Goal: Task Accomplishment & Management: Use online tool/utility

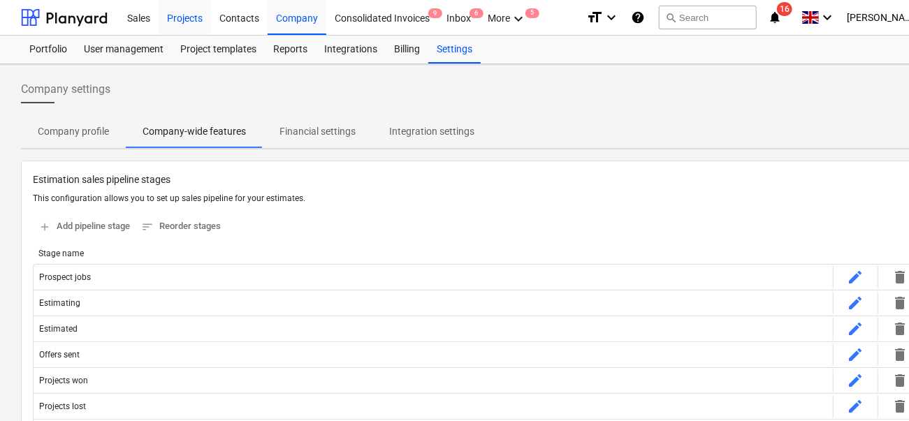
click at [188, 28] on div "Projects" at bounding box center [185, 17] width 52 height 36
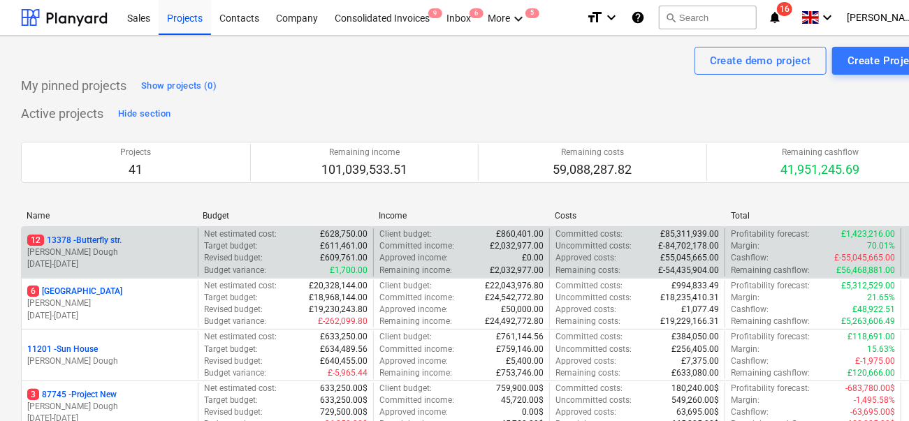
click at [138, 229] on div "12 13378 - Butterfly str. J. Dough [DATE] - [DATE]" at bounding box center [110, 253] width 176 height 48
click at [140, 238] on div "12 [STREET_ADDRESS]" at bounding box center [109, 241] width 165 height 12
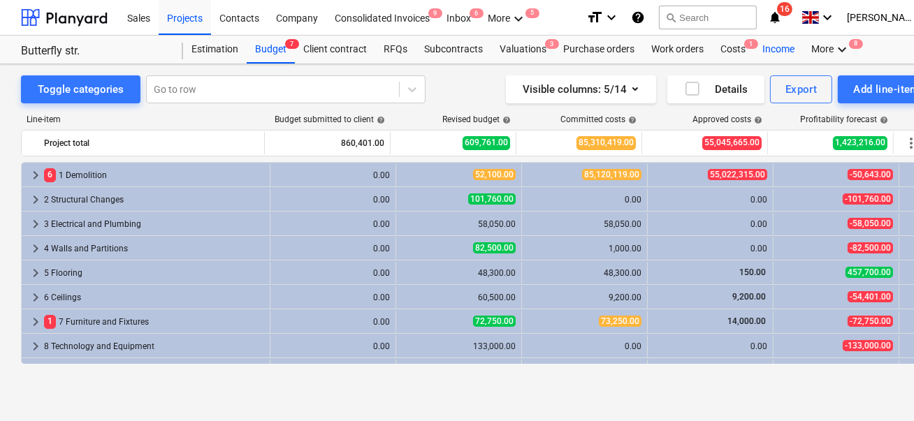
click at [772, 50] on div "Income" at bounding box center [778, 50] width 49 height 28
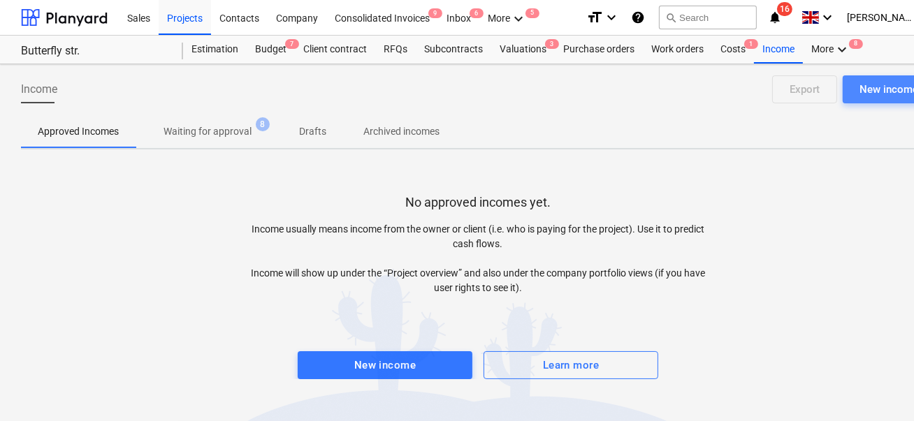
click at [854, 85] on button "New income" at bounding box center [889, 89] width 92 height 28
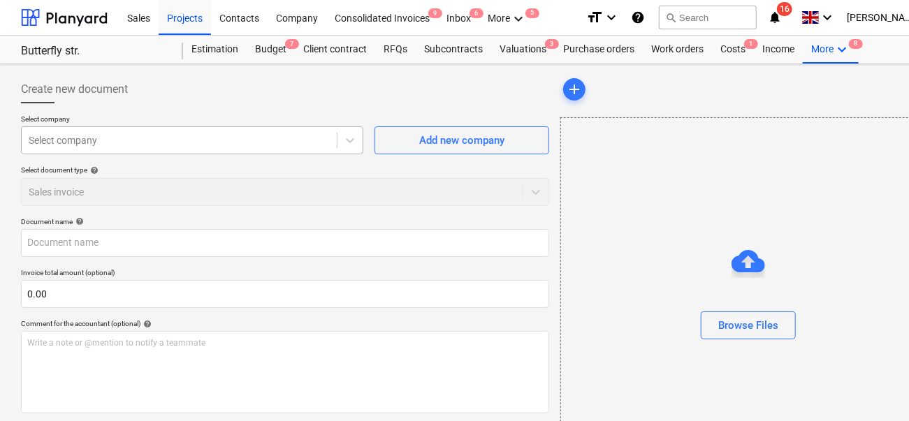
click at [233, 143] on div at bounding box center [179, 141] width 301 height 14
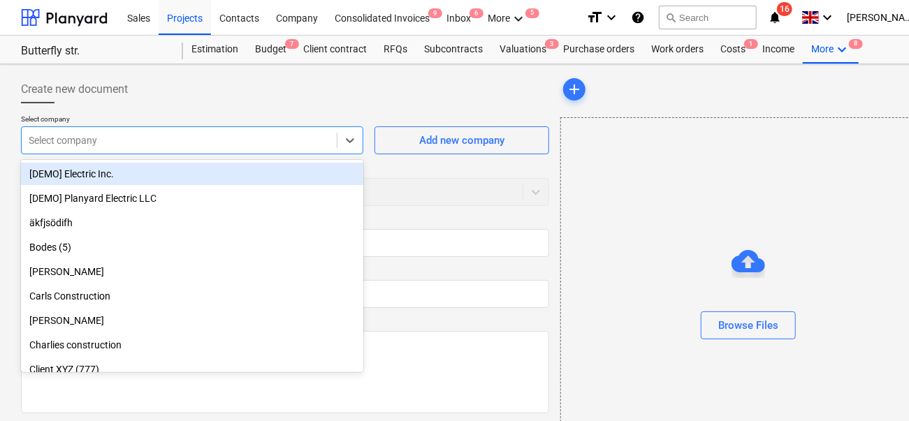
click at [199, 178] on div "[DEMO] Electric Inc." at bounding box center [192, 174] width 343 height 22
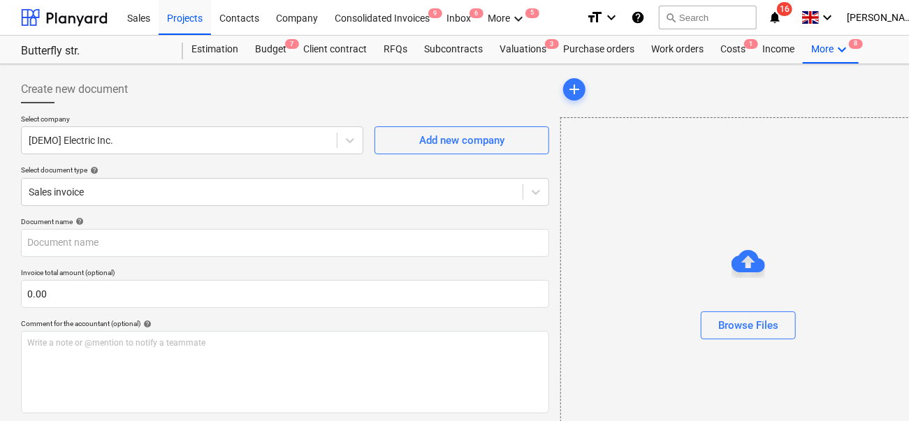
click at [206, 177] on p "Select document type help" at bounding box center [285, 172] width 528 height 12
click at [203, 188] on body "Sales Projects Contacts Company Consolidated Invoices 9 Inbox 6 More keyboard_a…" at bounding box center [454, 210] width 909 height 421
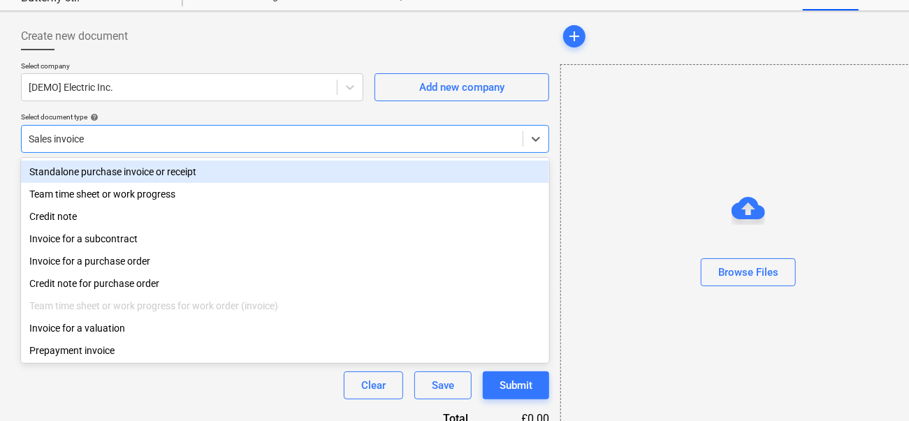
click at [191, 65] on p "Select company" at bounding box center [192, 68] width 343 height 12
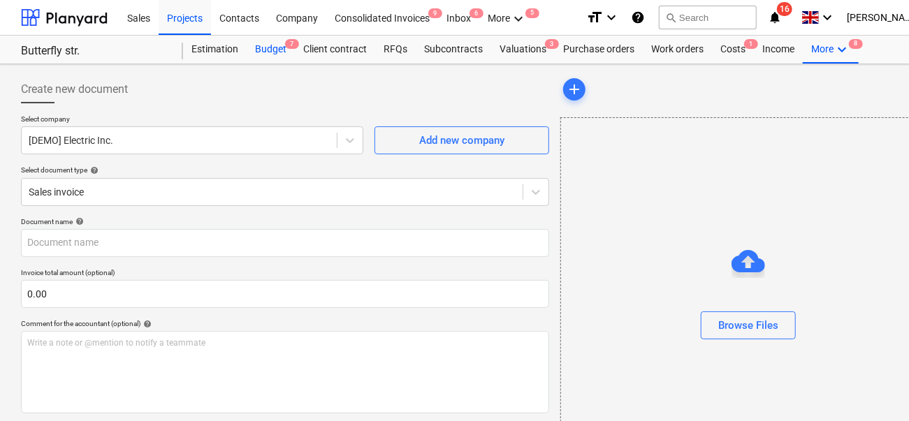
click at [283, 45] on div "Budget 7" at bounding box center [271, 50] width 48 height 28
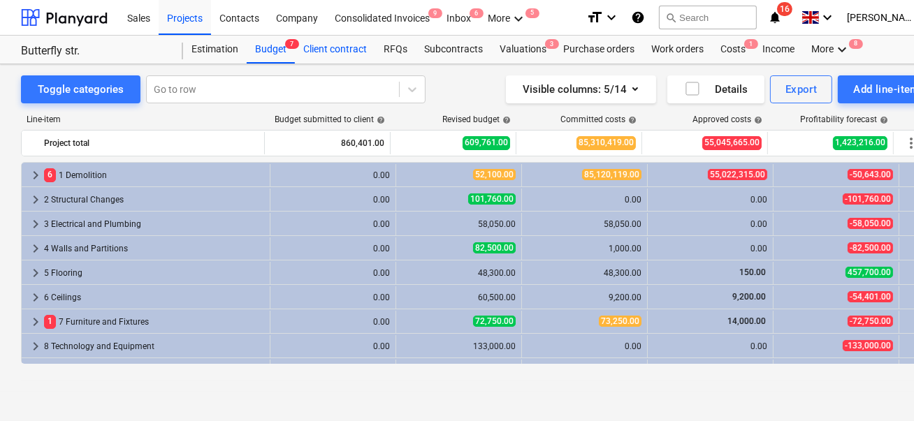
click at [326, 48] on div "Client contract" at bounding box center [335, 50] width 80 height 28
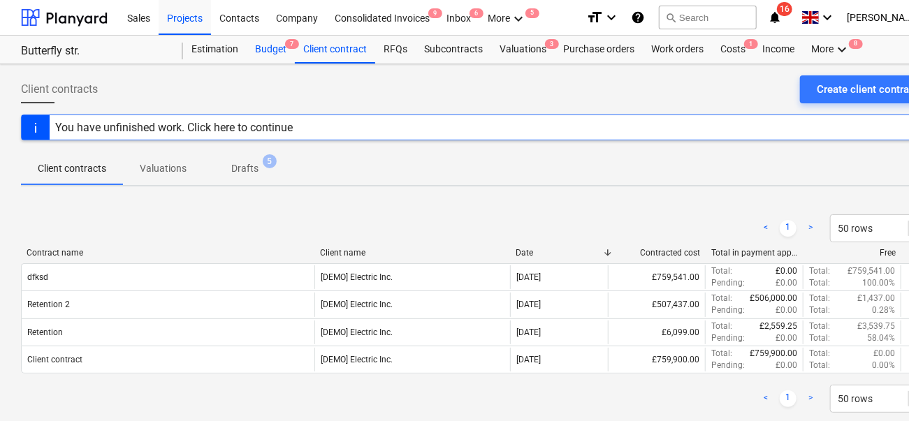
click at [265, 50] on div "Budget 7" at bounding box center [271, 50] width 48 height 28
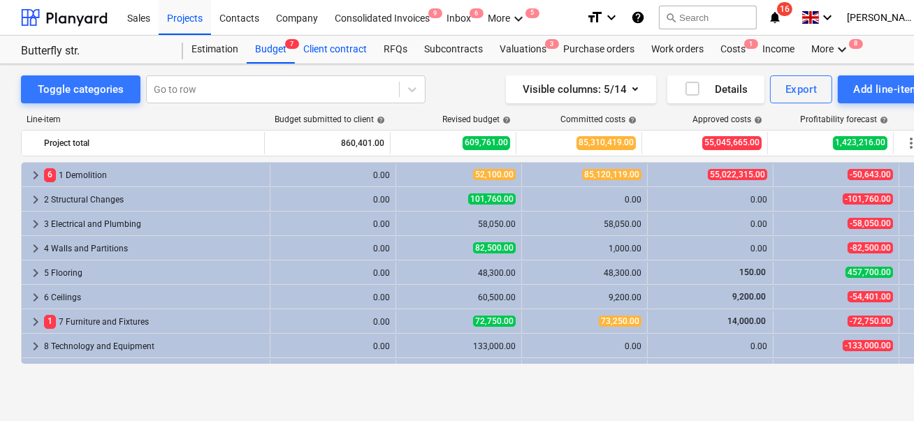
click at [366, 36] on div "Client contract" at bounding box center [335, 50] width 80 height 28
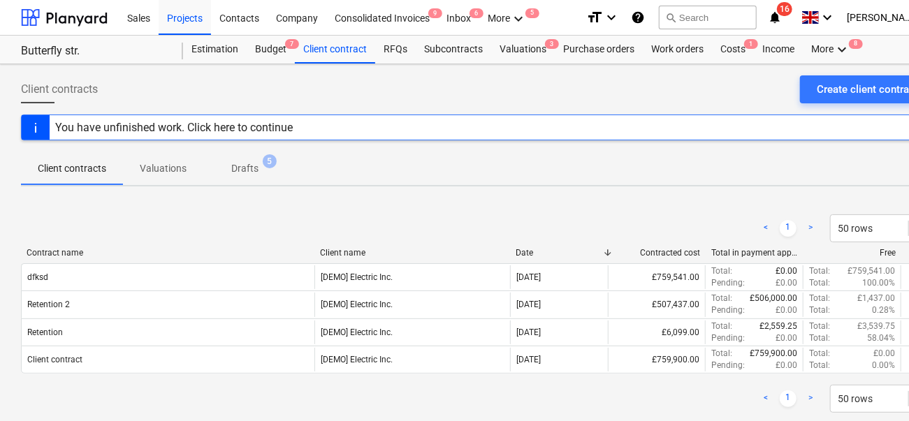
click at [189, 259] on div "Contract name Client name Date Contracted cost Total in payment applications Fr…" at bounding box center [478, 255] width 914 height 15
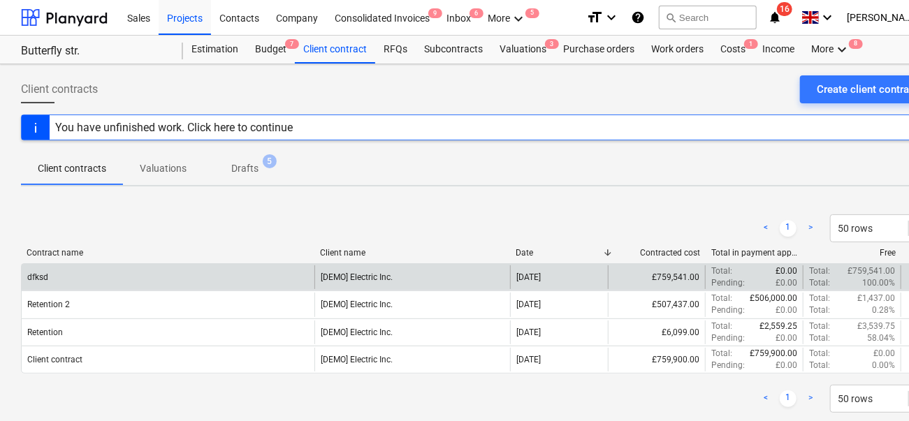
click at [181, 271] on div "dfksd" at bounding box center [168, 278] width 293 height 24
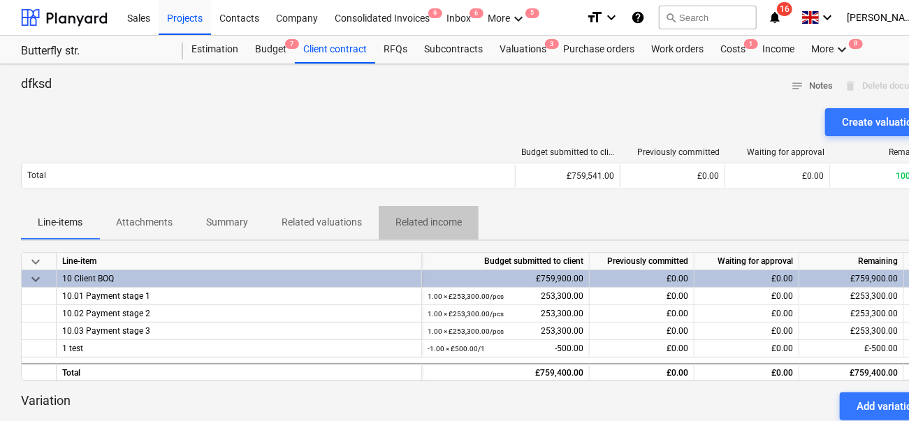
click at [404, 219] on p "Related income" at bounding box center [429, 222] width 66 height 15
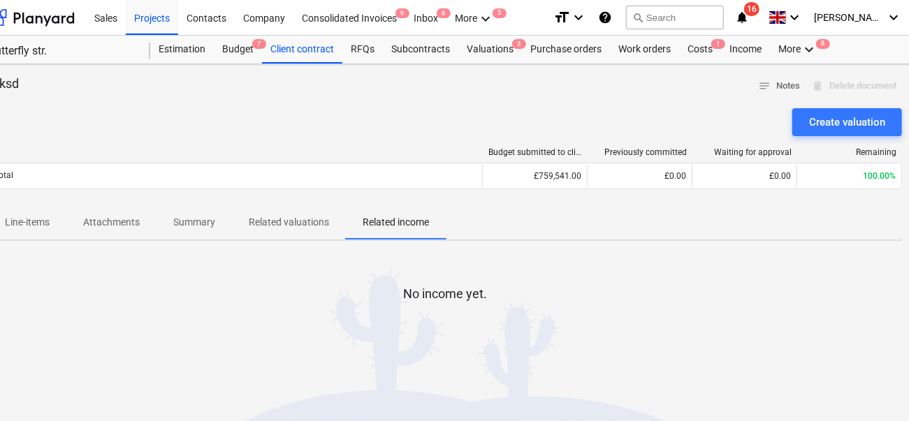
scroll to position [0, 46]
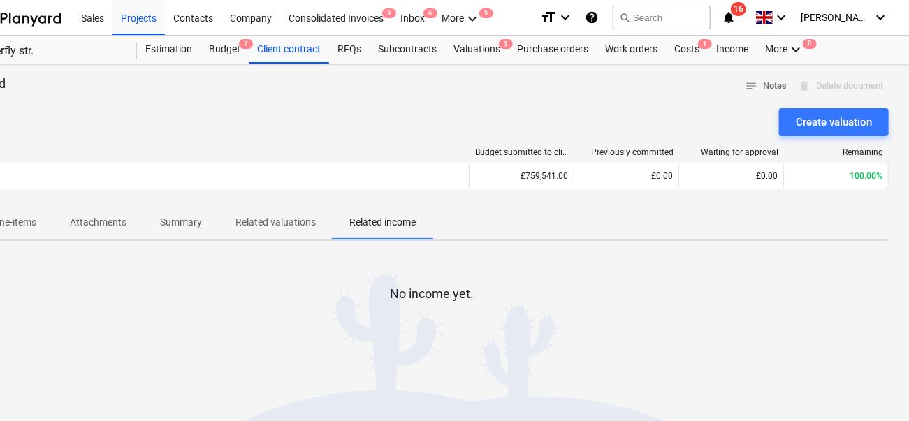
click at [301, 212] on span "Related valuations" at bounding box center [276, 222] width 114 height 23
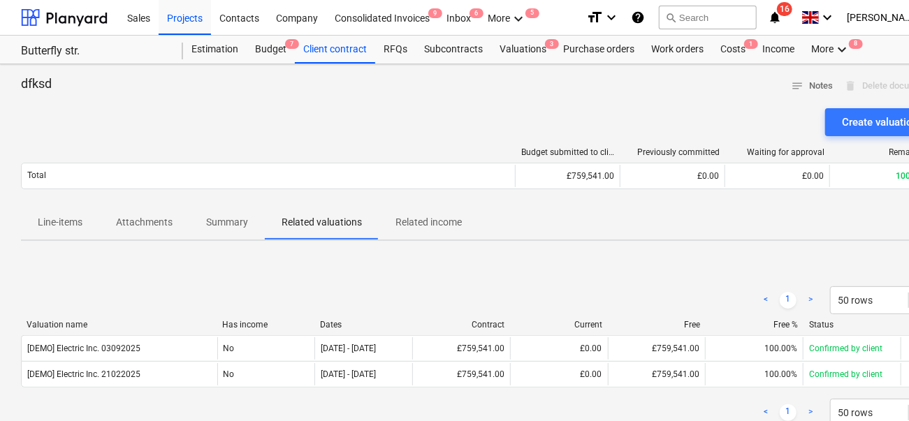
click at [178, 217] on span "Attachments" at bounding box center [144, 222] width 90 height 23
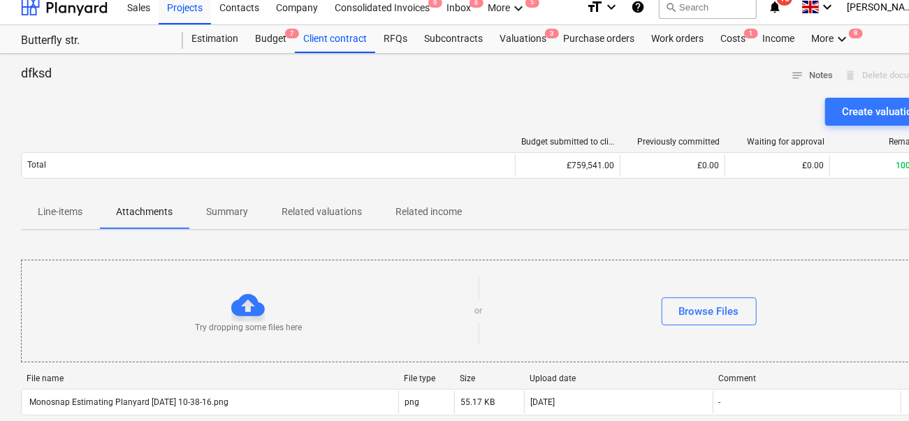
scroll to position [17, 0]
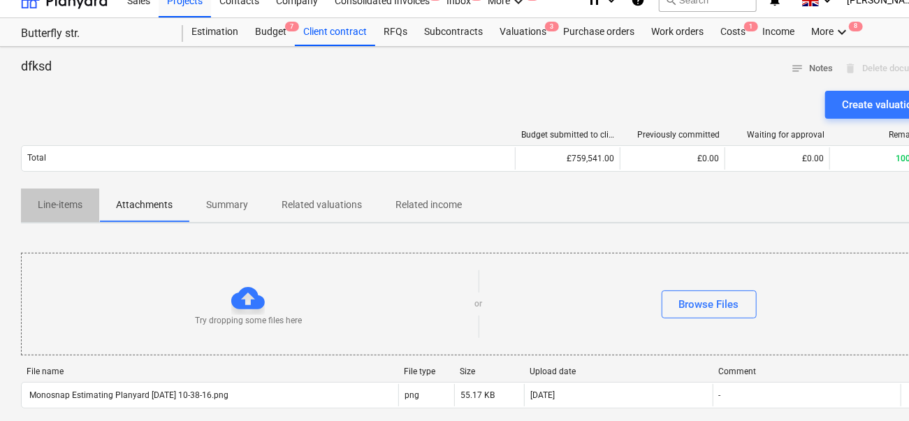
click at [82, 219] on button "Line-items" at bounding box center [60, 206] width 78 height 34
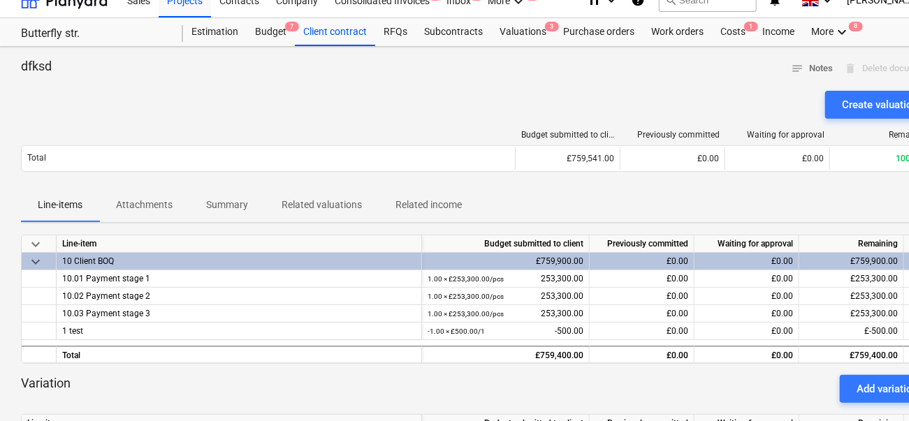
click at [229, 204] on p "Summary" at bounding box center [227, 205] width 42 height 15
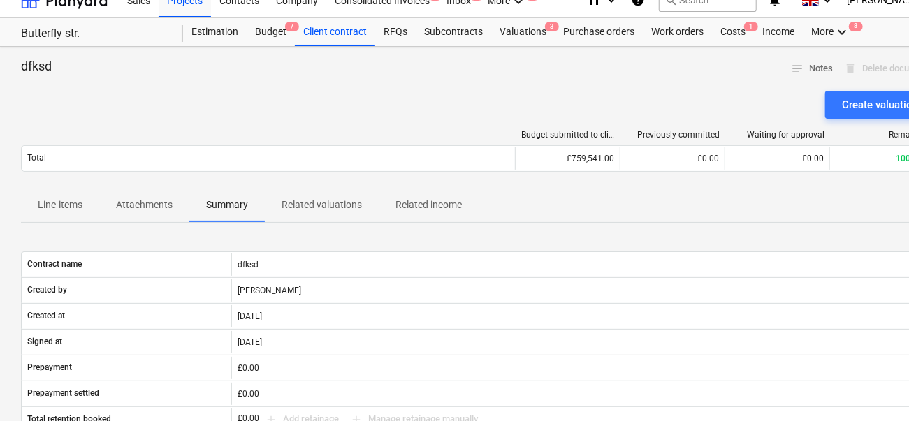
click at [287, 204] on p "Related valuations" at bounding box center [322, 205] width 80 height 15
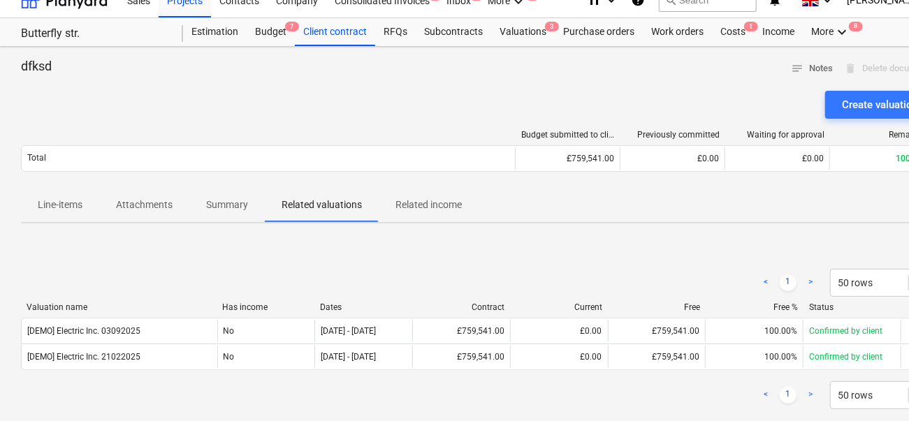
scroll to position [17, 46]
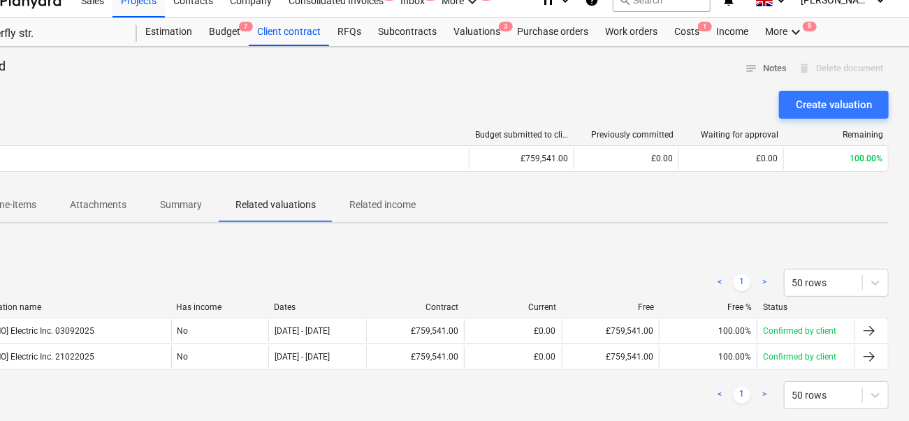
click at [389, 218] on button "Related income" at bounding box center [383, 206] width 100 height 34
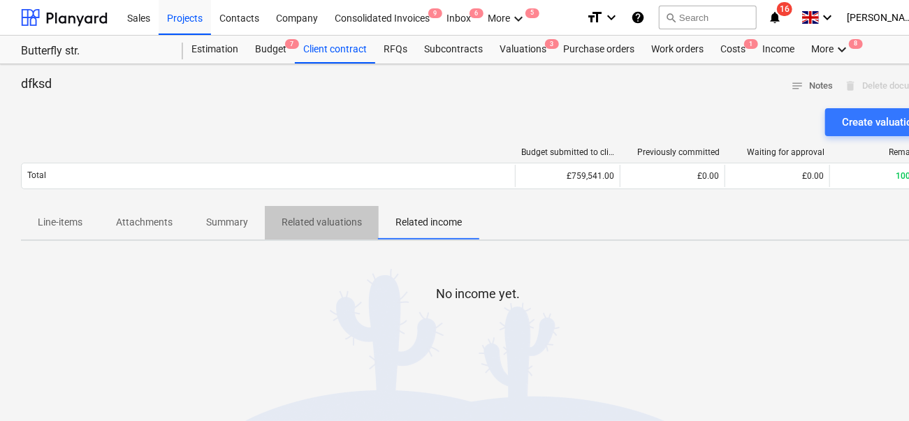
click at [275, 222] on span "Related valuations" at bounding box center [322, 222] width 114 height 23
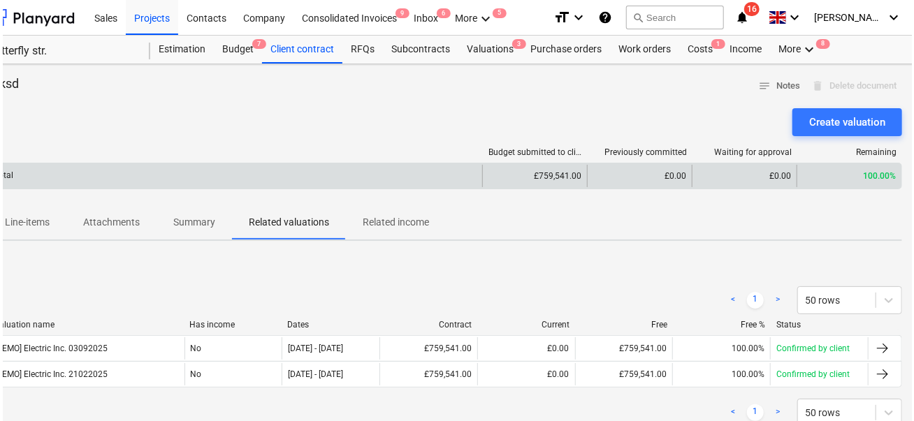
scroll to position [0, 36]
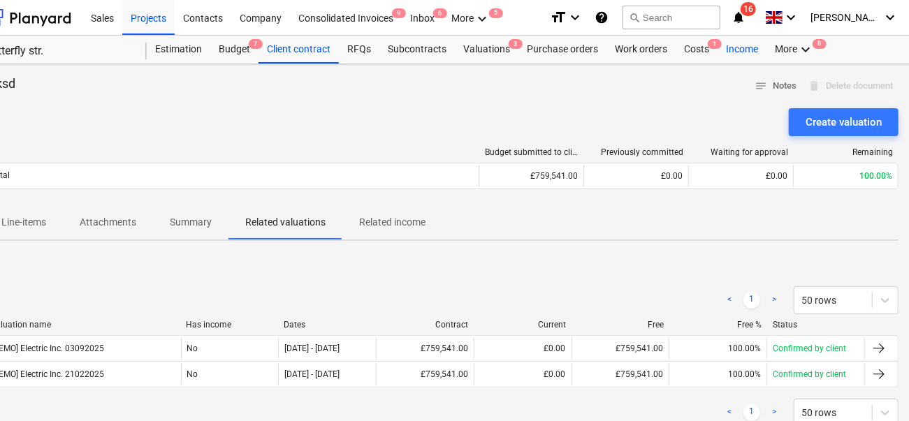
click at [742, 52] on div "Income" at bounding box center [742, 50] width 49 height 28
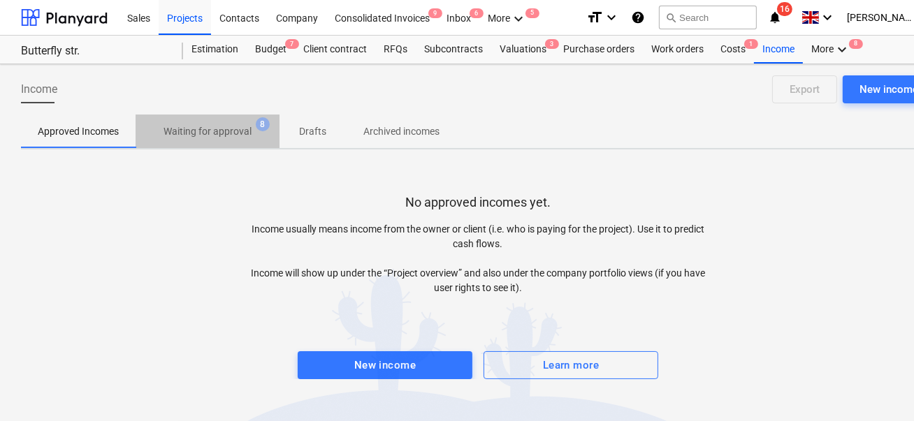
click at [243, 134] on p "Waiting for approval" at bounding box center [208, 131] width 88 height 15
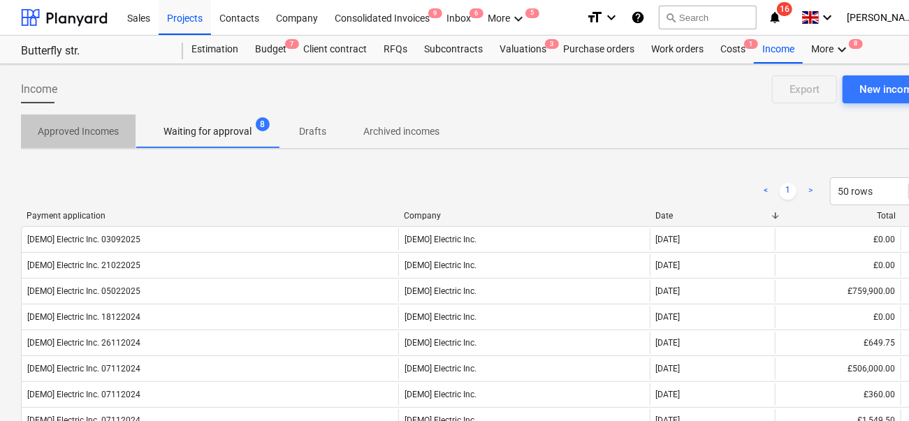
click at [91, 124] on p "Approved Incomes" at bounding box center [78, 131] width 81 height 15
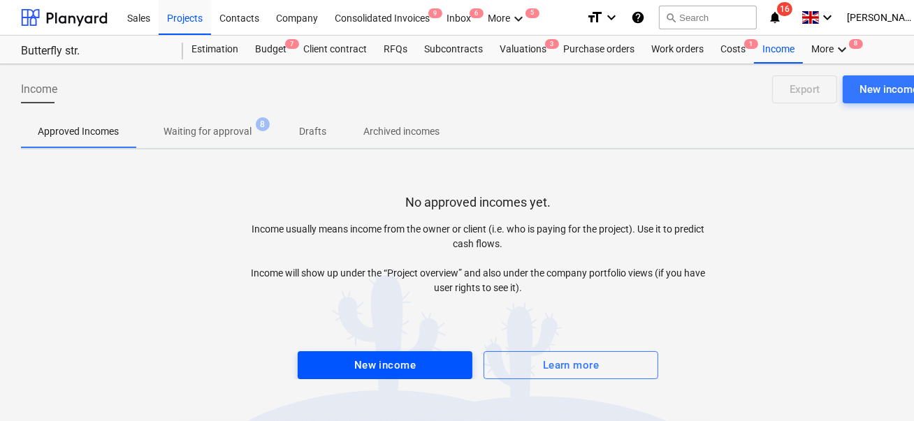
click at [419, 365] on span "New income" at bounding box center [385, 365] width 144 height 18
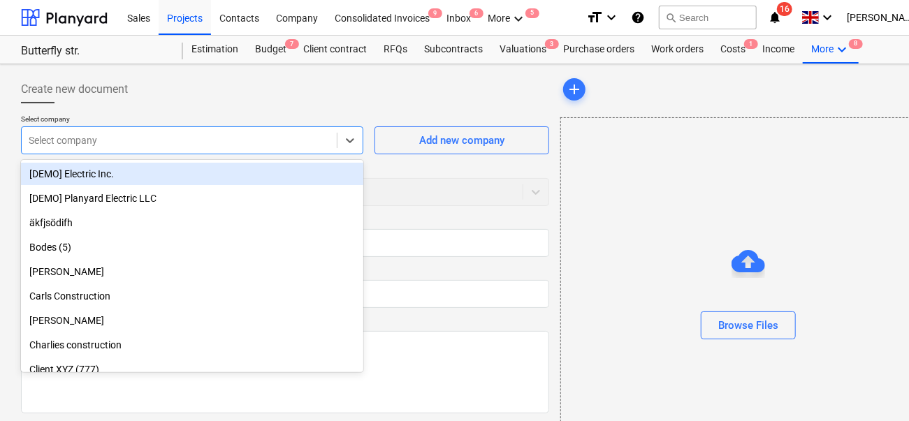
click at [209, 137] on div at bounding box center [179, 141] width 301 height 14
click at [185, 168] on div "[DEMO] Electric Inc." at bounding box center [192, 174] width 343 height 22
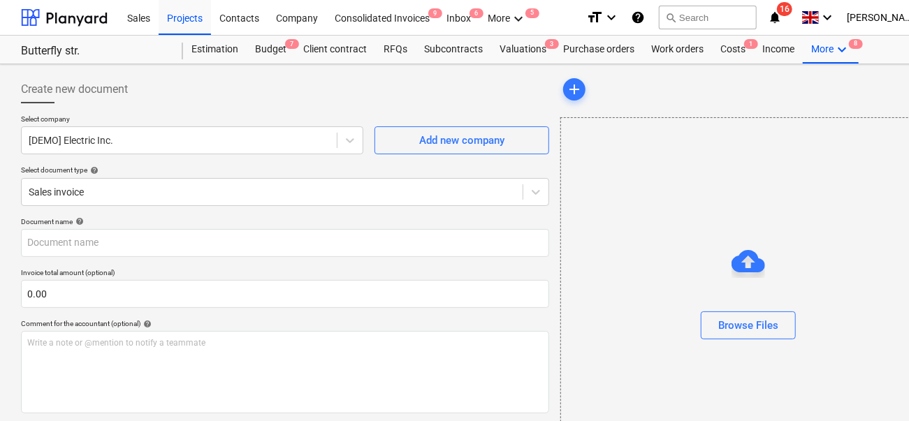
click at [169, 206] on div "Select company [DEMO] Electric Inc. Add new company Select document type help S…" at bounding box center [285, 166] width 528 height 103
click at [171, 196] on body "Sales Projects Contacts Company Consolidated Invoices 9 Inbox 6 More keyboard_a…" at bounding box center [454, 210] width 909 height 421
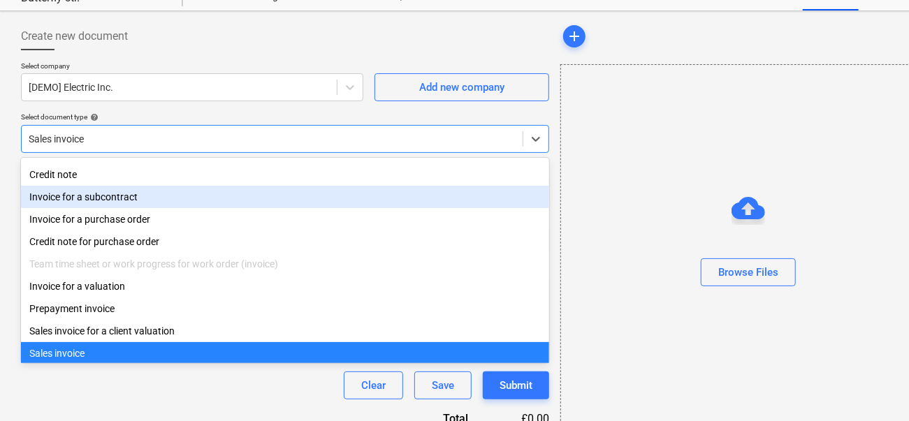
scroll to position [52, 0]
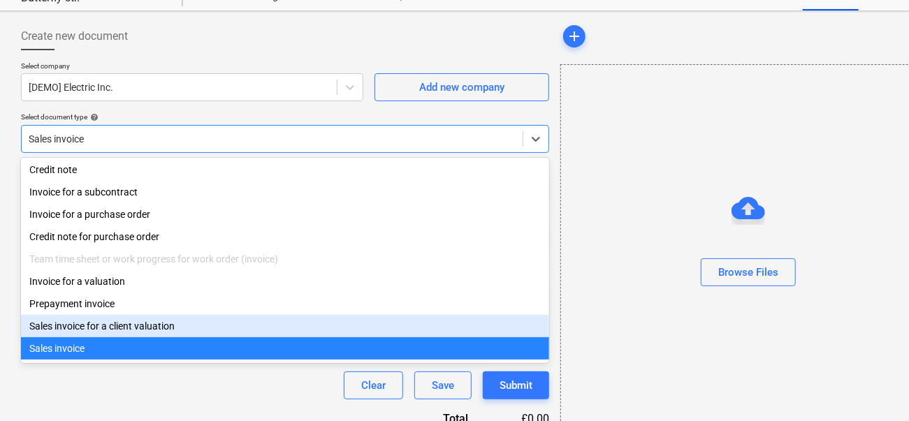
click at [118, 329] on div "Sales invoice for a client valuation" at bounding box center [285, 326] width 528 height 22
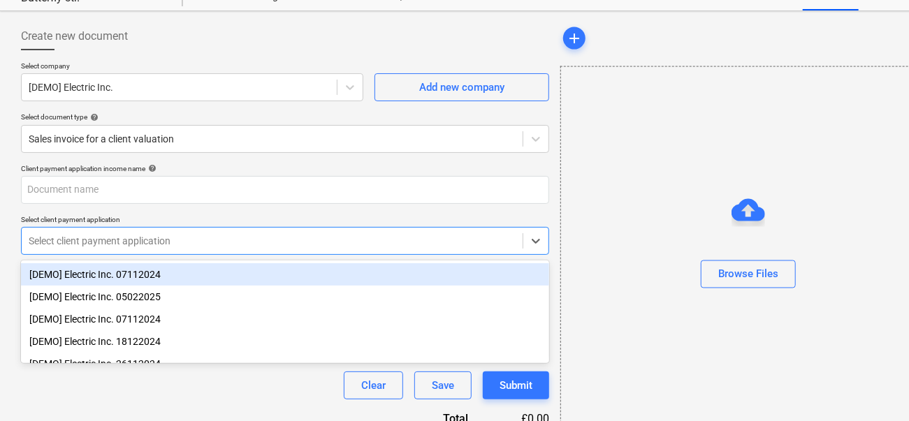
click at [145, 238] on div "Client payment application income name help Select client payment application o…" at bounding box center [285, 296] width 528 height 264
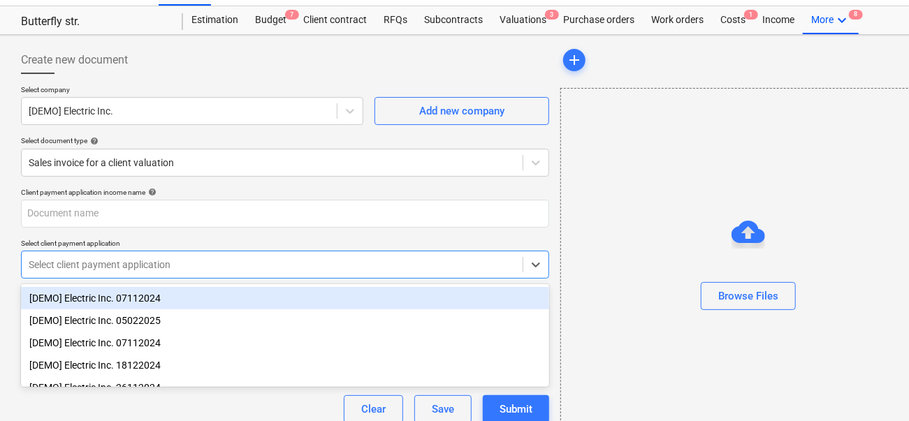
scroll to position [29, 0]
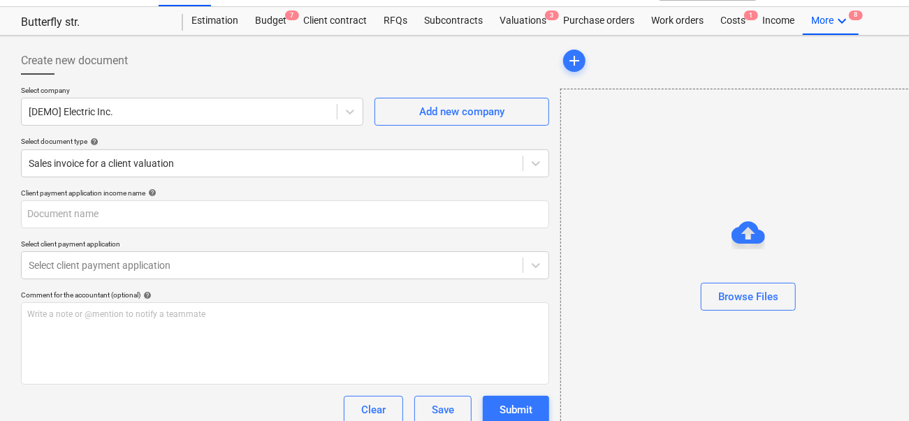
click at [129, 234] on div "Client payment application income name help Select client payment application S…" at bounding box center [285, 321] width 528 height 264
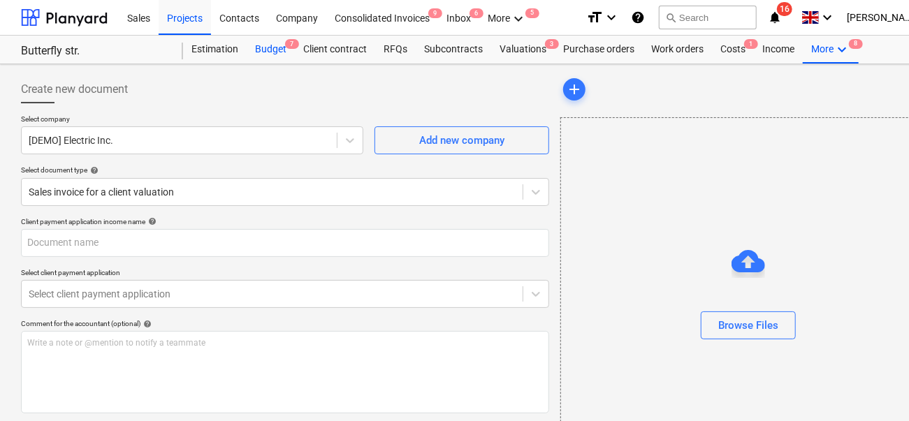
click at [248, 61] on div "Budget 7" at bounding box center [271, 50] width 48 height 28
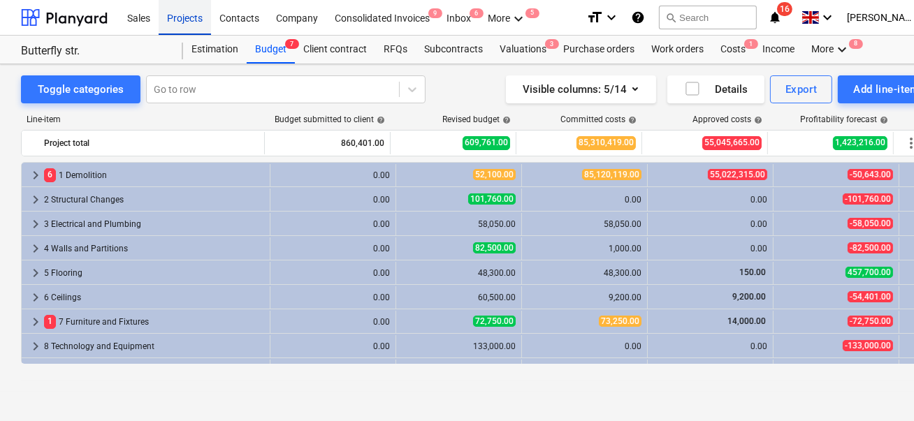
click at [178, 20] on div "Projects" at bounding box center [185, 17] width 52 height 36
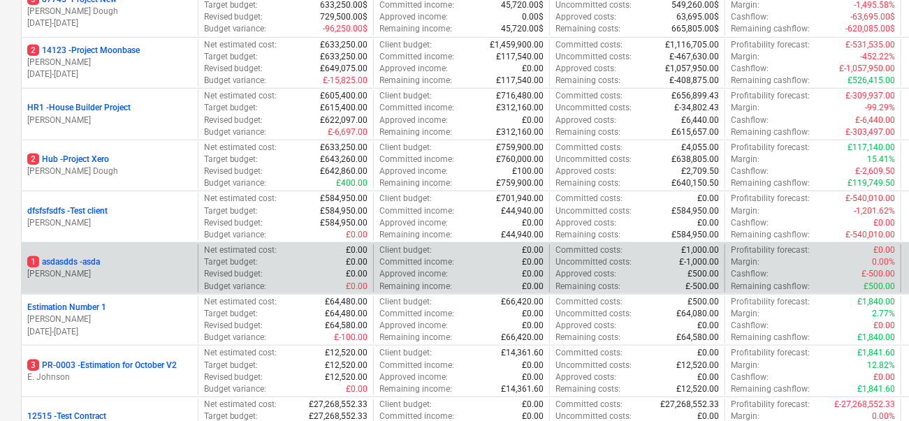
scroll to position [397, 0]
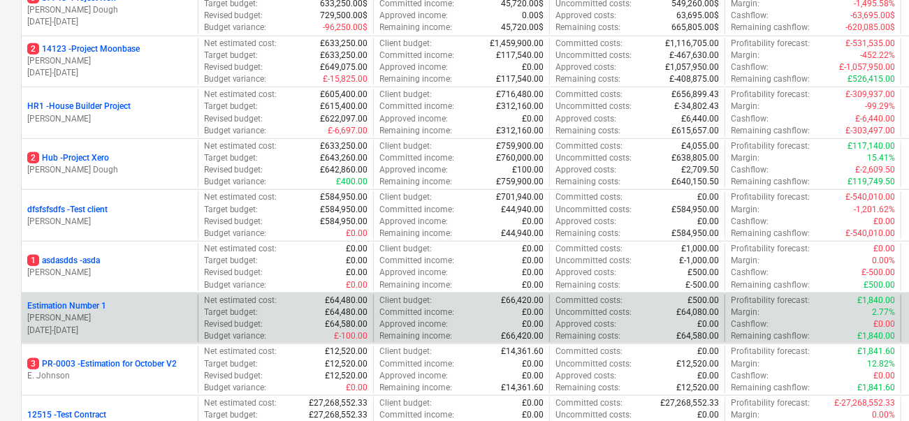
click at [131, 320] on p "[PERSON_NAME]" at bounding box center [109, 318] width 165 height 12
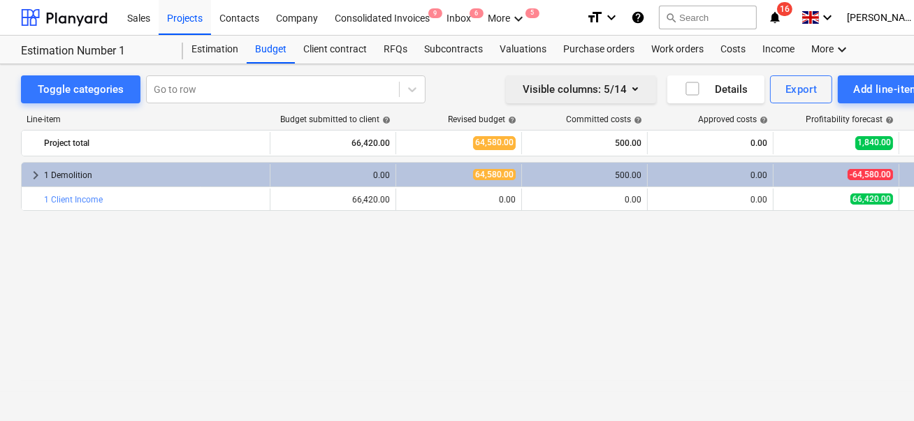
click at [600, 76] on button "Visible columns : 5/14" at bounding box center [581, 89] width 150 height 28
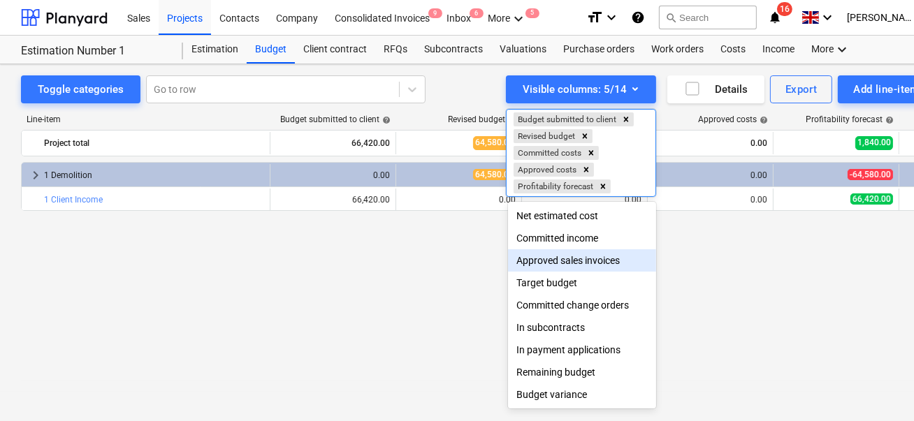
click at [571, 240] on div "Committed income" at bounding box center [582, 238] width 148 height 22
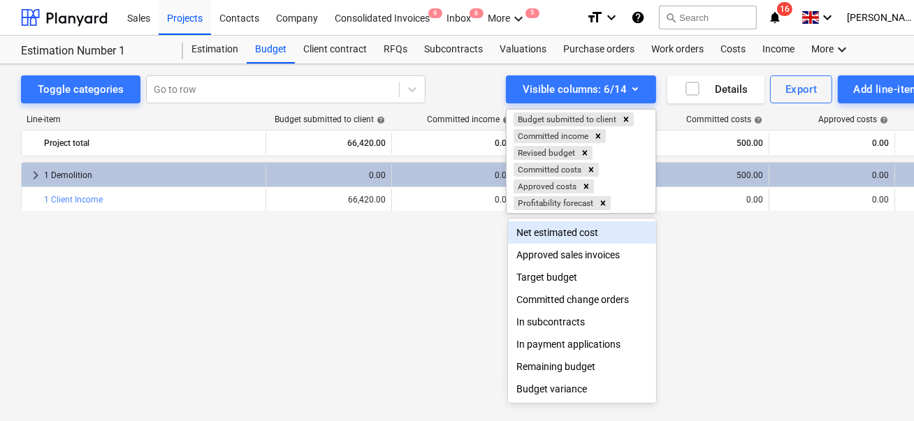
click at [360, 238] on div at bounding box center [457, 210] width 914 height 421
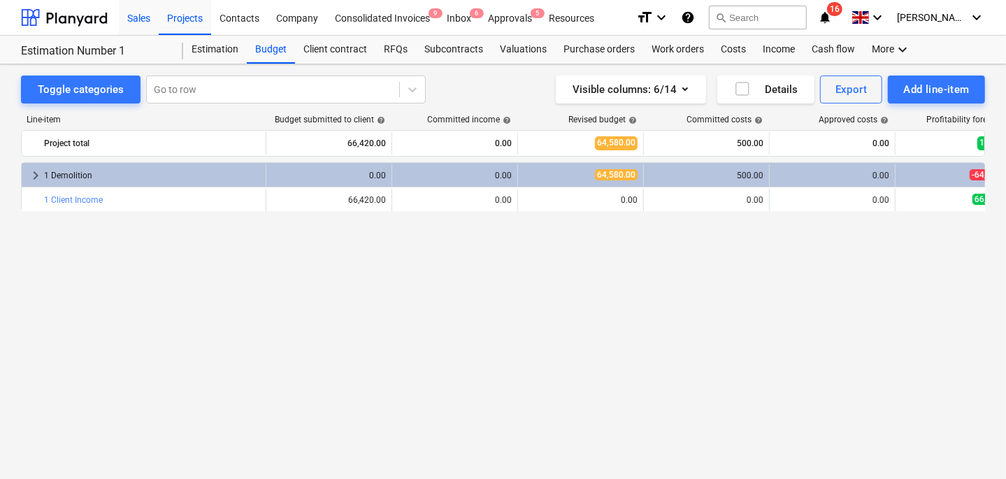
click at [129, 12] on div "Sales" at bounding box center [139, 17] width 40 height 36
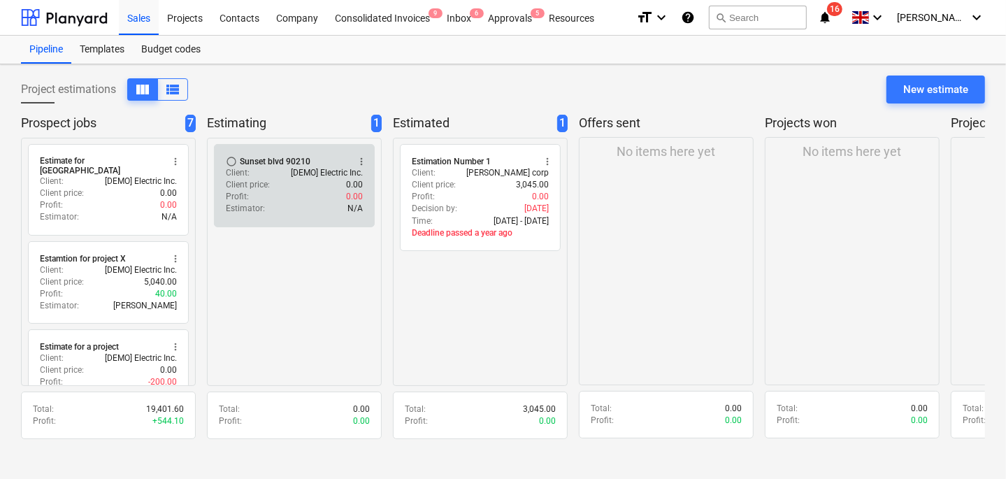
click at [312, 196] on div "Profit : 0.00" at bounding box center [294, 197] width 137 height 12
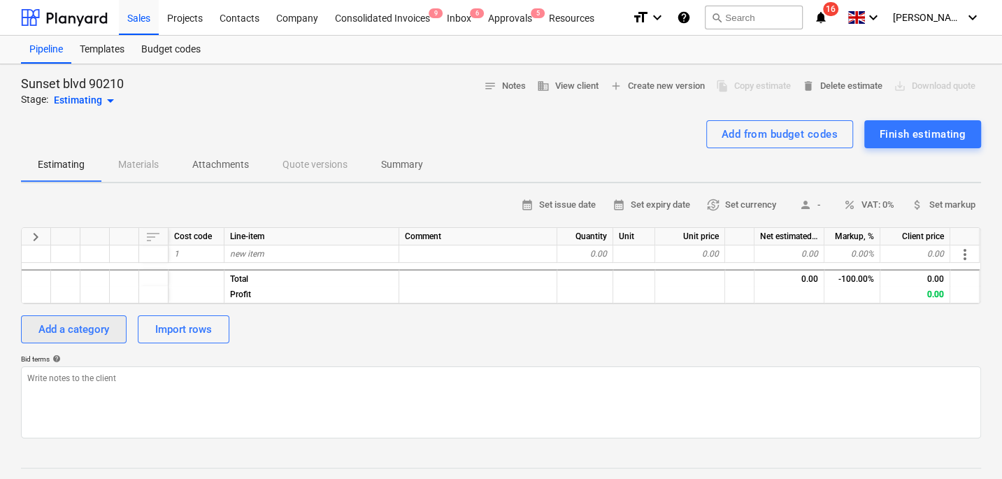
click at [76, 331] on div "Add a category" at bounding box center [73, 329] width 71 height 18
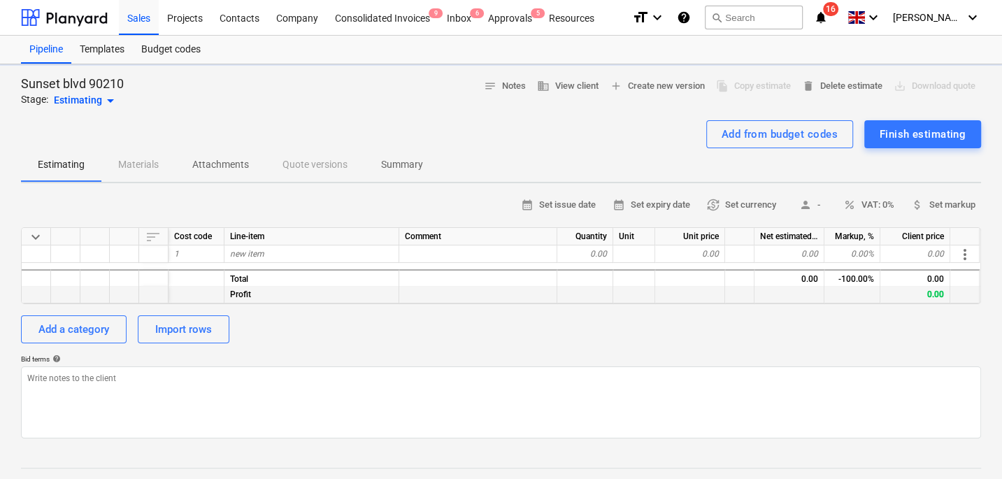
type textarea "x"
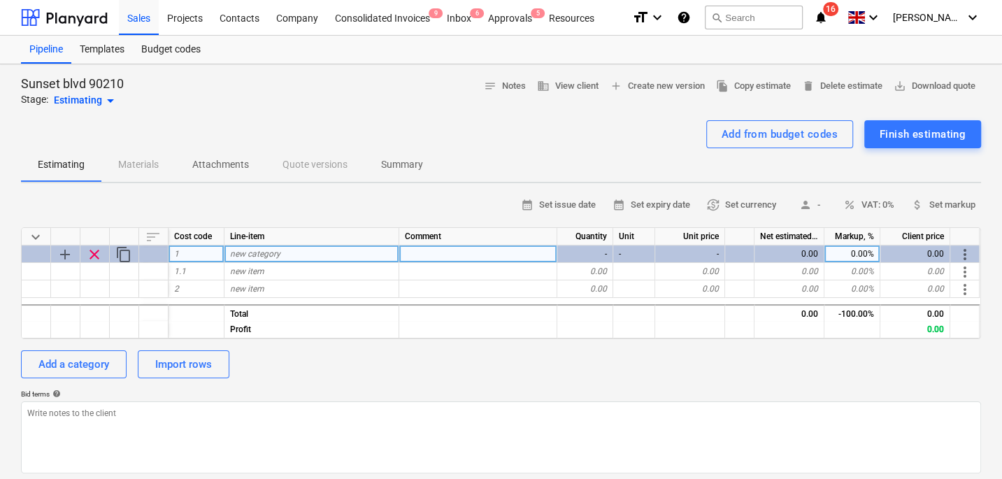
click at [273, 251] on span "new category" at bounding box center [255, 254] width 50 height 10
type input "Phase 1"
click at [92, 361] on div "Add a category" at bounding box center [73, 364] width 71 height 18
type textarea "x"
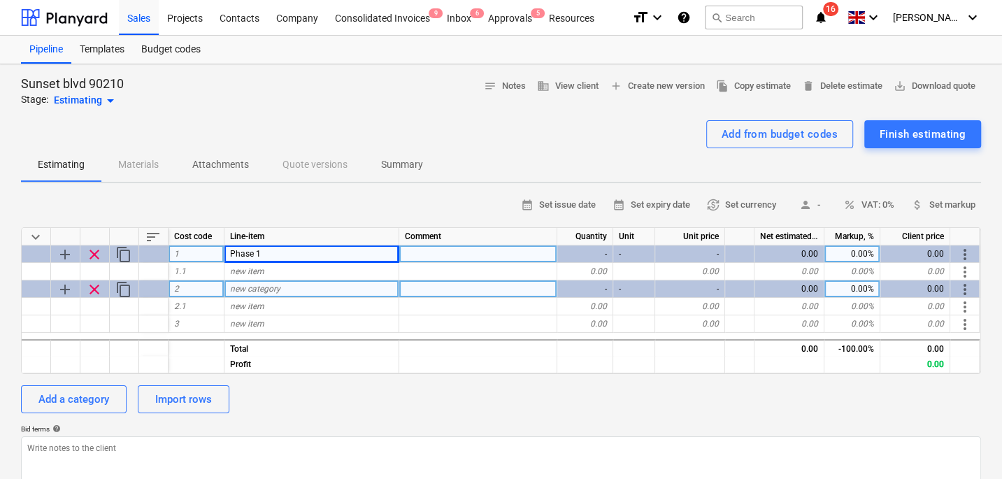
click at [252, 284] on span "new category" at bounding box center [255, 289] width 50 height 10
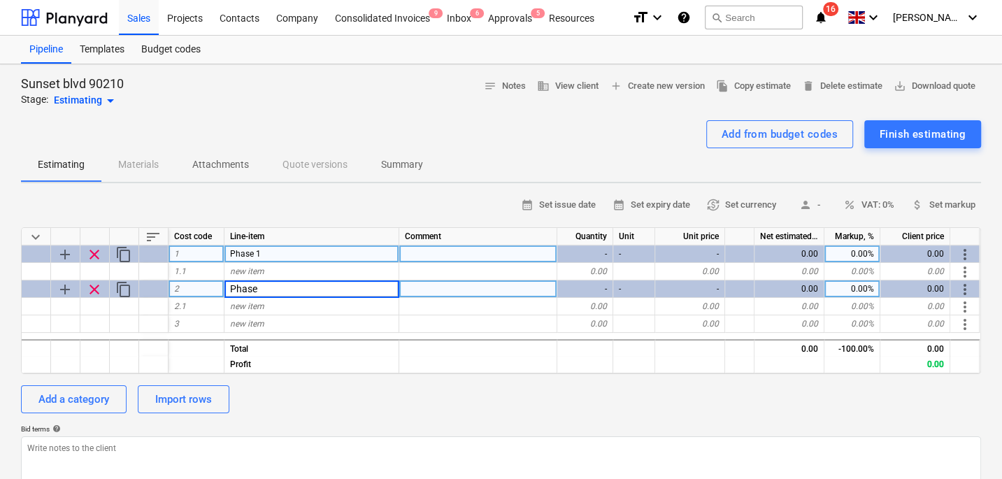
type input "Phase 2"
click at [103, 398] on div "Add a category" at bounding box center [73, 399] width 71 height 18
type textarea "x"
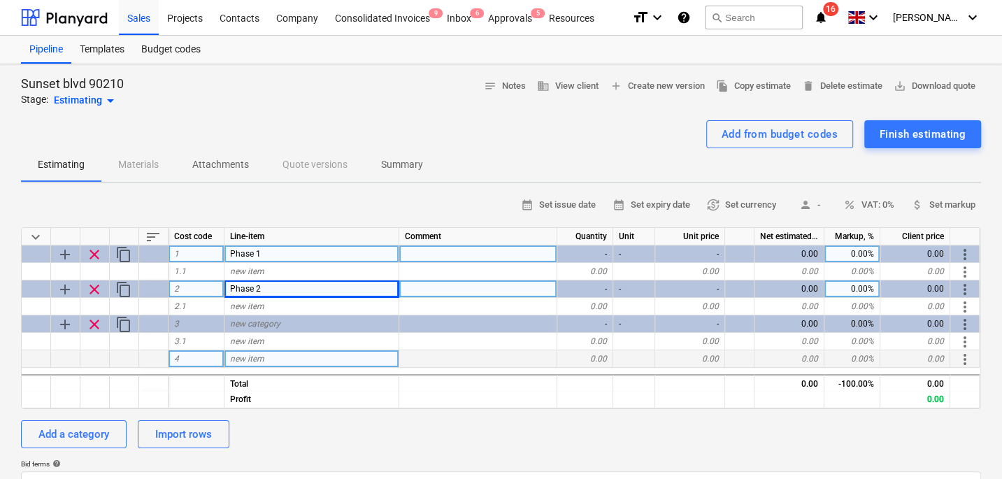
click at [247, 363] on div "new item" at bounding box center [311, 358] width 175 height 17
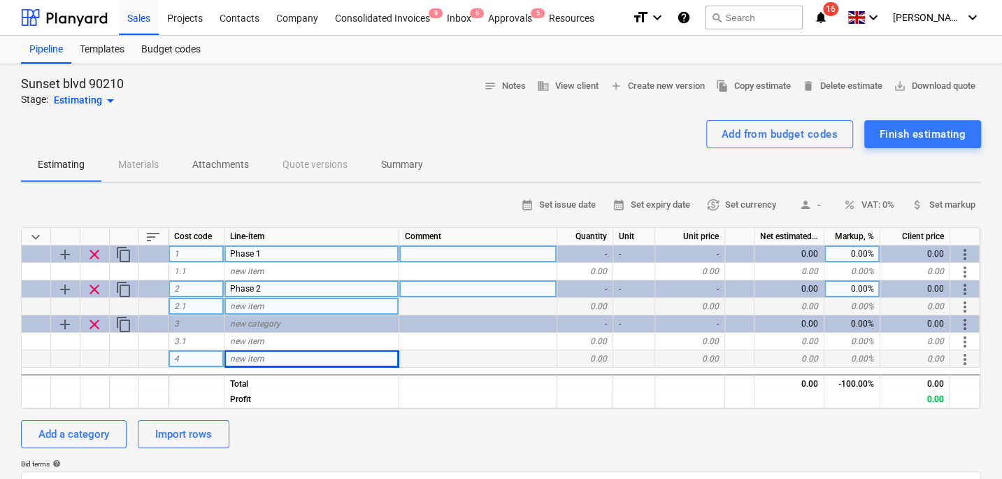
click at [257, 312] on div "new item" at bounding box center [311, 306] width 175 height 17
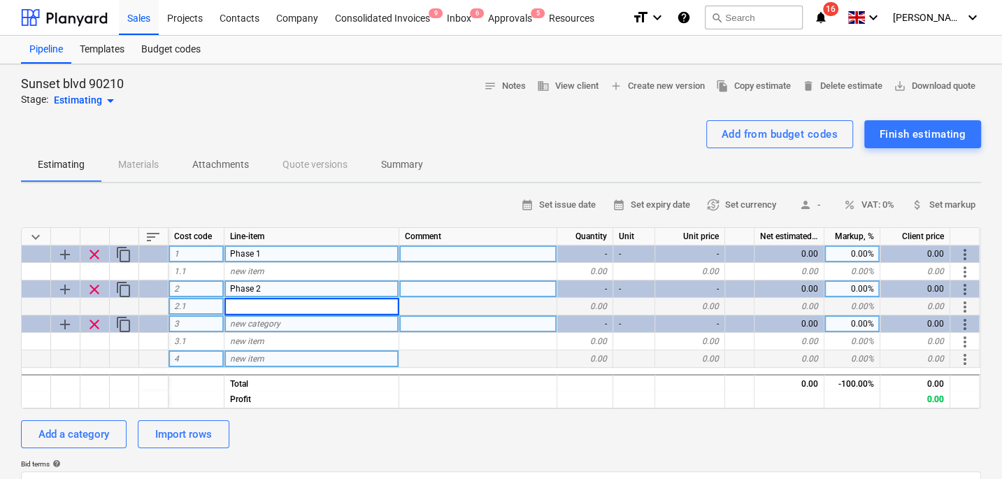
click at [253, 324] on span "new category" at bounding box center [255, 324] width 50 height 10
type input "Phase 3"
type textarea "x"
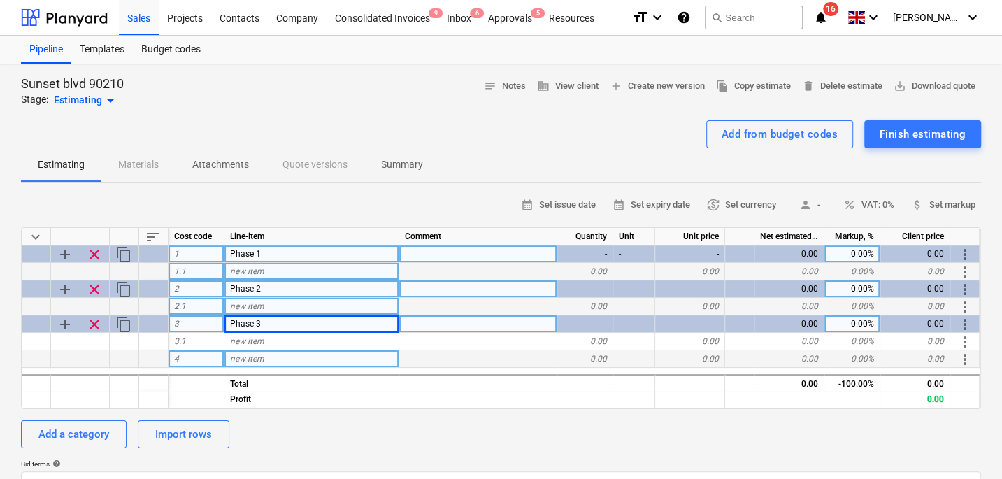
click at [258, 267] on span "new item" at bounding box center [247, 271] width 34 height 10
type input "item 1"
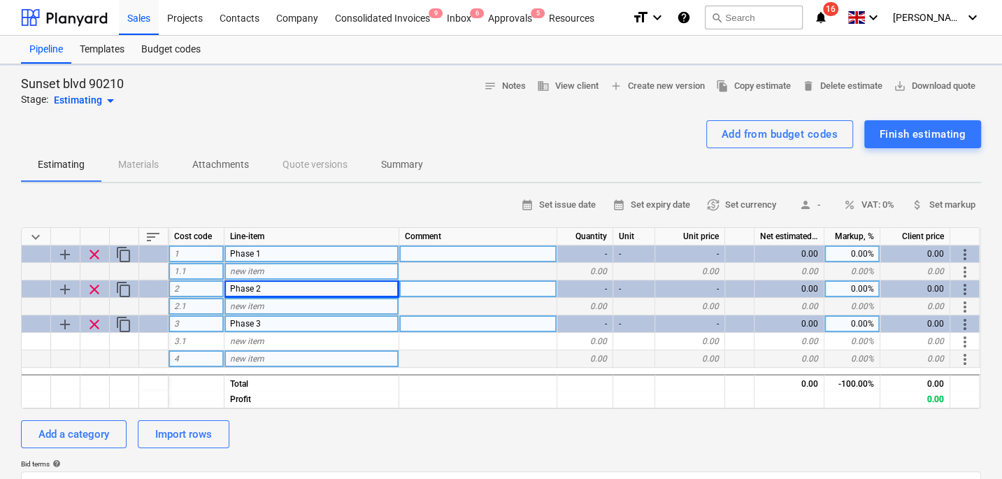
type textarea "x"
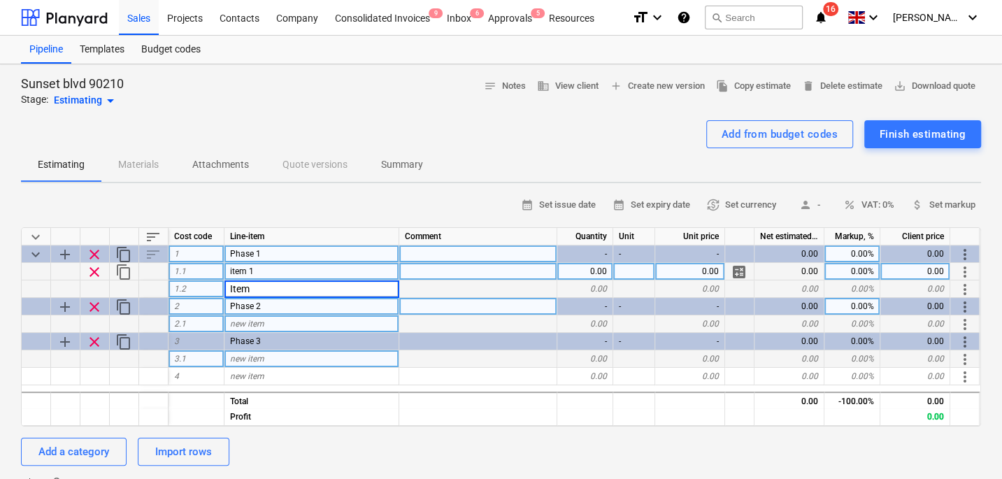
type input "Item 2"
type textarea "x"
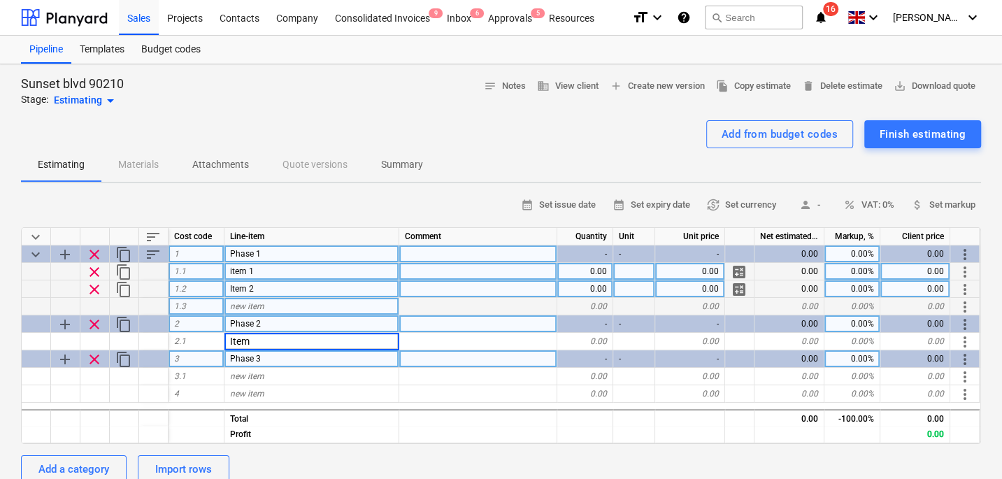
type input "Item 1"
type textarea "x"
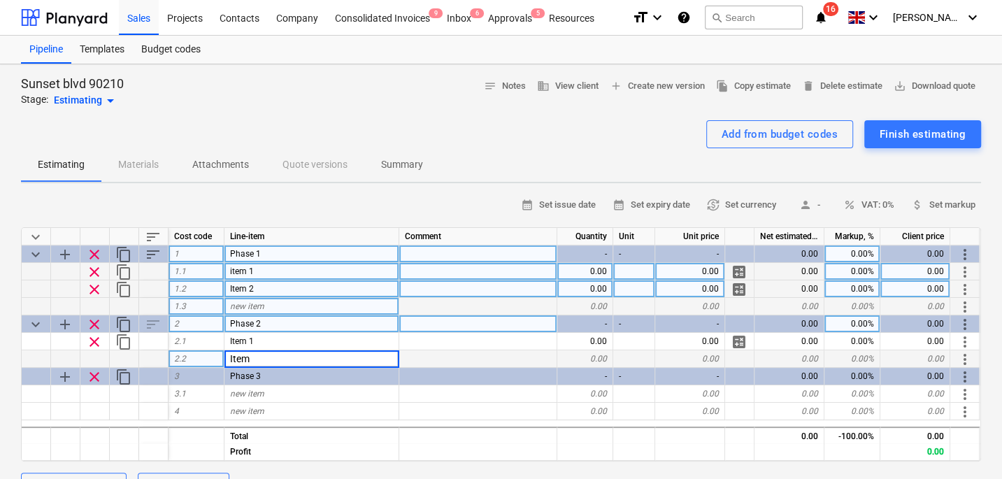
type input "Item 2"
type textarea "x"
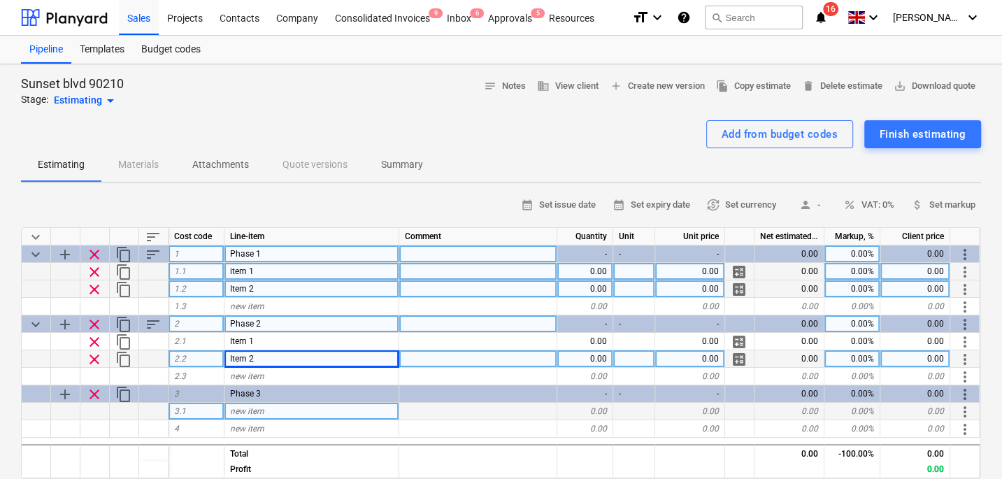
click at [247, 411] on span "new item" at bounding box center [247, 411] width 34 height 10
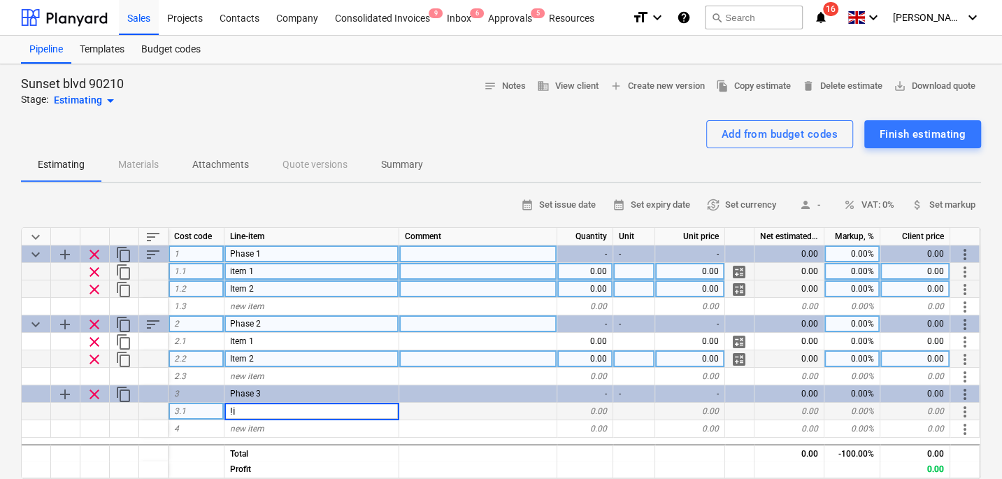
type input "!"
type input "Item 1"
type textarea "x"
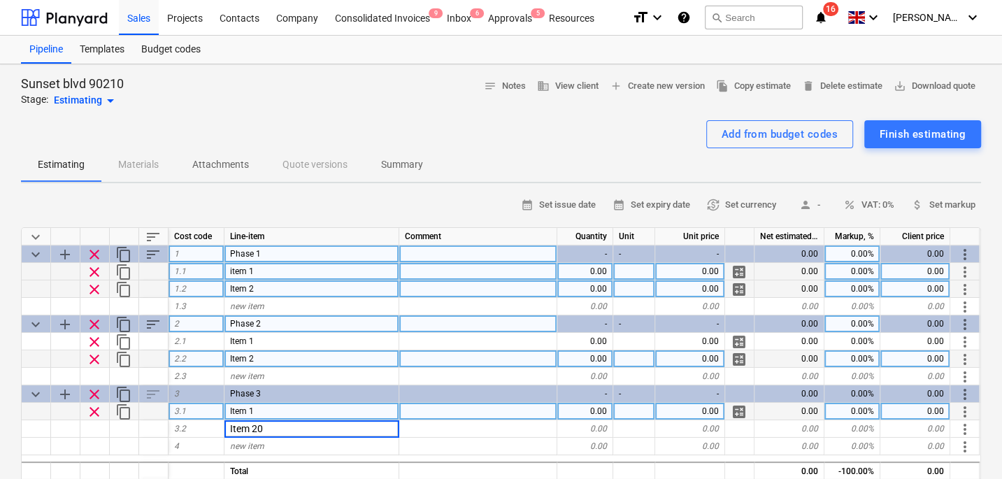
type input "Item 2"
type textarea "x"
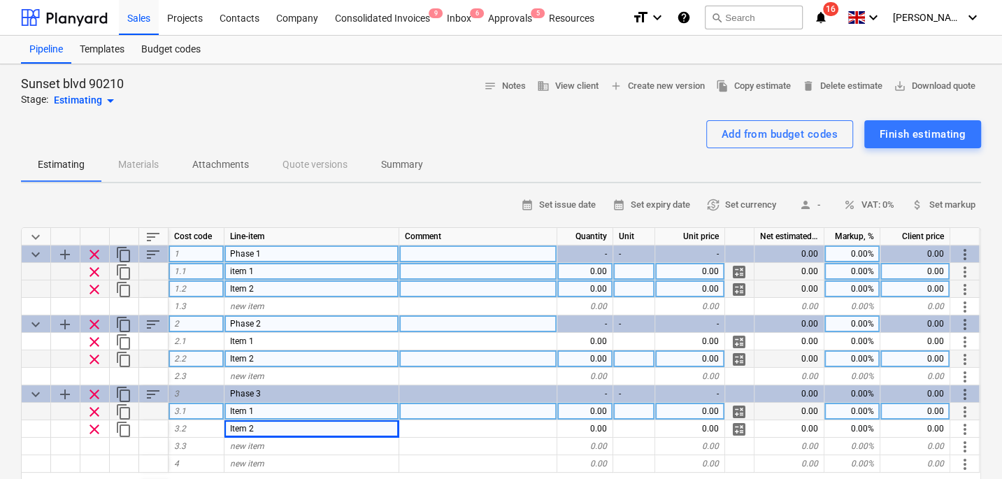
click at [515, 275] on div at bounding box center [478, 271] width 158 height 17
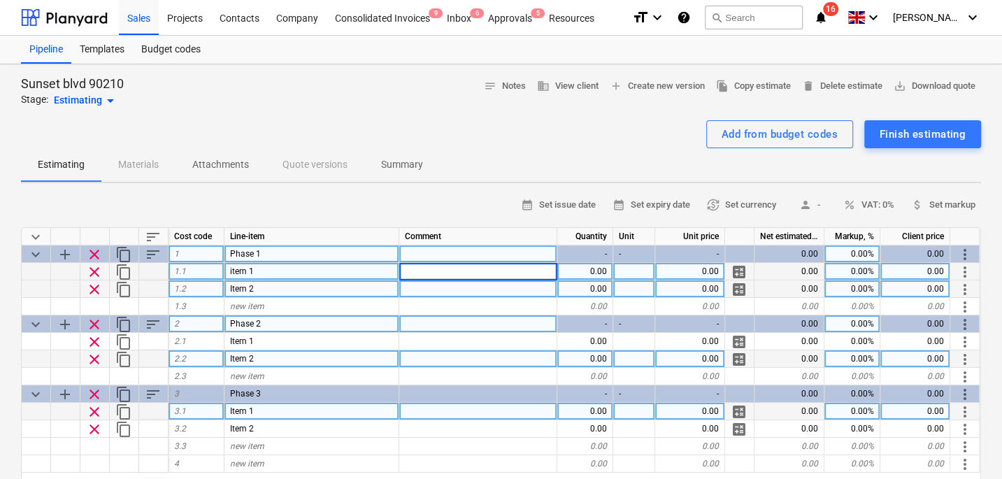
click at [521, 275] on input at bounding box center [477, 271] width 157 height 17
click at [576, 278] on div "0.00" at bounding box center [585, 271] width 56 height 17
type input "1"
click at [586, 288] on div "0.00" at bounding box center [585, 288] width 56 height 17
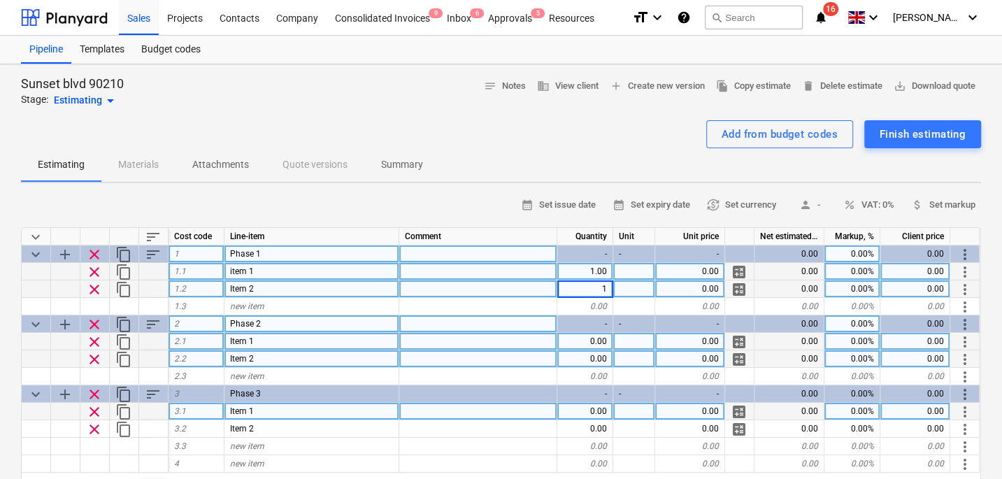
type textarea "x"
click at [585, 347] on div "0.00" at bounding box center [585, 341] width 56 height 17
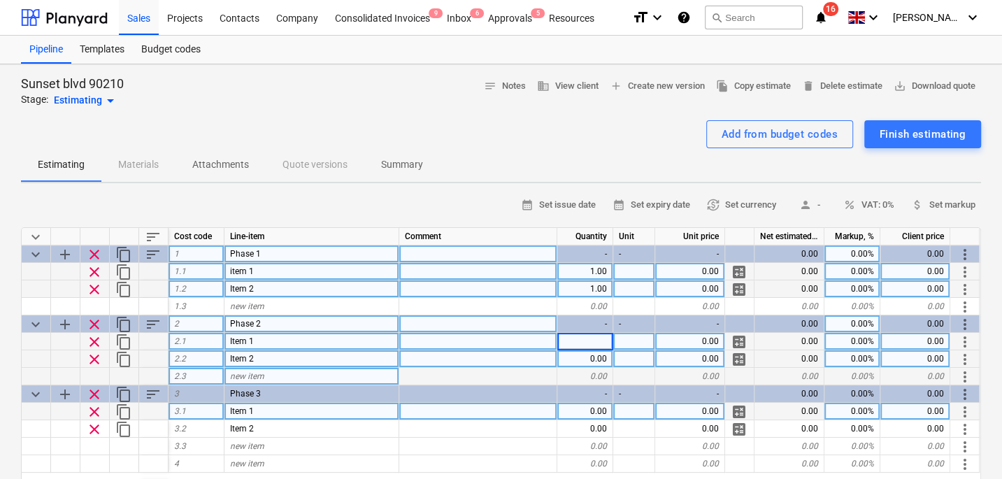
type input "1"
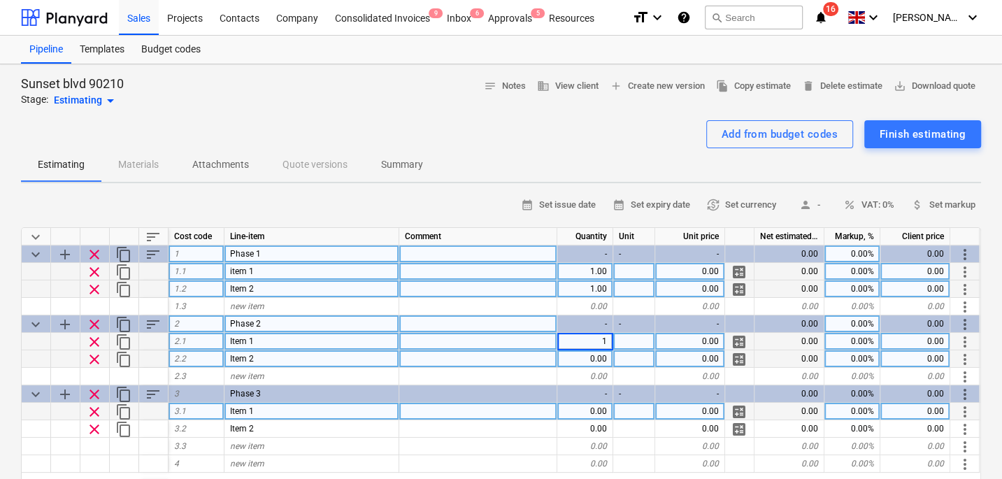
type textarea "x"
click at [589, 359] on div "0.00" at bounding box center [585, 358] width 56 height 17
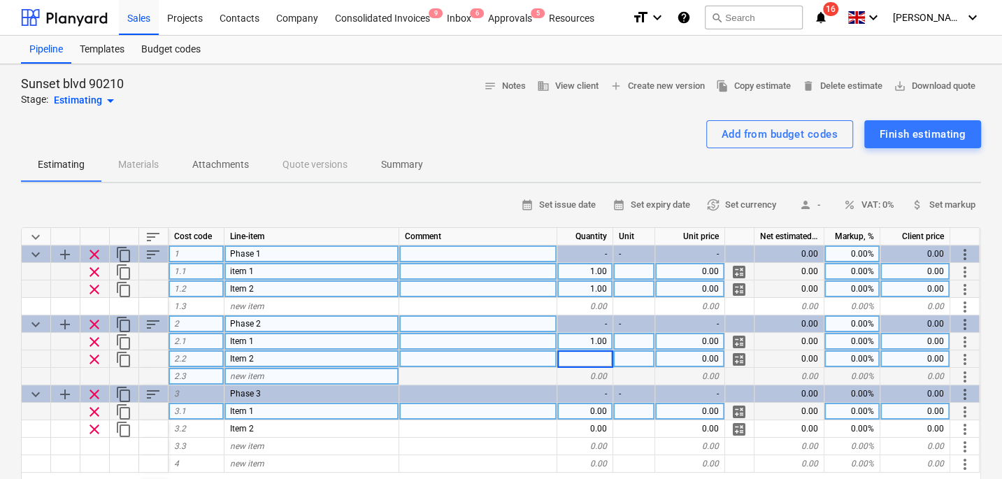
type input "1"
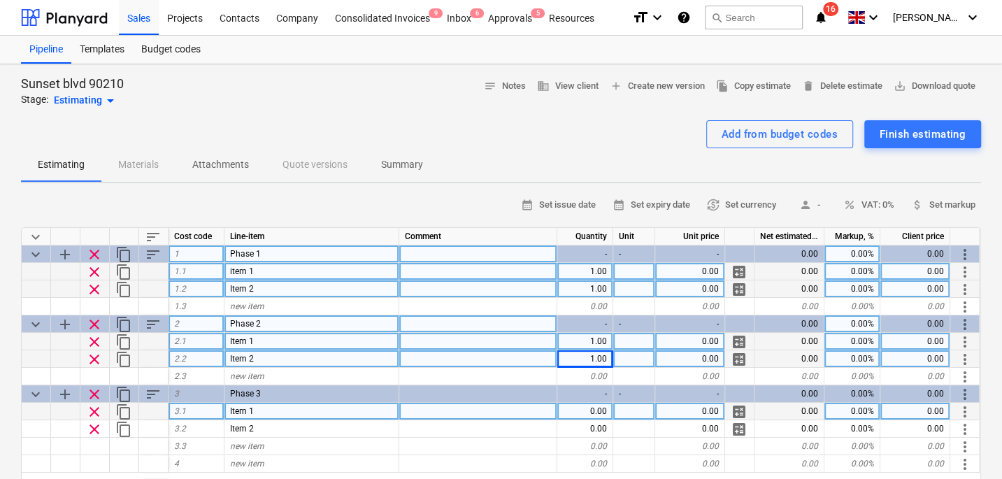
click at [584, 411] on div "0.00" at bounding box center [585, 411] width 56 height 17
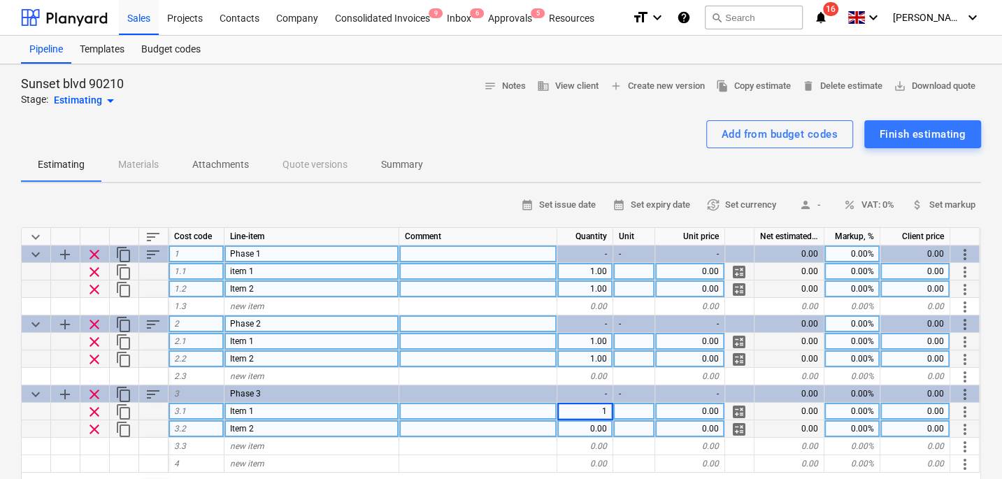
click at [584, 420] on div "0.00" at bounding box center [585, 428] width 56 height 17
type textarea "x"
click at [691, 263] on div "0.00" at bounding box center [690, 271] width 70 height 17
type input "20"
type textarea "x"
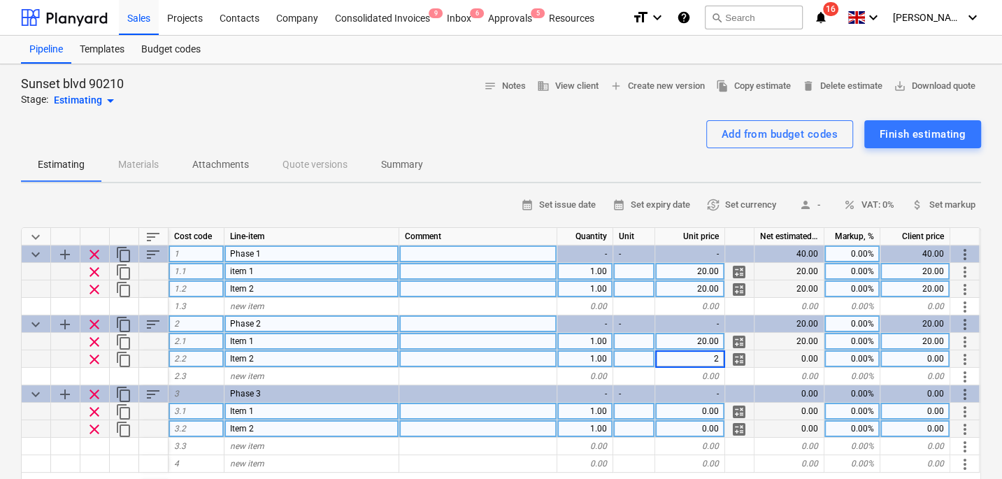
type input "20"
type textarea "x"
type input "1"
type input "20"
type textarea "x"
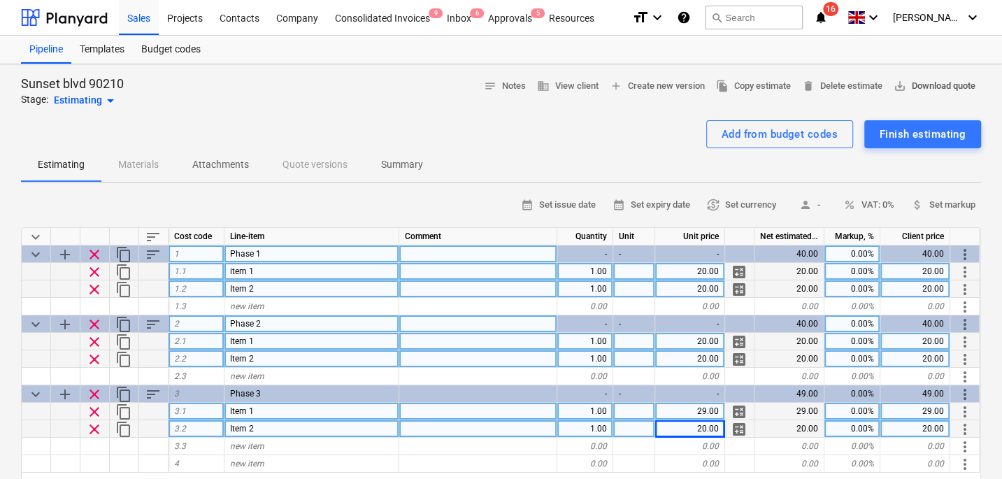
click at [914, 86] on span "save_alt Download quote" at bounding box center [934, 86] width 82 height 16
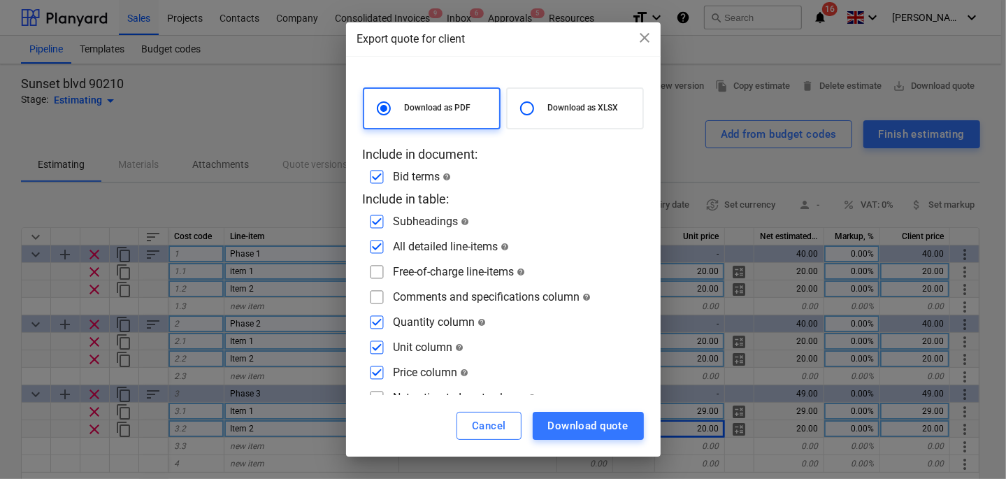
click at [375, 218] on input "checkbox" at bounding box center [377, 221] width 22 height 22
checkbox input "false"
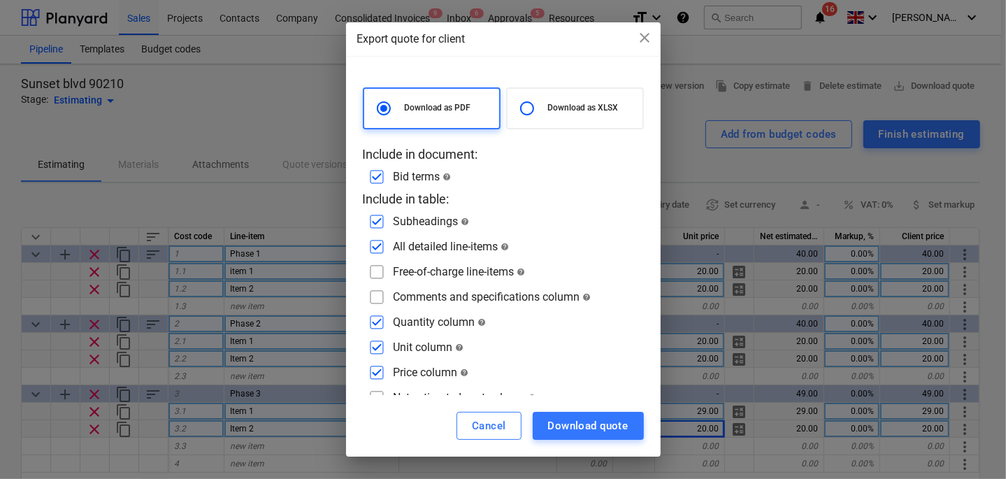
checkbox input "false"
click at [375, 247] on input "checkbox" at bounding box center [377, 247] width 22 height 22
checkbox input "true"
click at [375, 236] on input "checkbox" at bounding box center [377, 247] width 22 height 22
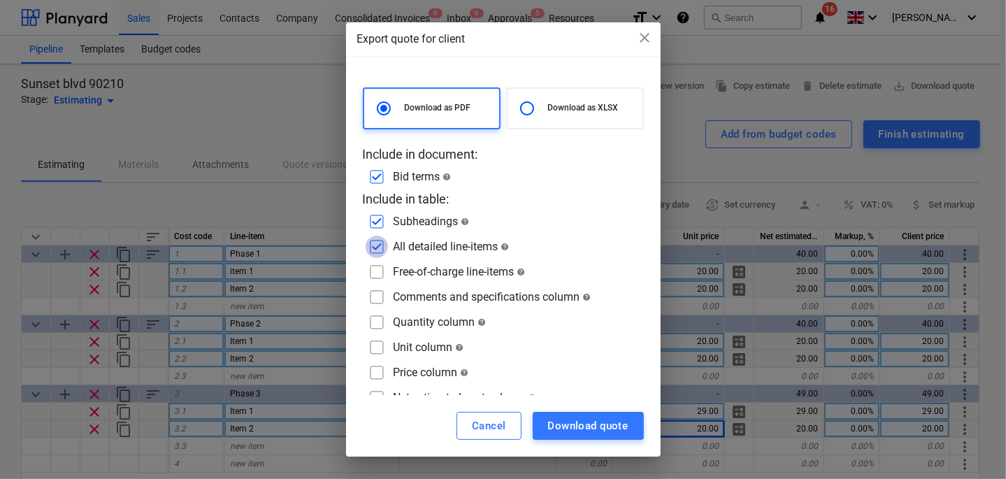
checkbox input "false"
click at [378, 218] on input "checkbox" at bounding box center [377, 221] width 22 height 22
checkbox input "false"
click at [387, 303] on input "checkbox" at bounding box center [377, 297] width 22 height 22
checkbox input "true"
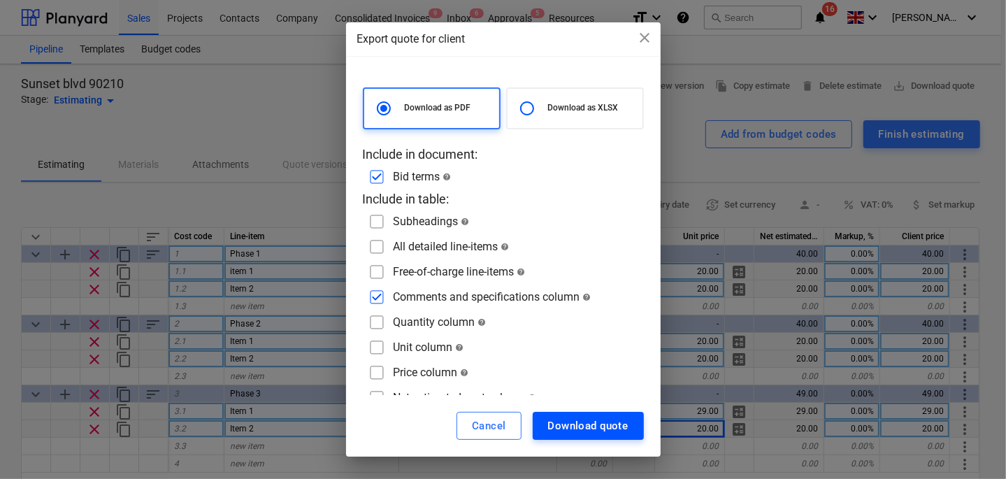
click at [575, 424] on div "Download quote" at bounding box center [588, 426] width 80 height 18
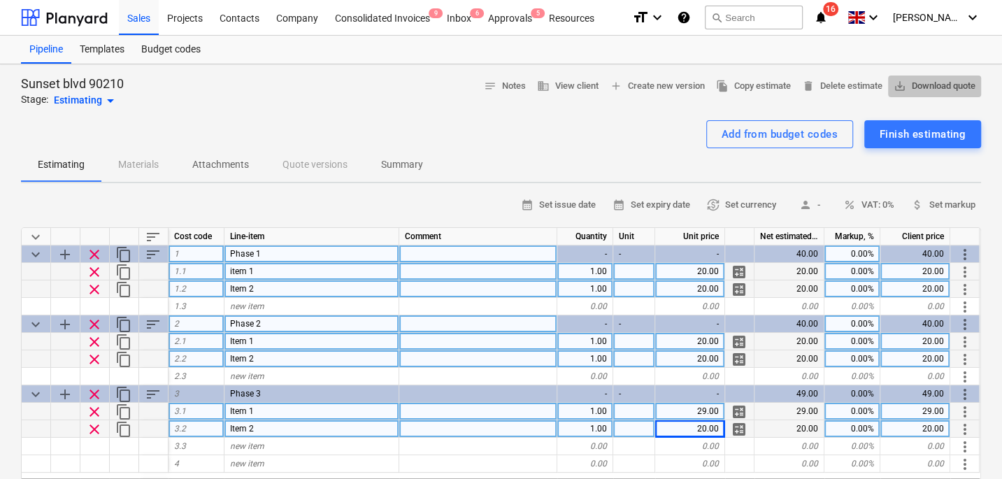
click at [909, 84] on span "save_alt Download quote" at bounding box center [934, 86] width 82 height 16
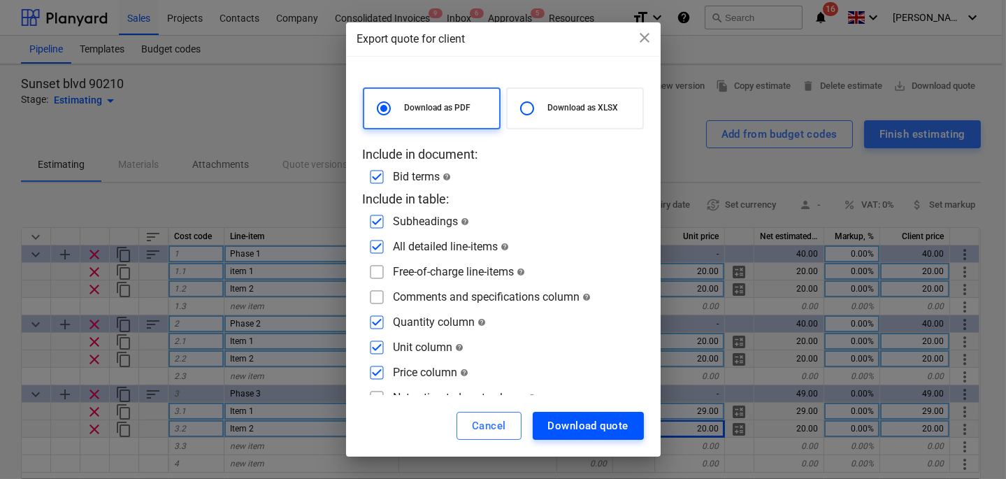
click at [577, 428] on div "Download quote" at bounding box center [588, 426] width 80 height 18
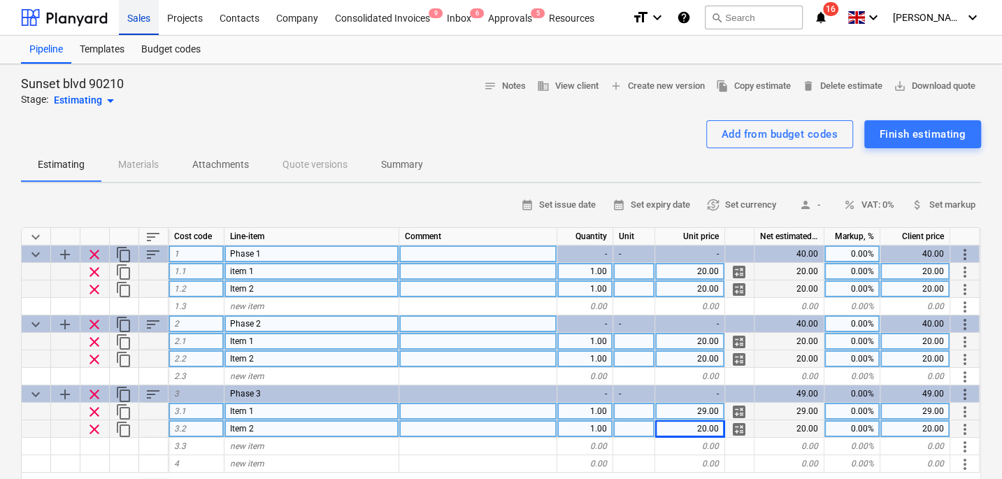
click at [143, 21] on div "Sales" at bounding box center [139, 17] width 40 height 36
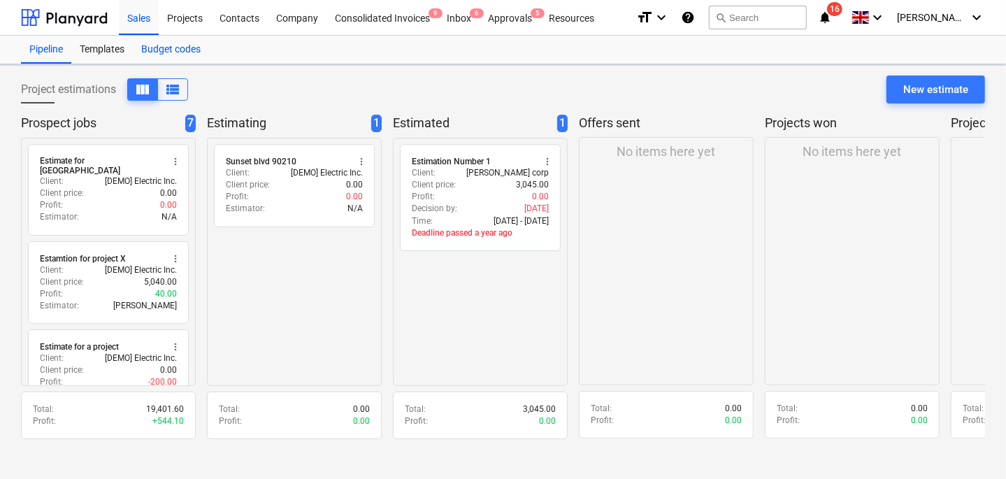
click at [187, 49] on div "Budget codes" at bounding box center [171, 50] width 76 height 28
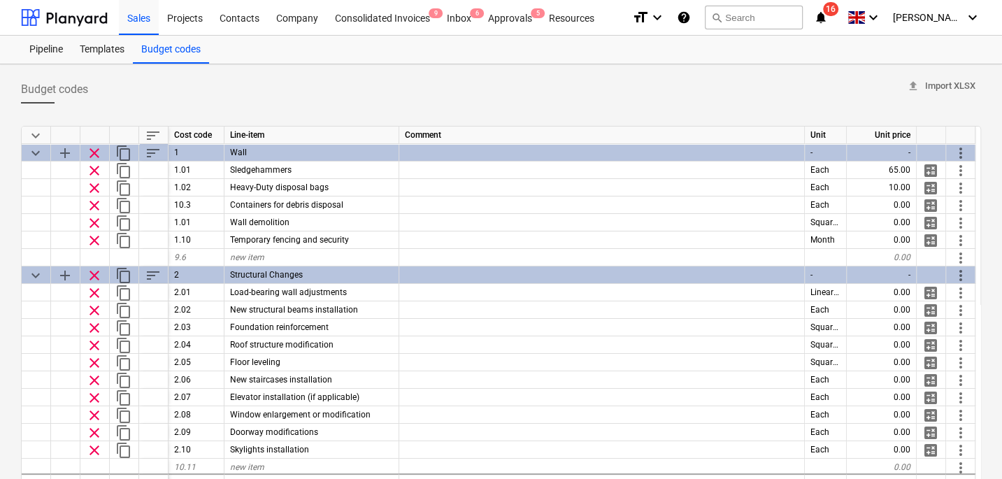
click at [43, 134] on div "keyboard_arrow_down" at bounding box center [36, 135] width 29 height 17
click at [35, 134] on span "keyboard_arrow_down" at bounding box center [35, 135] width 17 height 17
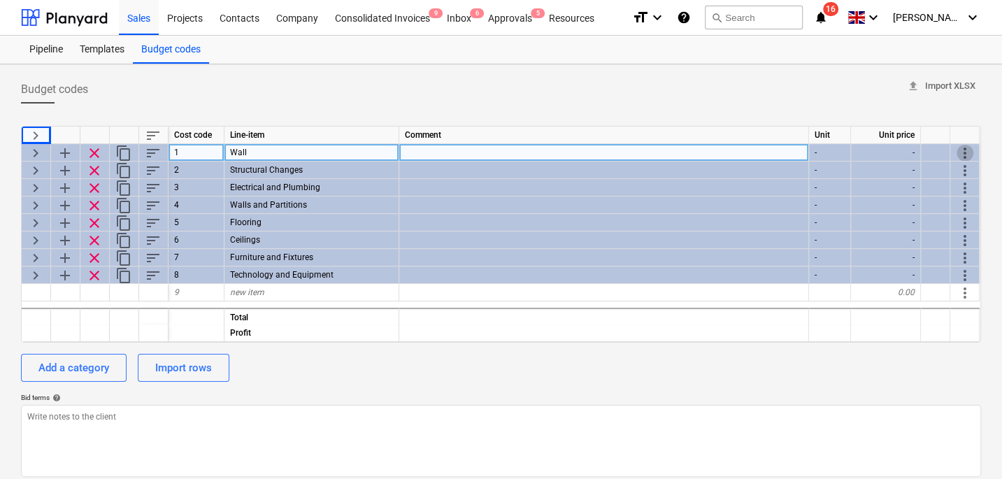
click at [965, 147] on span "more_vert" at bounding box center [964, 153] width 17 height 17
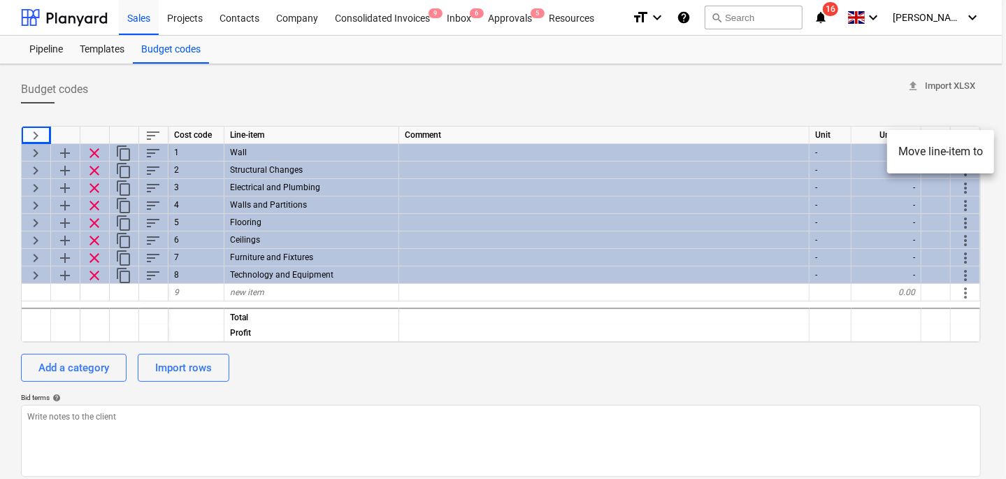
click at [811, 114] on div at bounding box center [503, 239] width 1006 height 479
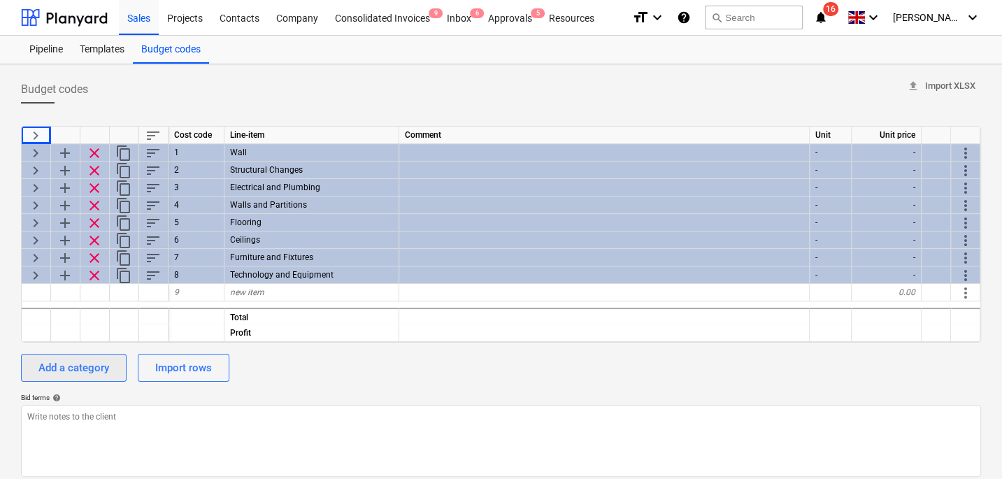
click at [84, 362] on div "Add a category" at bounding box center [73, 368] width 71 height 18
type textarea "x"
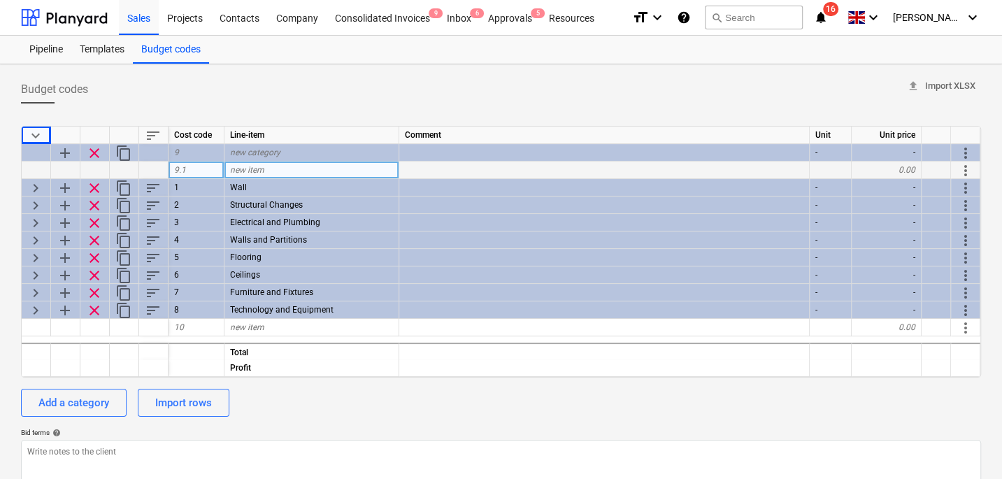
click at [255, 174] on div "new item" at bounding box center [311, 169] width 175 height 17
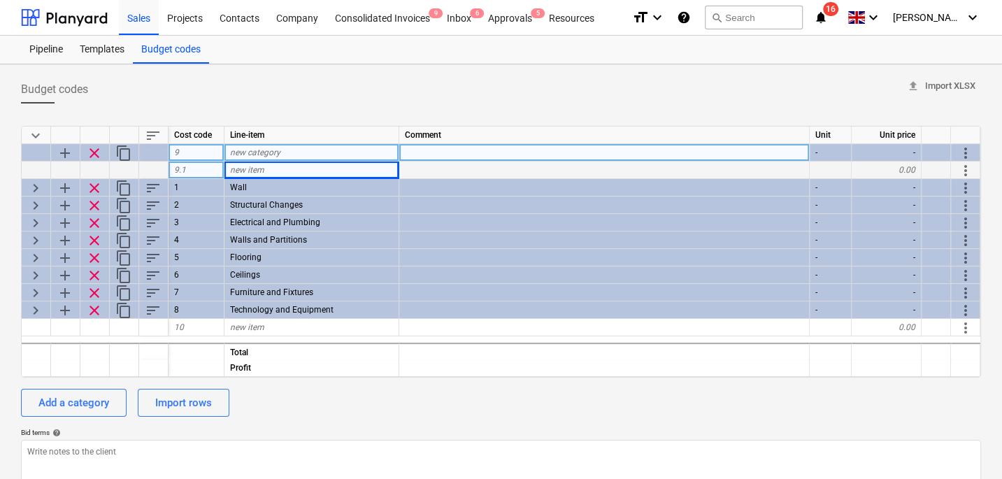
click at [254, 155] on span "new category" at bounding box center [255, 152] width 50 height 10
type input "Category 1"
type textarea "x"
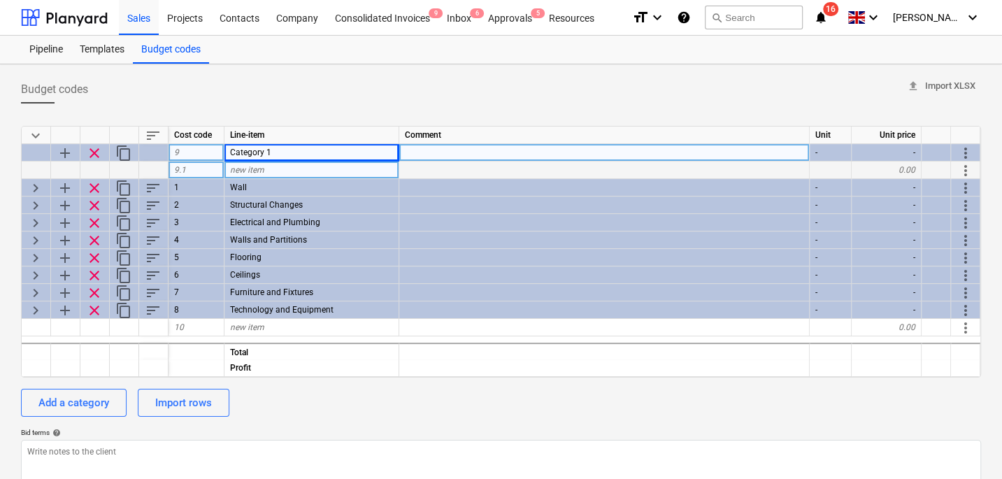
click at [302, 75] on div "Budget codes upload Import XLSX" at bounding box center [501, 89] width 960 height 28
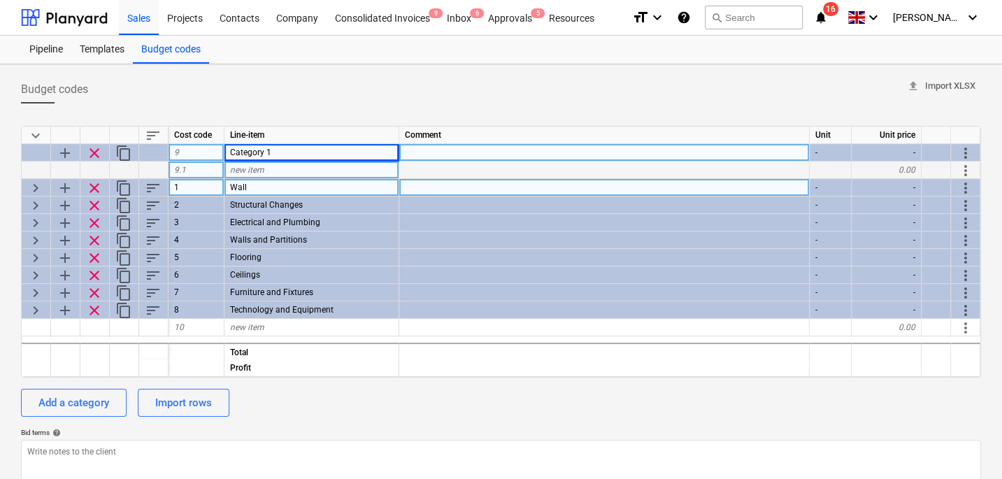
click at [965, 187] on span "more_vert" at bounding box center [965, 188] width 17 height 17
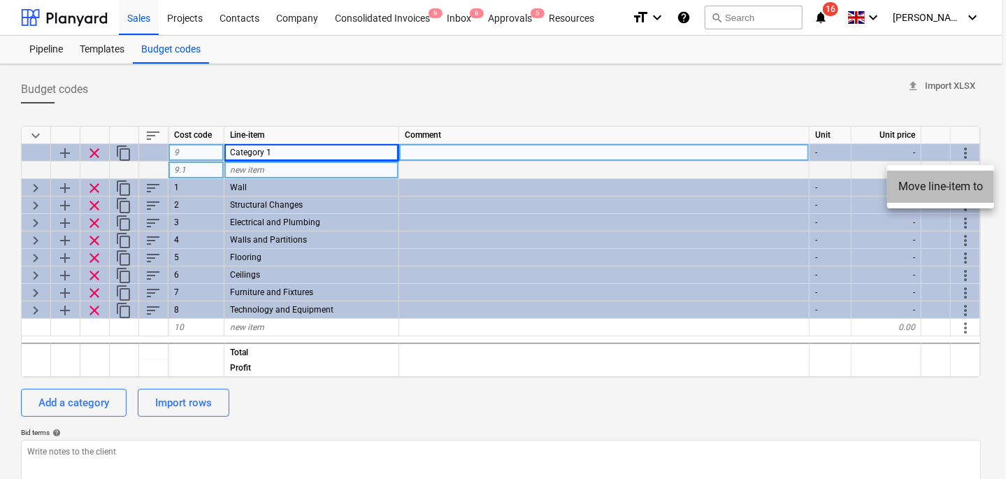
click at [926, 189] on li "Move line-item to" at bounding box center [940, 187] width 107 height 32
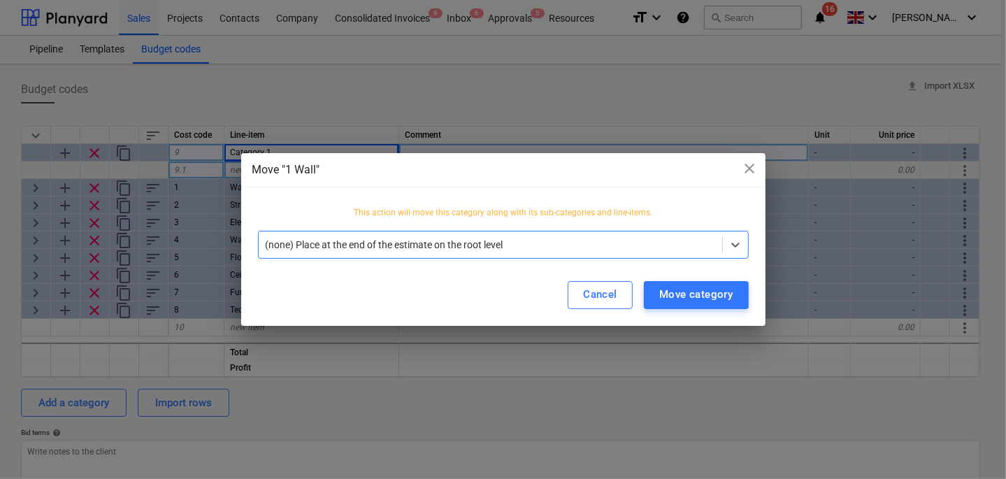
click at [517, 229] on div "This action will move this category along with its sub-categories and line-item…" at bounding box center [503, 218] width 491 height 23
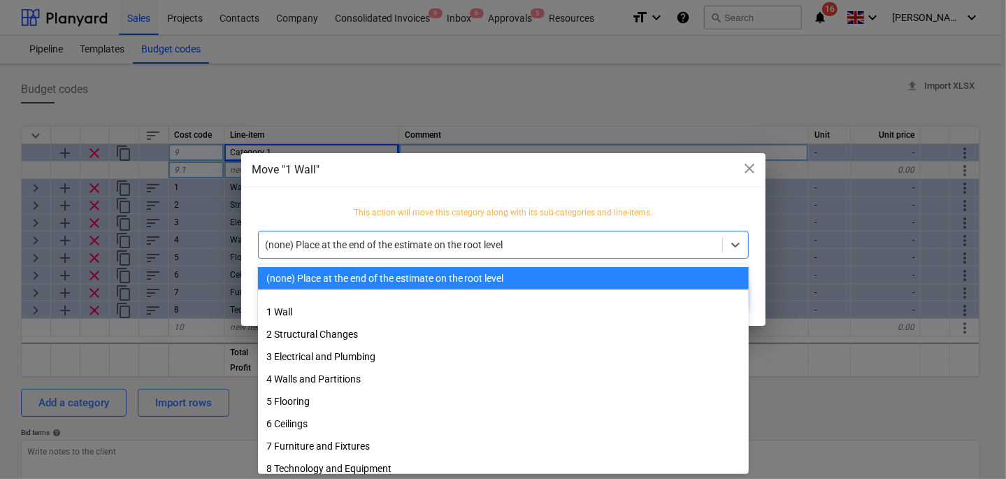
click at [512, 236] on div "(none) Place at the end of the estimate on the root level" at bounding box center [490, 245] width 463 height 20
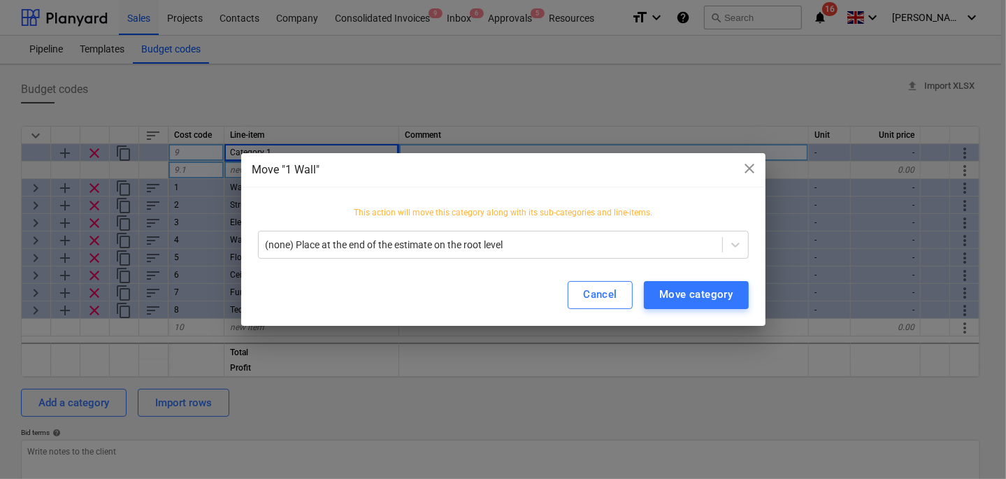
click at [394, 136] on div "Move "1 Wall" close This action will move this category along with its sub-cate…" at bounding box center [503, 239] width 1006 height 479
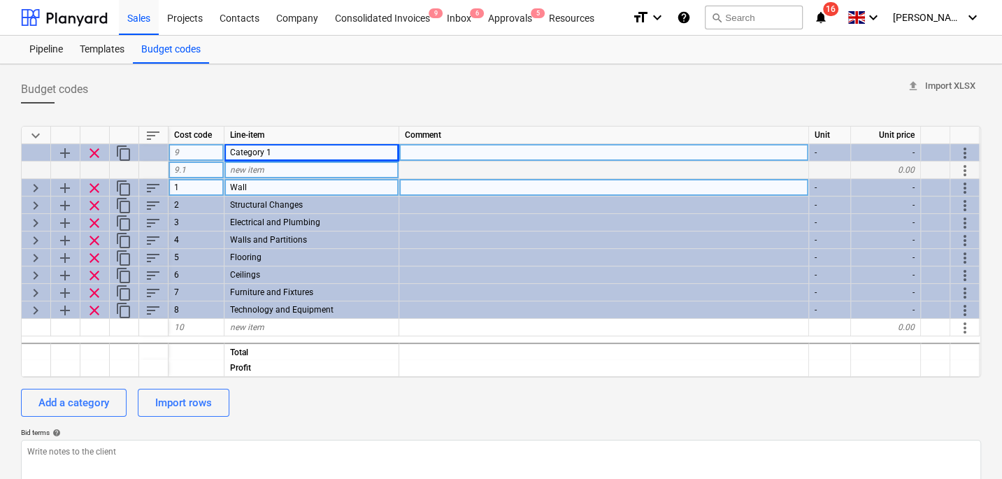
click at [966, 190] on span "more_vert" at bounding box center [964, 188] width 17 height 17
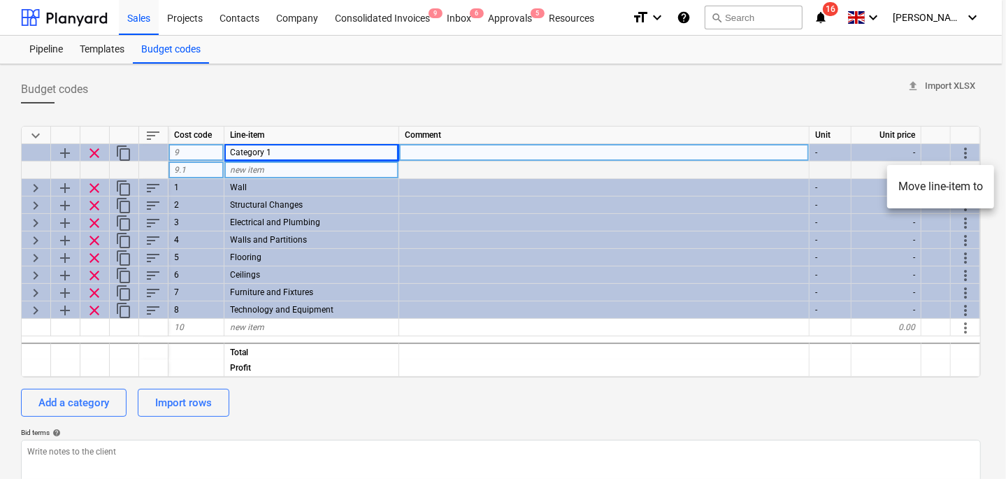
click at [928, 178] on li "Move line-item to" at bounding box center [940, 187] width 107 height 32
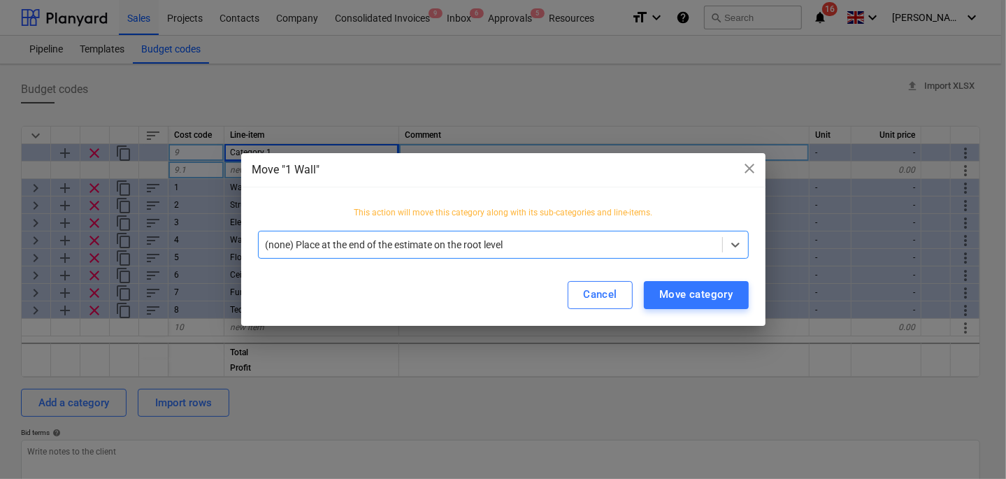
click at [468, 244] on div at bounding box center [490, 245] width 449 height 14
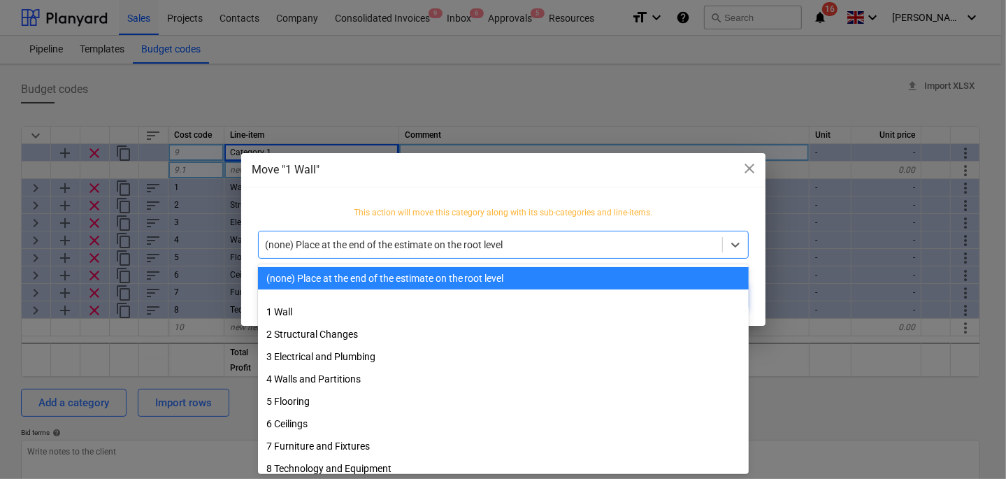
click at [422, 204] on div "This action will move this category along with its sub-categories and line-item…" at bounding box center [503, 232] width 524 height 62
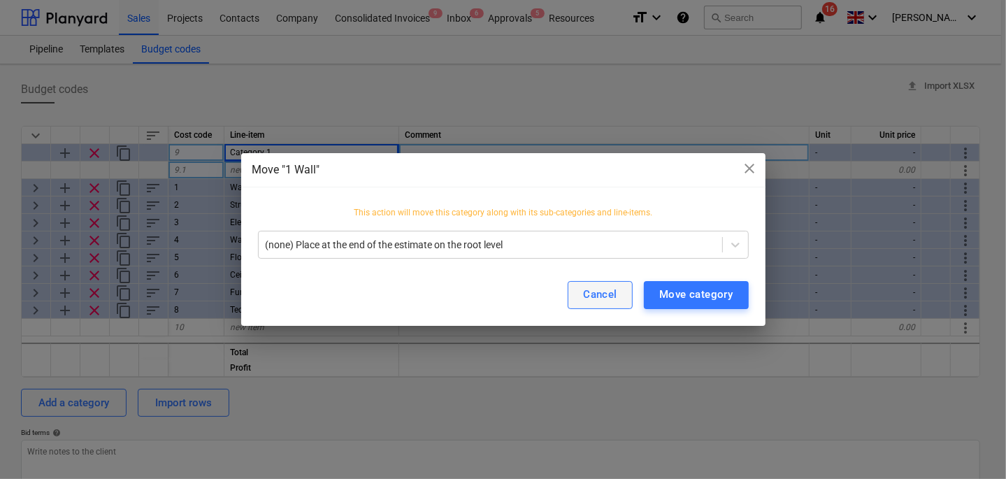
click at [578, 289] on button "Cancel" at bounding box center [600, 295] width 65 height 28
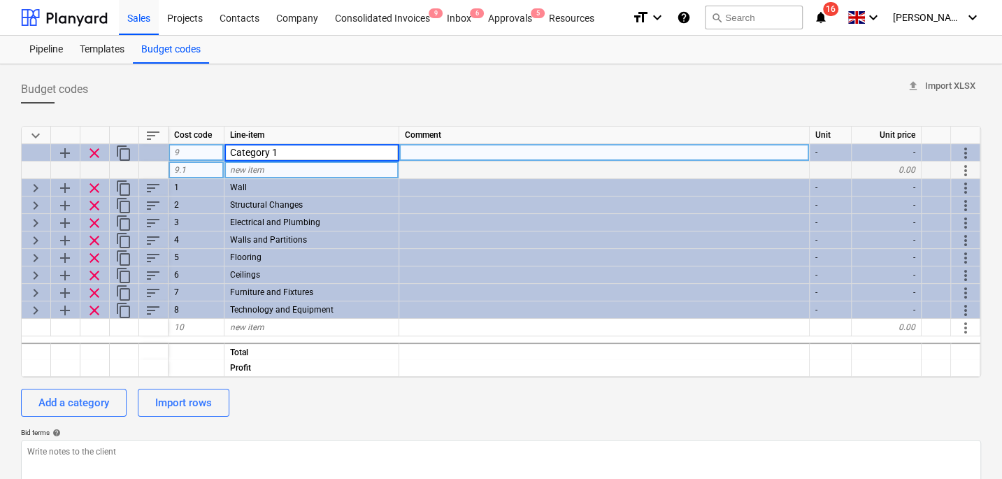
click at [339, 168] on div "new item" at bounding box center [311, 169] width 175 height 17
type input "df"
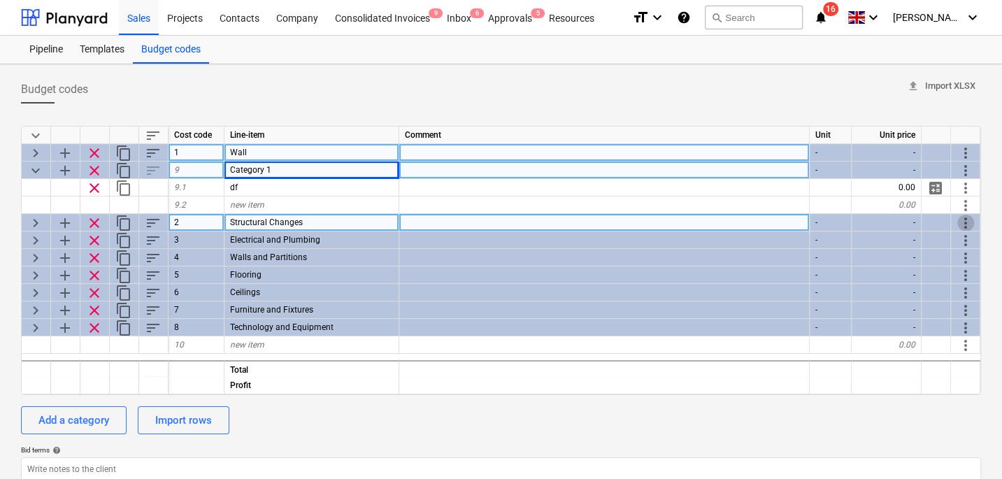
click at [967, 219] on span "more_vert" at bounding box center [965, 223] width 17 height 17
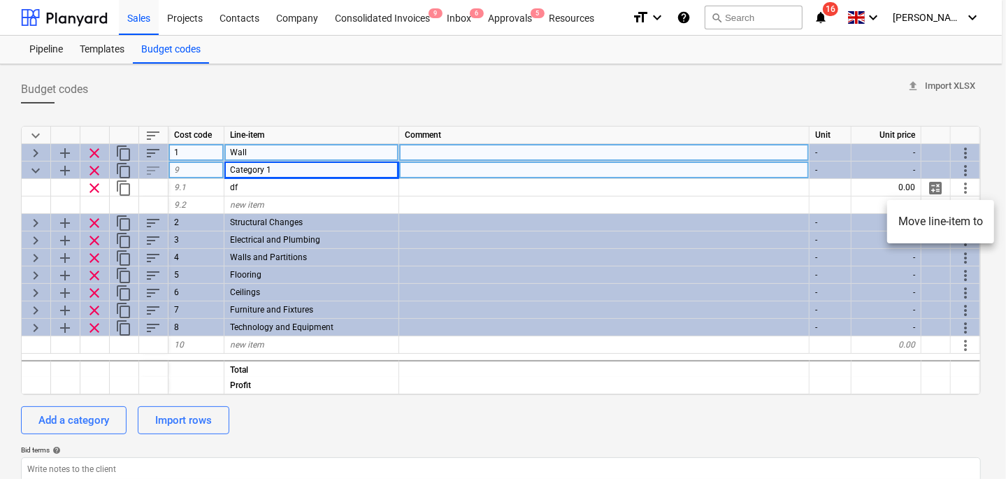
click at [930, 216] on li "Move line-item to" at bounding box center [940, 222] width 107 height 32
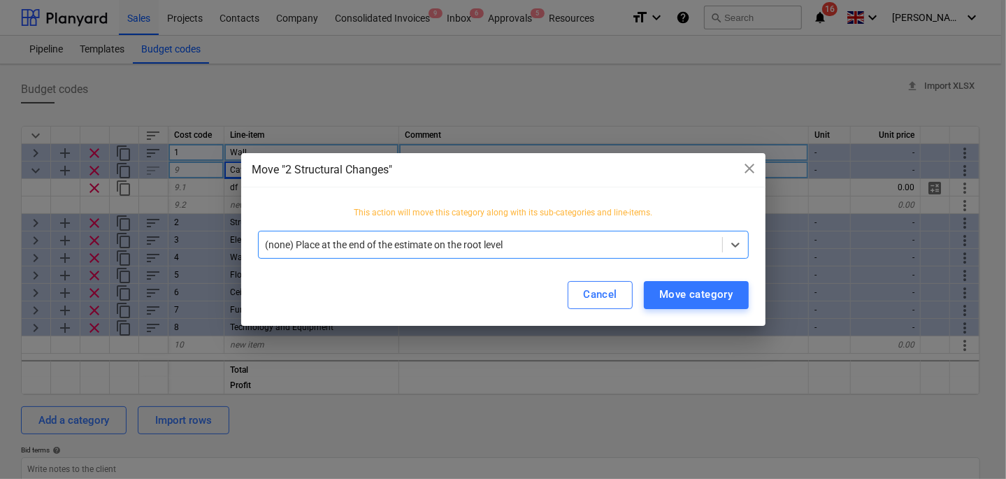
click at [493, 249] on div at bounding box center [490, 245] width 449 height 14
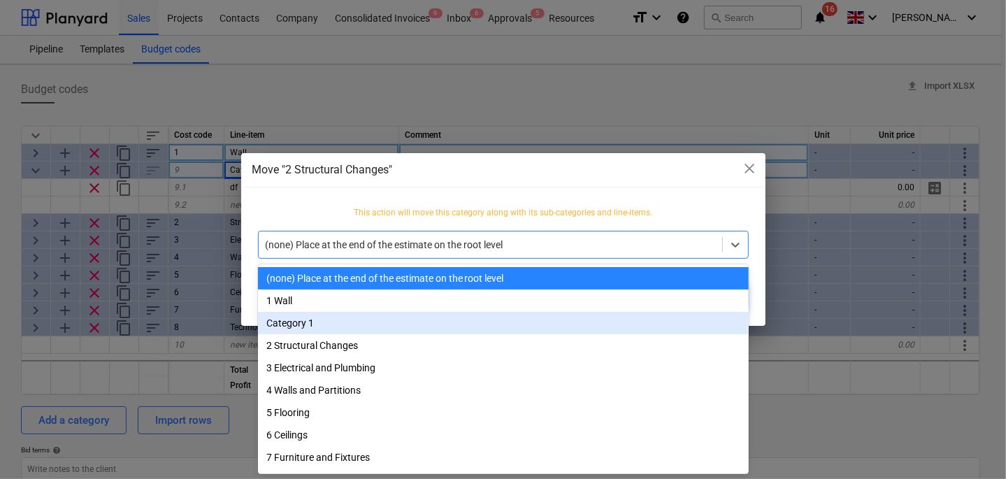
click at [419, 326] on div "Category 1" at bounding box center [503, 323] width 491 height 22
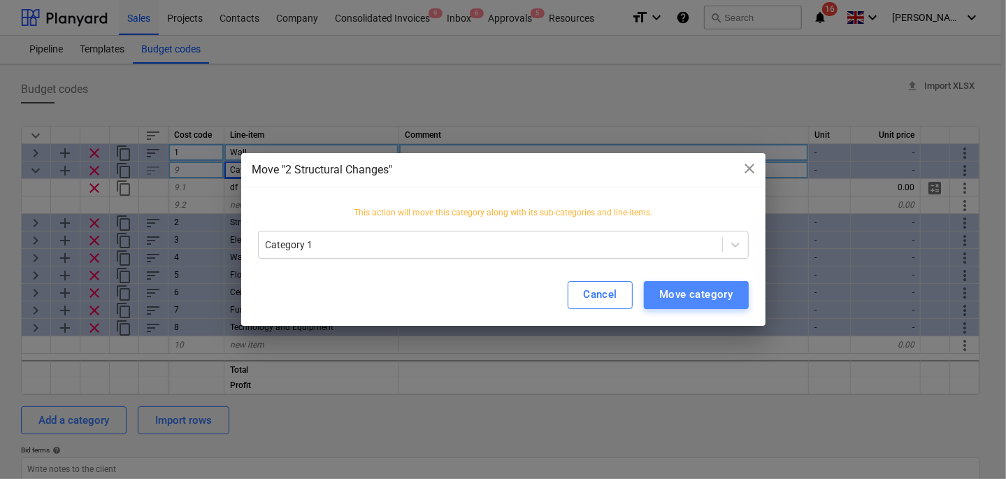
click at [682, 286] on div "Move category" at bounding box center [696, 294] width 74 height 18
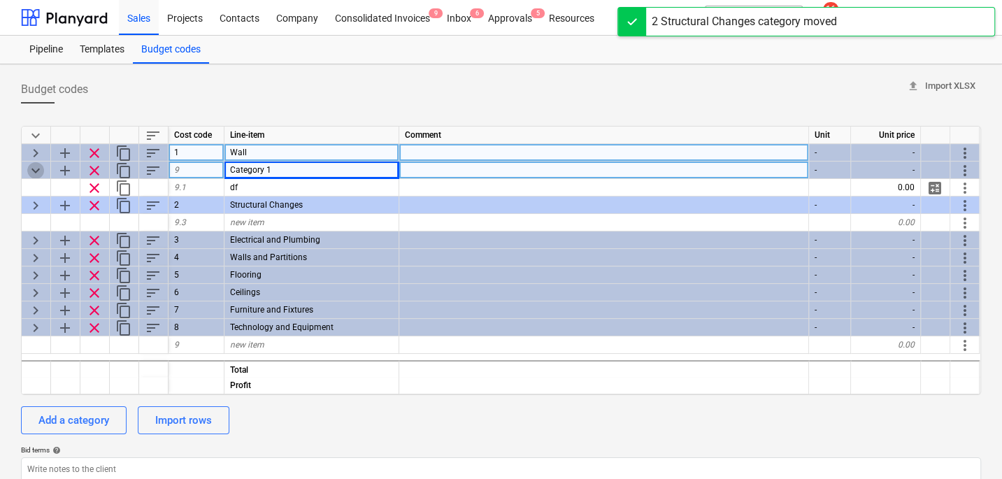
click at [37, 166] on span "keyboard_arrow_down" at bounding box center [35, 170] width 17 height 17
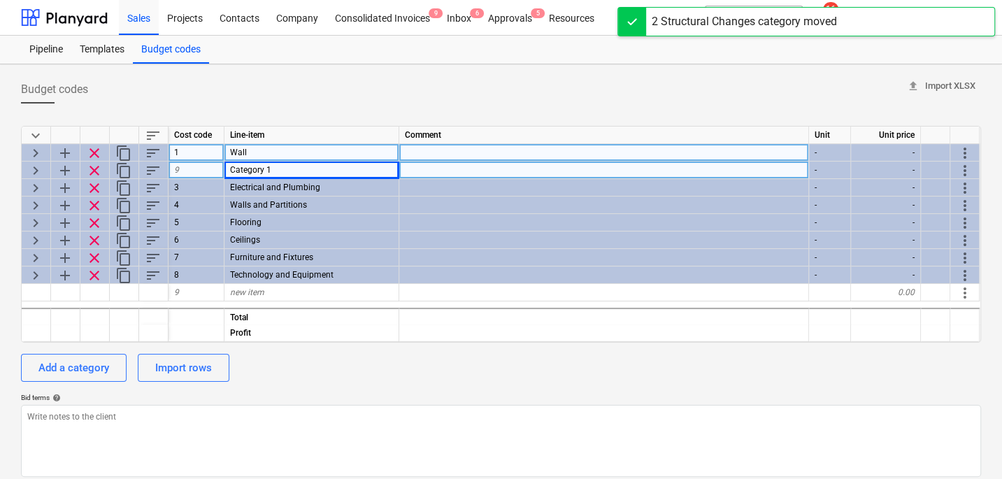
click at [37, 166] on span "keyboard_arrow_right" at bounding box center [35, 170] width 17 height 17
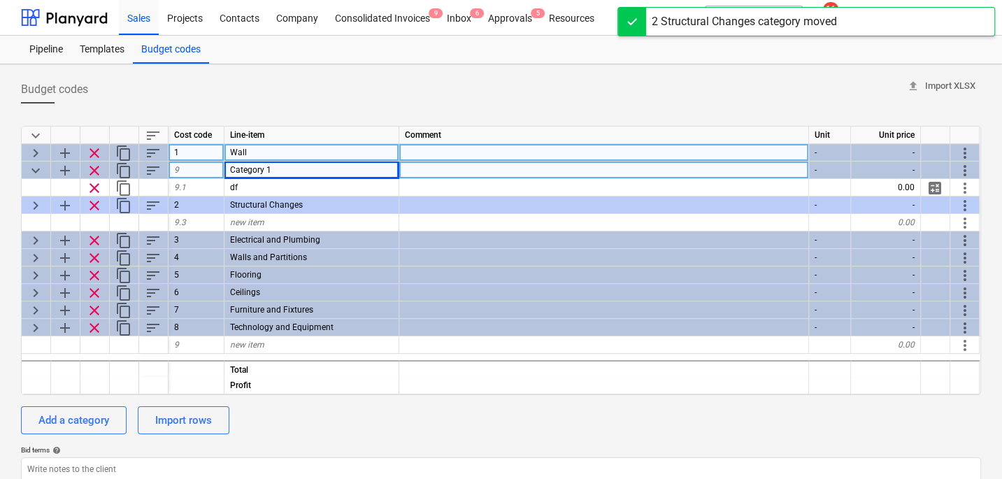
click at [37, 166] on span "keyboard_arrow_down" at bounding box center [35, 170] width 17 height 17
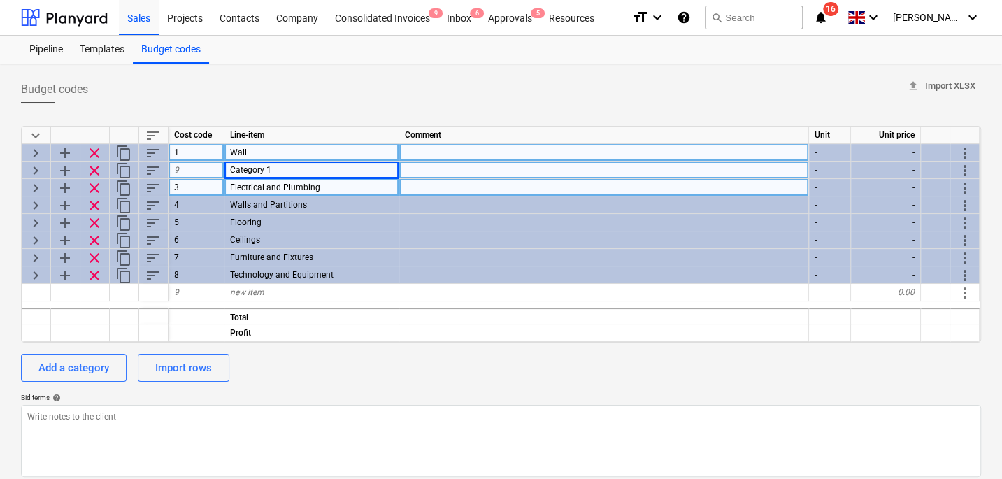
click at [959, 185] on span "more_vert" at bounding box center [964, 188] width 17 height 17
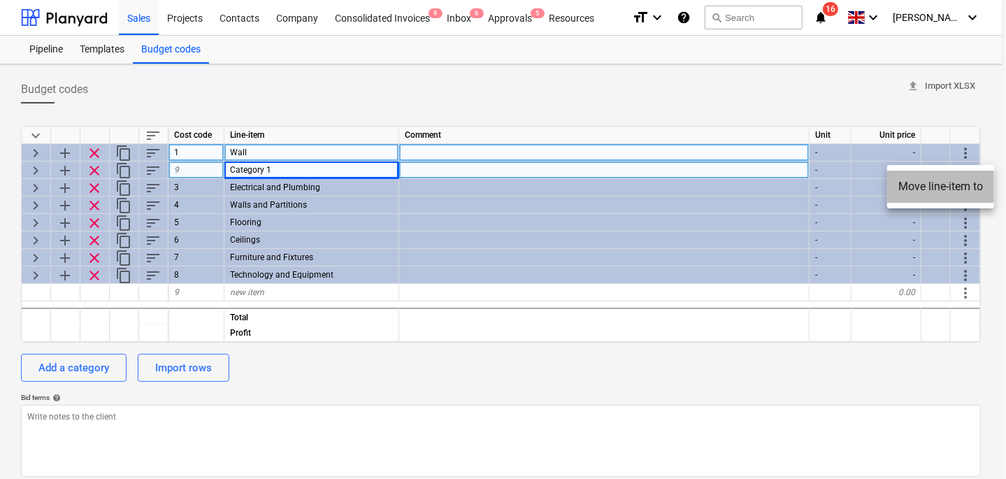
click at [949, 188] on li "Move line-item to" at bounding box center [940, 187] width 107 height 32
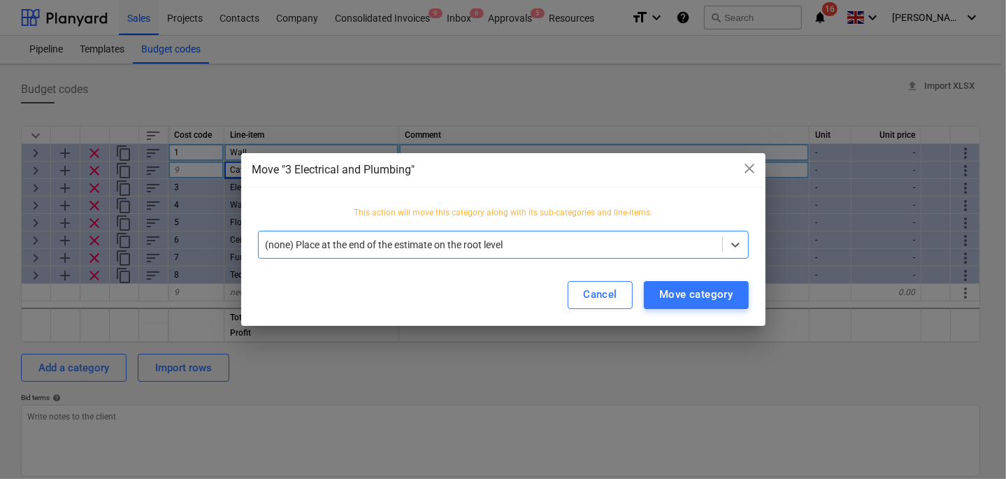
click at [487, 245] on div at bounding box center [490, 245] width 449 height 14
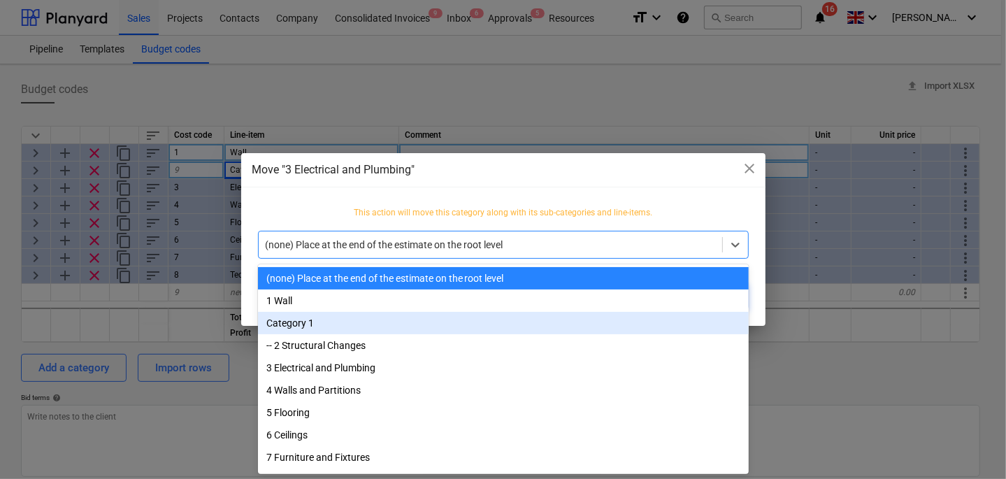
click at [396, 325] on div "Category 1" at bounding box center [503, 323] width 491 height 22
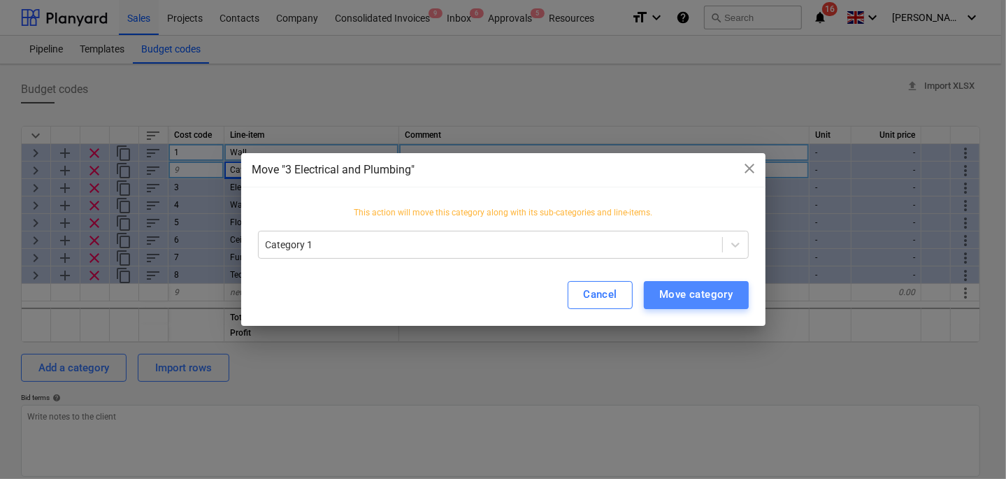
click at [687, 288] on div "Move category" at bounding box center [696, 294] width 74 height 18
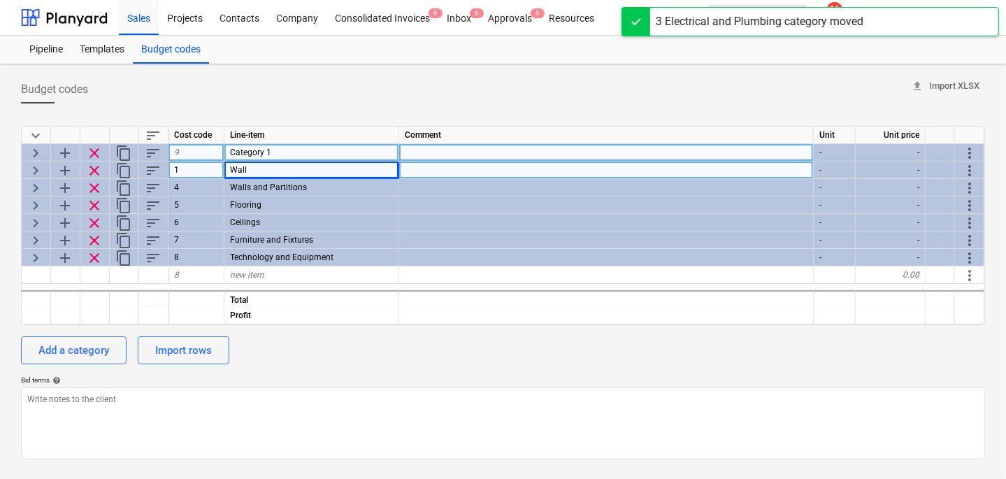
click at [967, 166] on span "more_vert" at bounding box center [969, 170] width 17 height 17
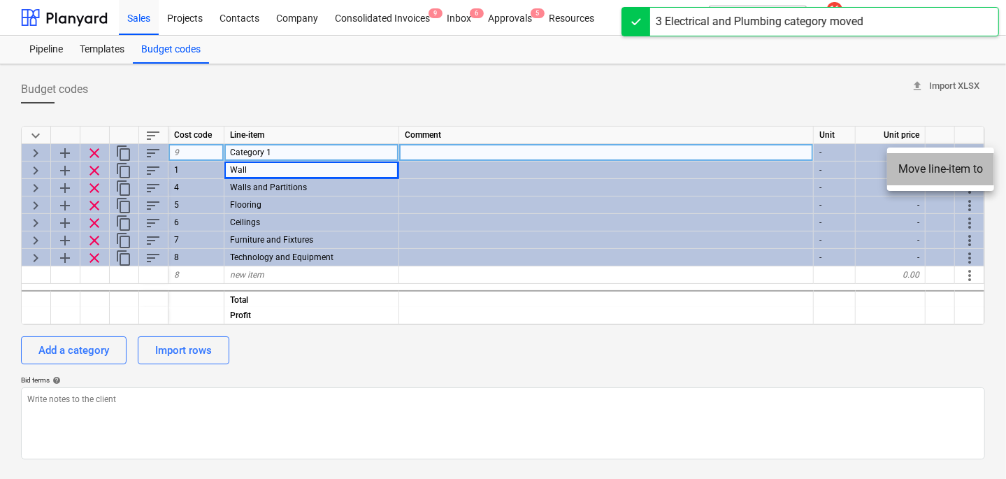
click at [948, 168] on li "Move line-item to" at bounding box center [940, 169] width 107 height 32
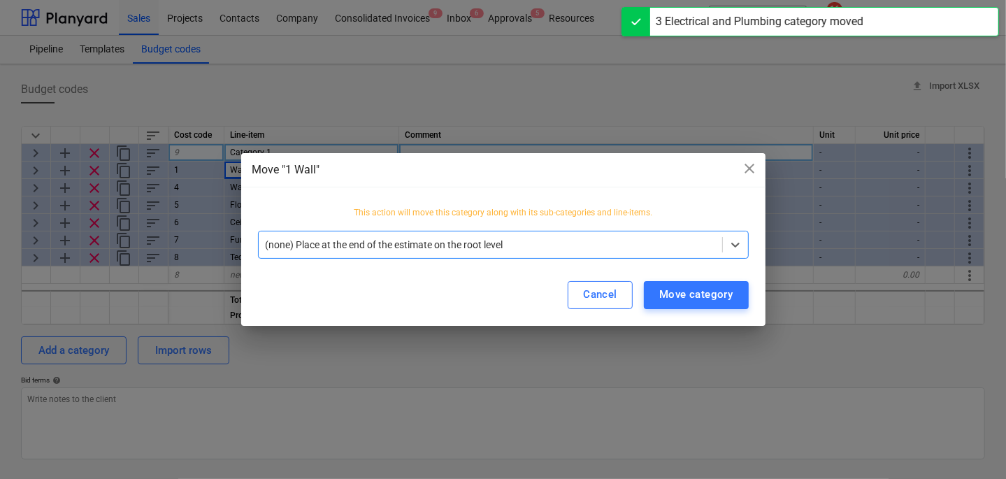
click at [696, 244] on div at bounding box center [490, 245] width 449 height 14
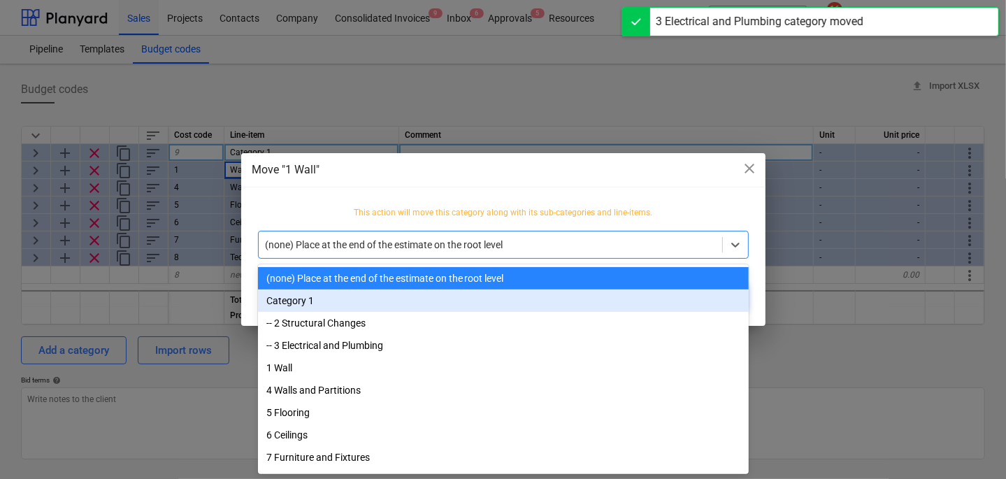
click at [484, 300] on div "Category 1" at bounding box center [503, 300] width 491 height 22
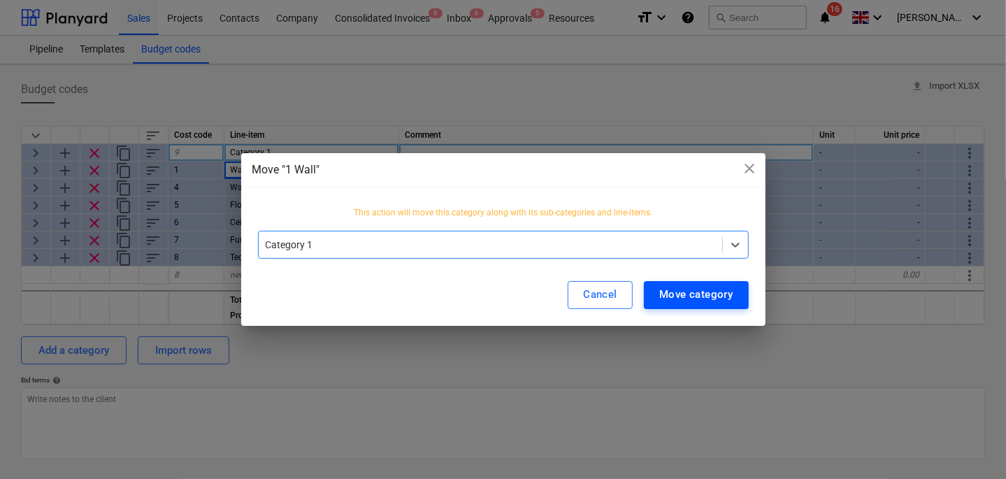
click at [678, 288] on div "Move category" at bounding box center [696, 294] width 74 height 18
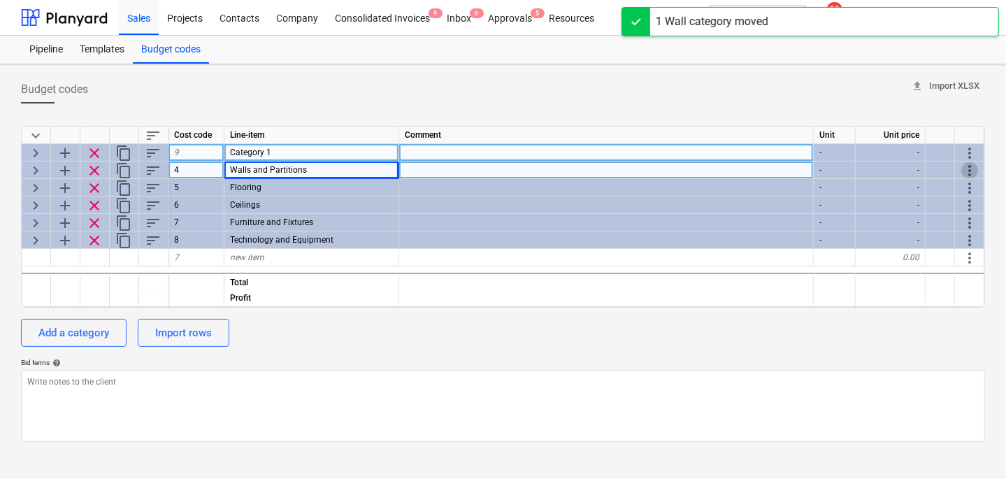
click at [971, 169] on span "more_vert" at bounding box center [969, 170] width 17 height 17
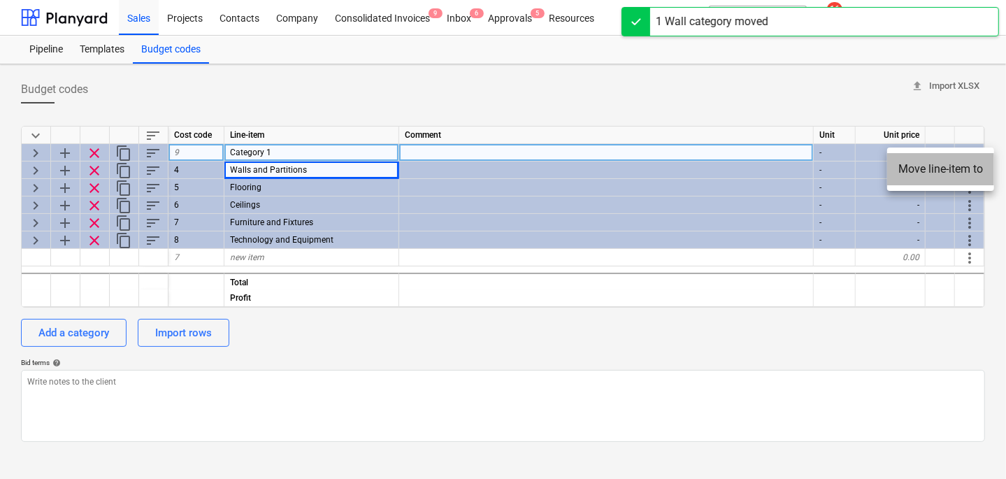
click at [944, 166] on li "Move line-item to" at bounding box center [940, 169] width 107 height 32
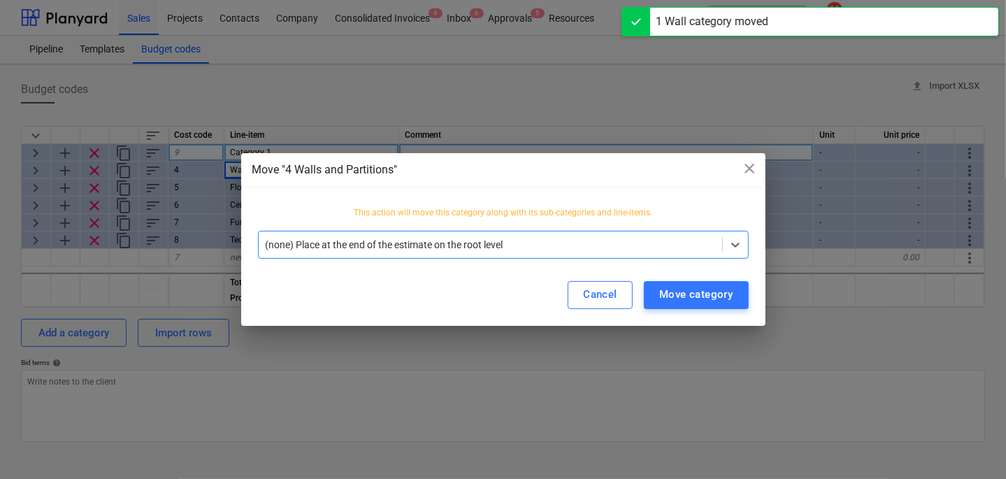
click at [713, 240] on div at bounding box center [490, 245] width 449 height 14
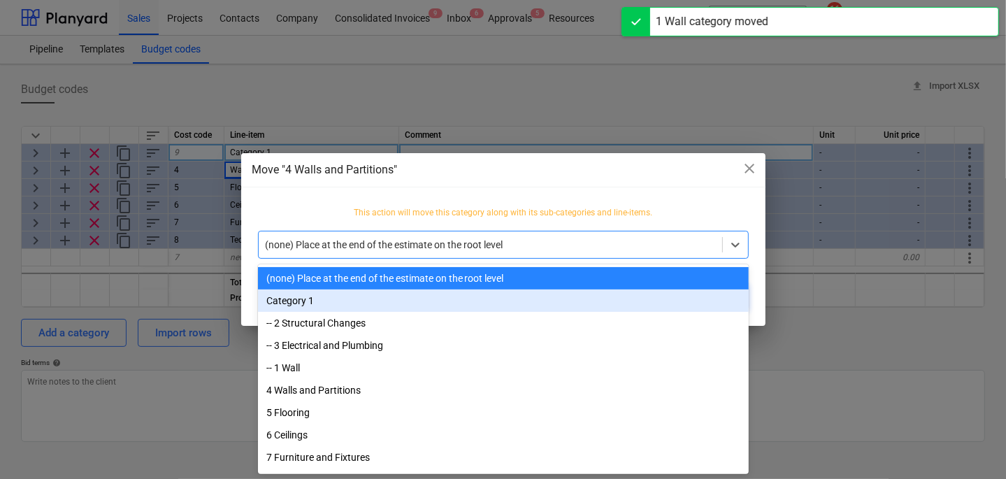
click at [538, 300] on div "Category 1" at bounding box center [503, 300] width 491 height 22
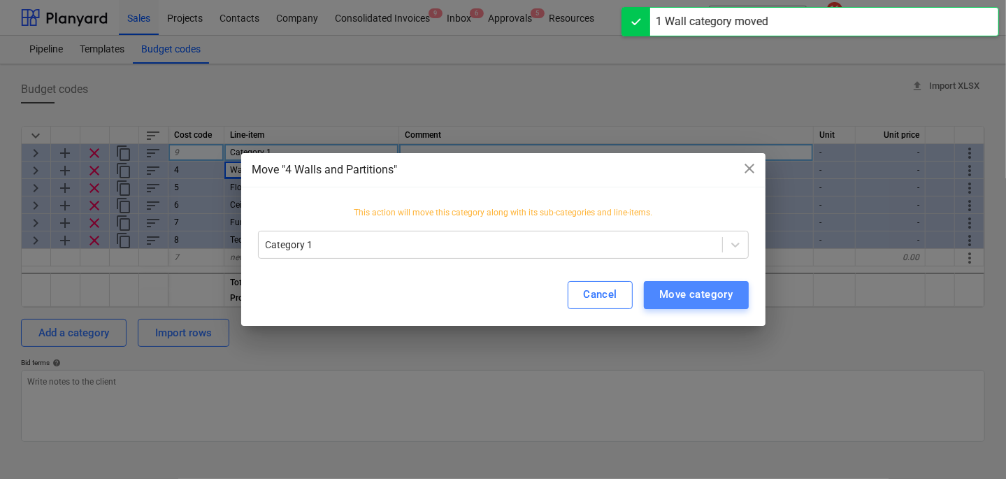
click at [702, 289] on div "Move category" at bounding box center [696, 294] width 74 height 18
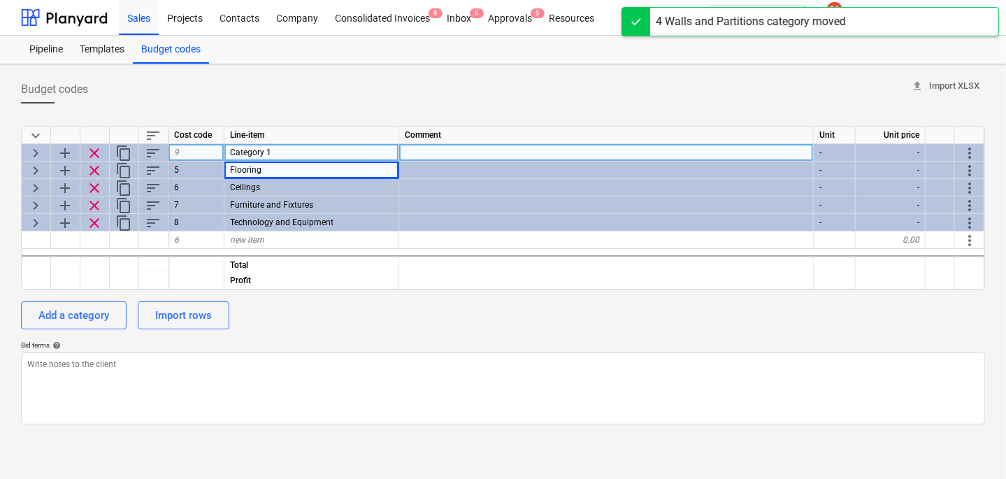
click at [34, 151] on span "keyboard_arrow_right" at bounding box center [35, 153] width 17 height 17
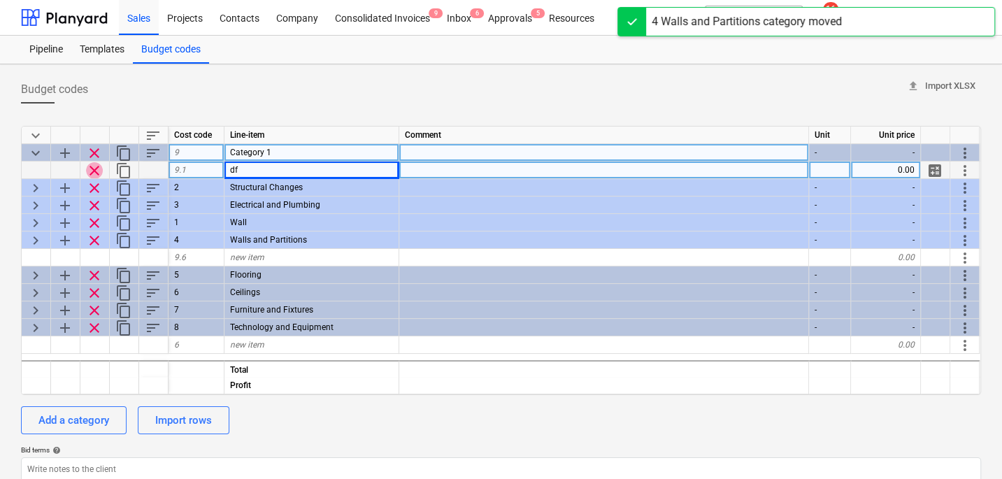
click at [93, 165] on span "clear" at bounding box center [94, 170] width 17 height 17
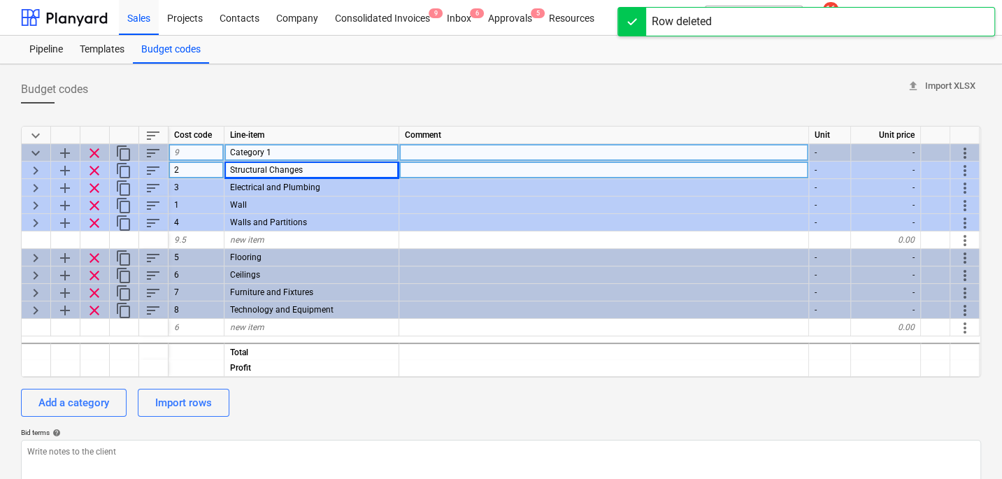
click at [35, 149] on span "keyboard_arrow_down" at bounding box center [35, 153] width 17 height 17
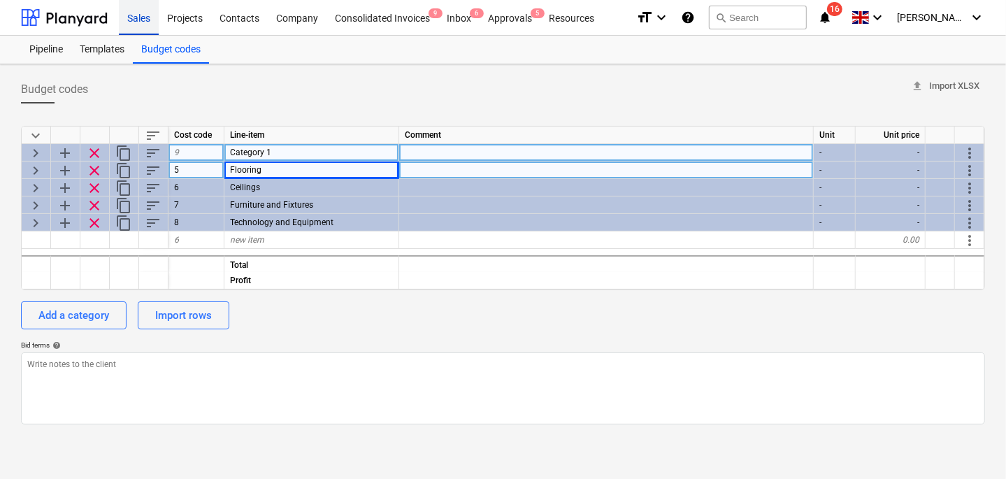
click at [130, 15] on div "Sales" at bounding box center [139, 17] width 40 height 36
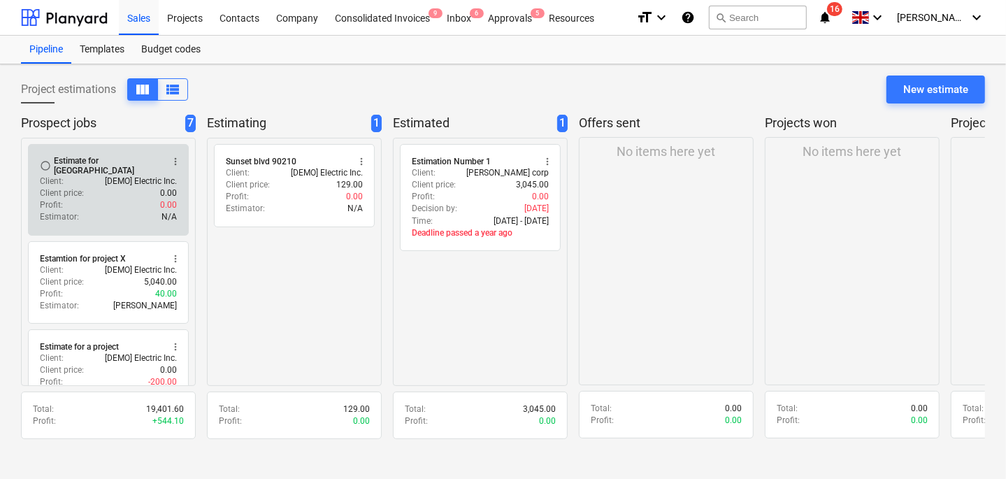
click at [135, 211] on div "Estimator : N/A" at bounding box center [108, 217] width 137 height 12
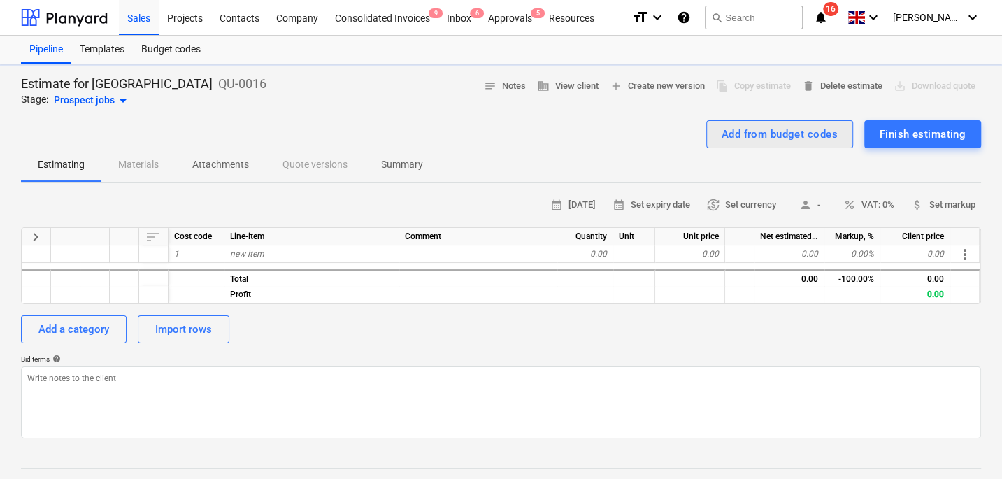
click at [790, 126] on div "Add from budget codes" at bounding box center [779, 134] width 116 height 18
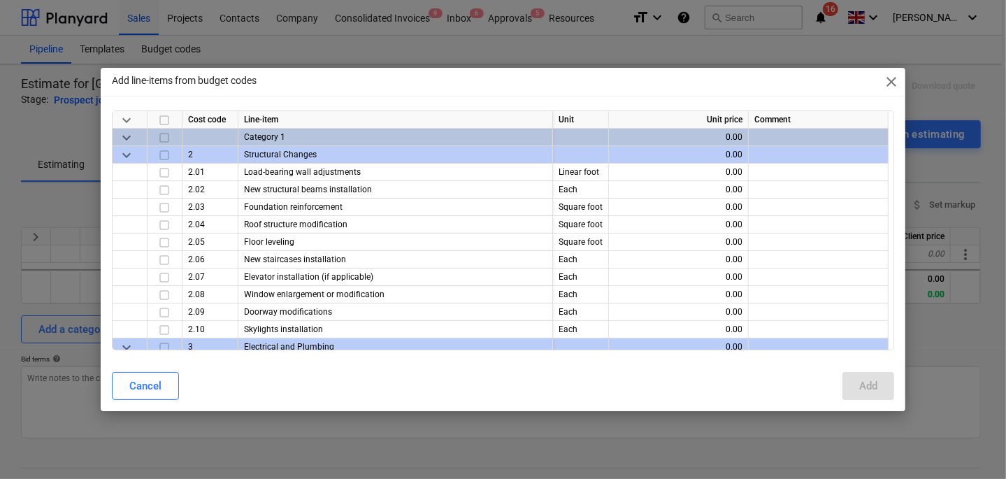
click at [320, 108] on div "Add line-items from budget codes close keyboard_arrow_down Cost code Line-item …" at bounding box center [503, 240] width 805 height 344
click at [311, 83] on div "Add line-items from budget codes close" at bounding box center [503, 82] width 805 height 28
click at [119, 134] on span "keyboard_arrow_down" at bounding box center [126, 137] width 17 height 17
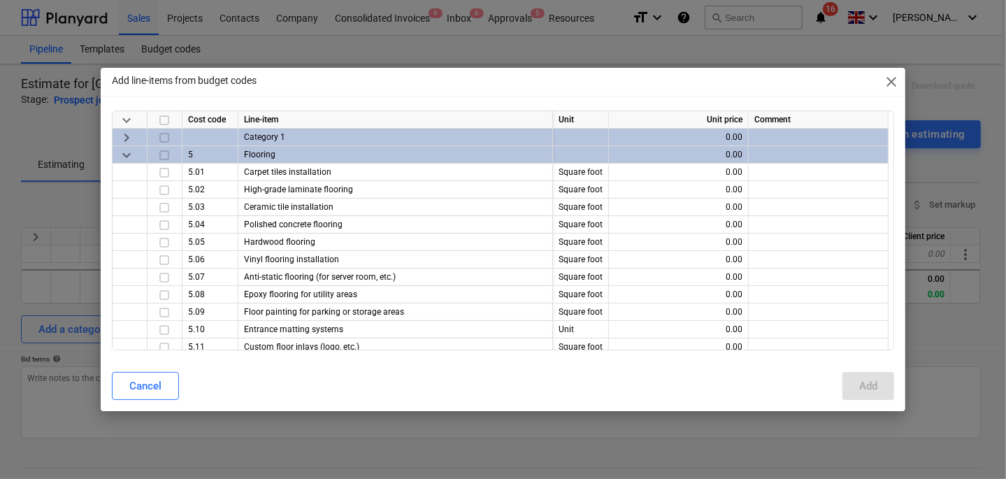
click at [127, 154] on span "keyboard_arrow_down" at bounding box center [126, 155] width 17 height 17
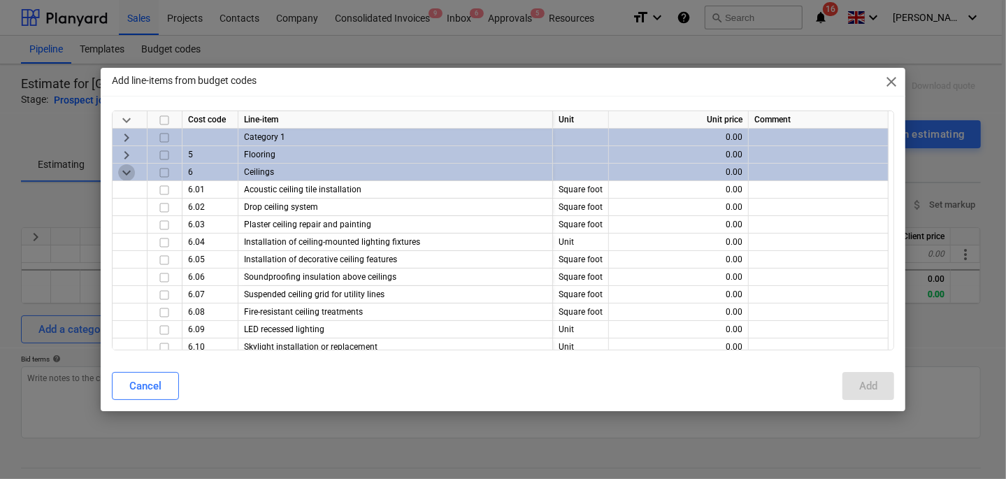
click at [124, 170] on span "keyboard_arrow_down" at bounding box center [126, 172] width 17 height 17
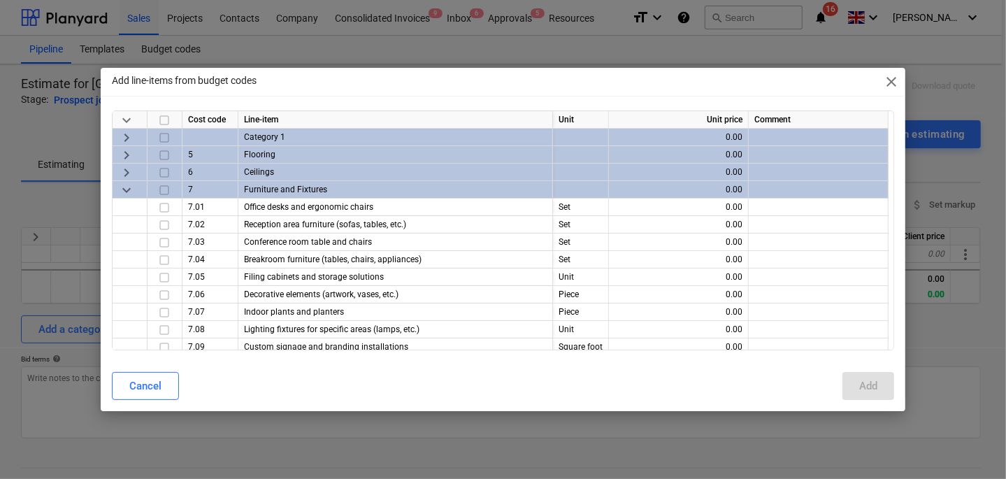
click at [124, 187] on span "keyboard_arrow_down" at bounding box center [126, 190] width 17 height 17
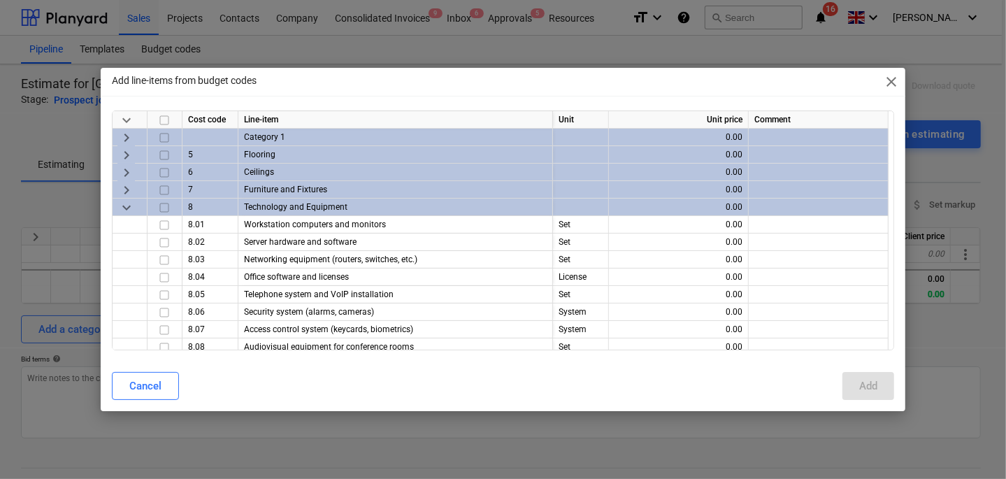
click at [124, 209] on span "keyboard_arrow_down" at bounding box center [126, 207] width 17 height 17
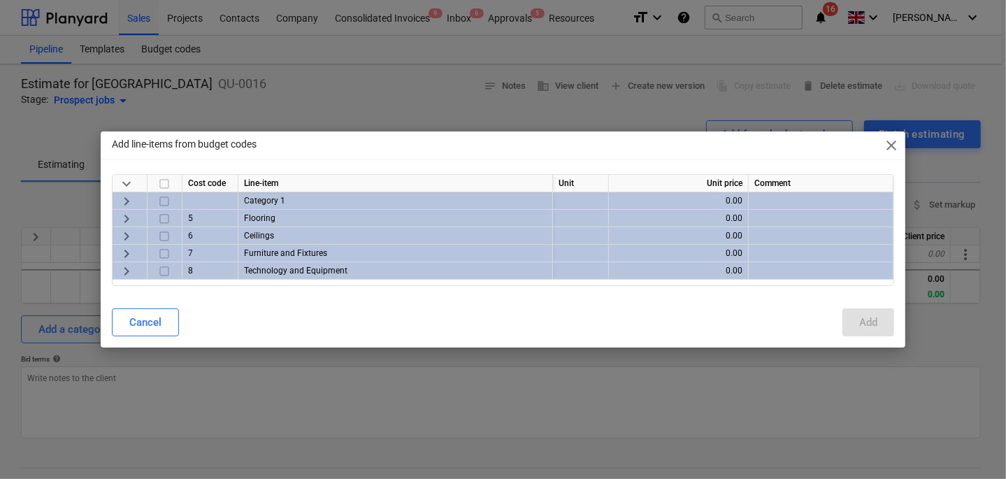
click at [128, 196] on span "keyboard_arrow_right" at bounding box center [126, 201] width 17 height 17
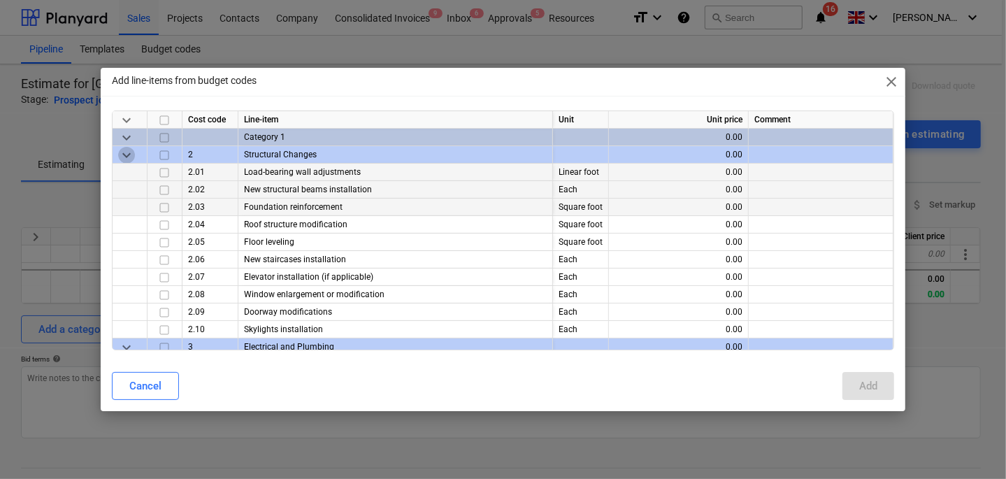
click at [126, 150] on span "keyboard_arrow_down" at bounding box center [126, 155] width 17 height 17
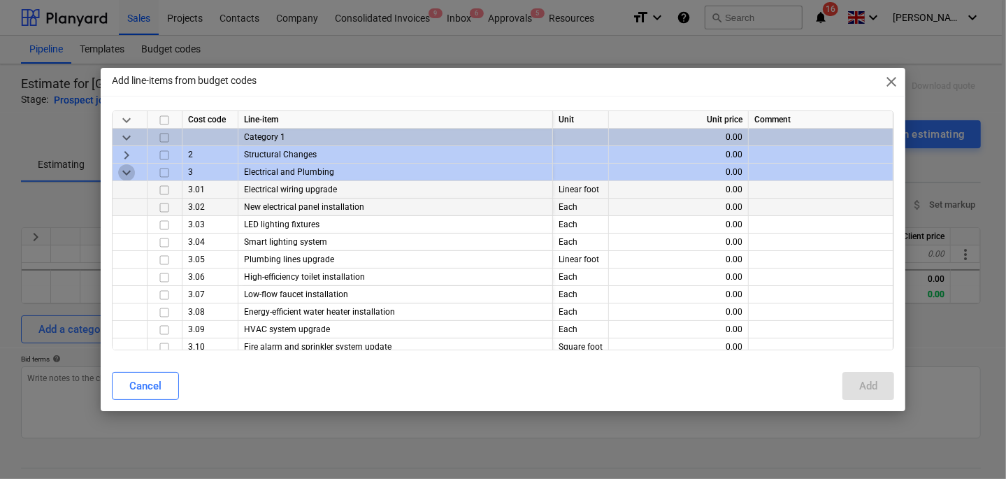
click at [126, 172] on span "keyboard_arrow_down" at bounding box center [126, 172] width 17 height 17
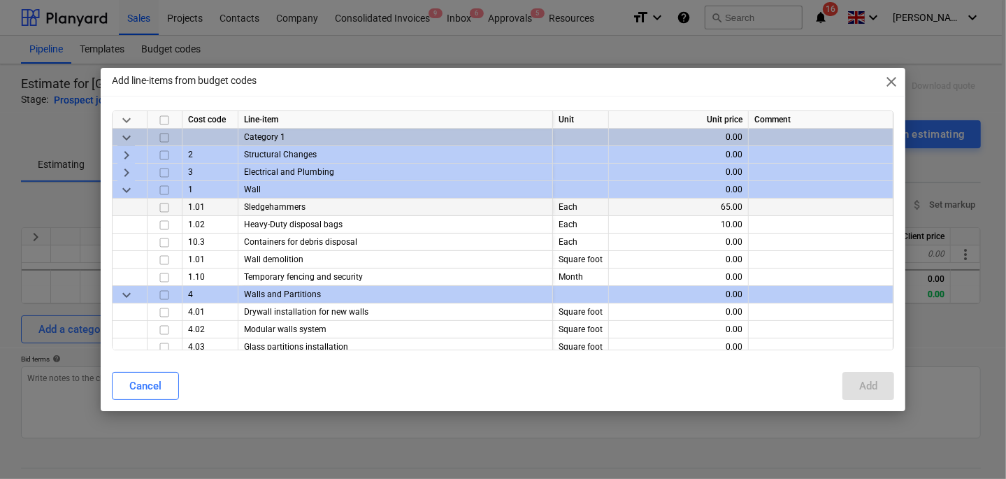
click at [124, 182] on span "keyboard_arrow_down" at bounding box center [126, 190] width 17 height 17
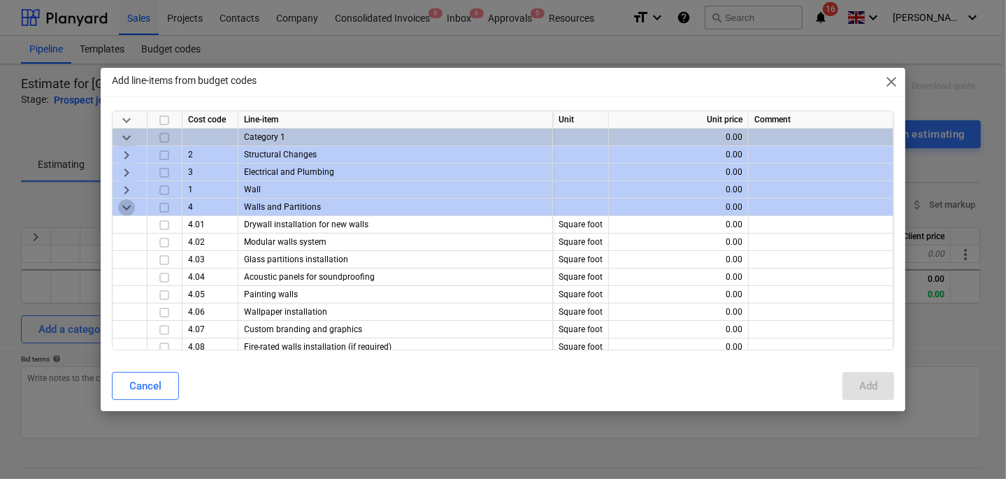
click at [131, 212] on span "keyboard_arrow_down" at bounding box center [126, 207] width 17 height 17
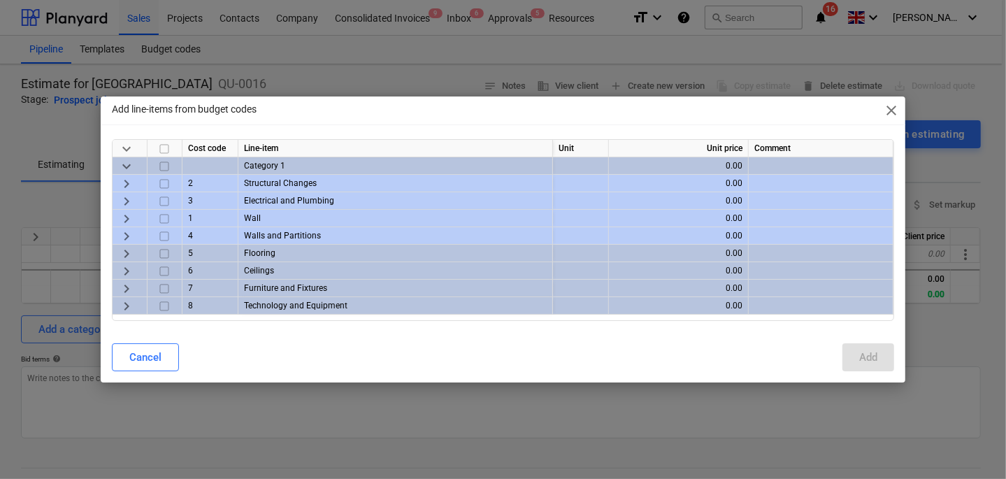
click at [132, 166] on span "keyboard_arrow_down" at bounding box center [126, 166] width 17 height 17
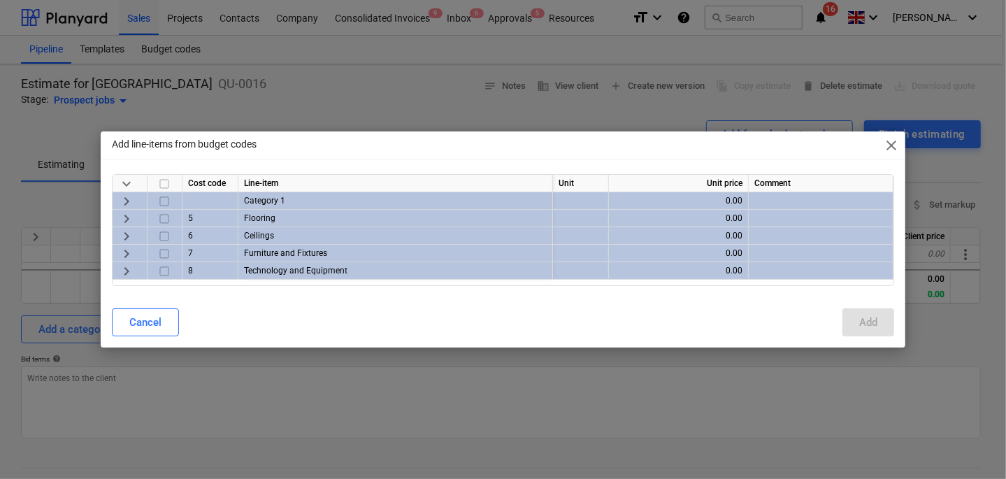
click at [127, 199] on span "keyboard_arrow_right" at bounding box center [126, 201] width 17 height 17
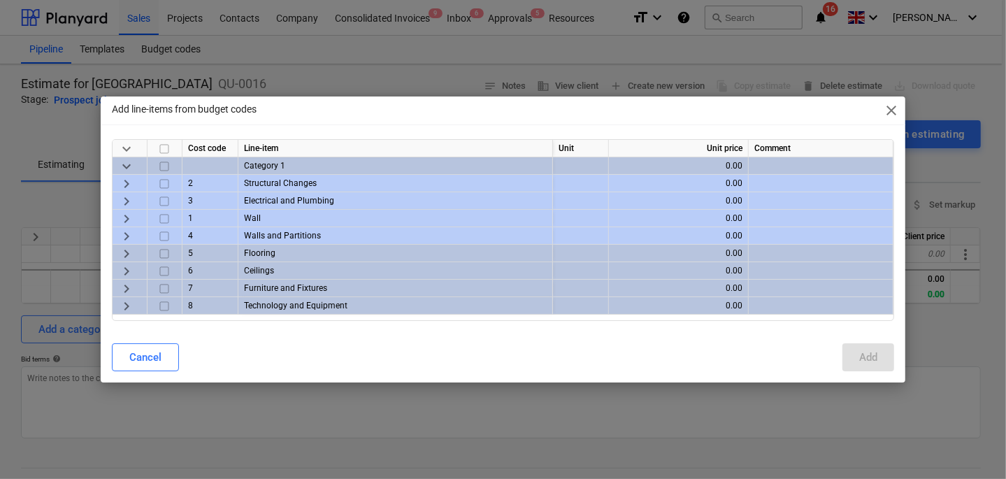
click at [126, 182] on span "keyboard_arrow_right" at bounding box center [126, 183] width 17 height 17
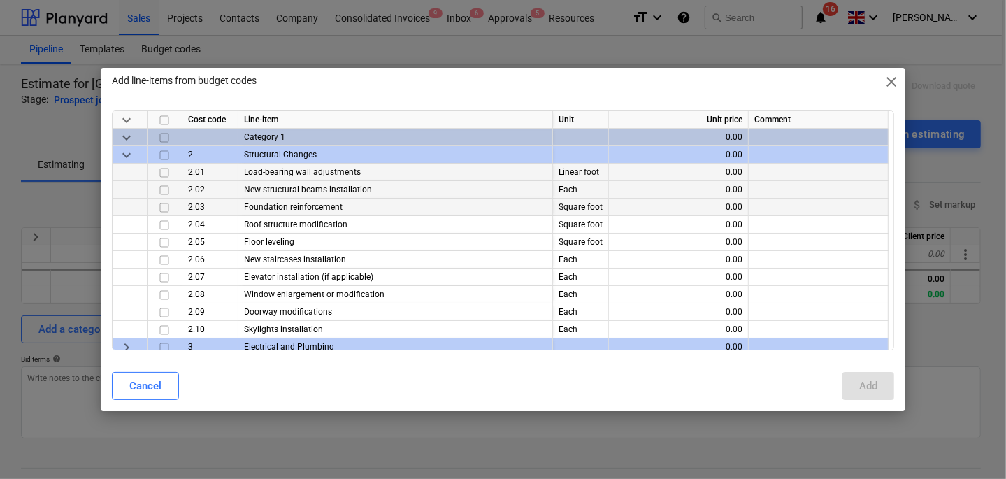
click at [126, 156] on span "keyboard_arrow_down" at bounding box center [126, 155] width 17 height 17
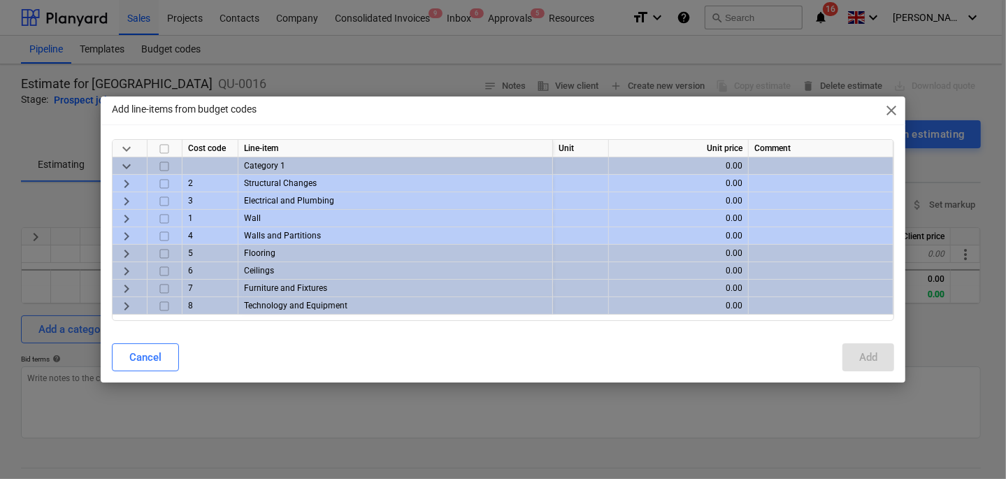
click at [124, 171] on span "keyboard_arrow_down" at bounding box center [126, 166] width 17 height 17
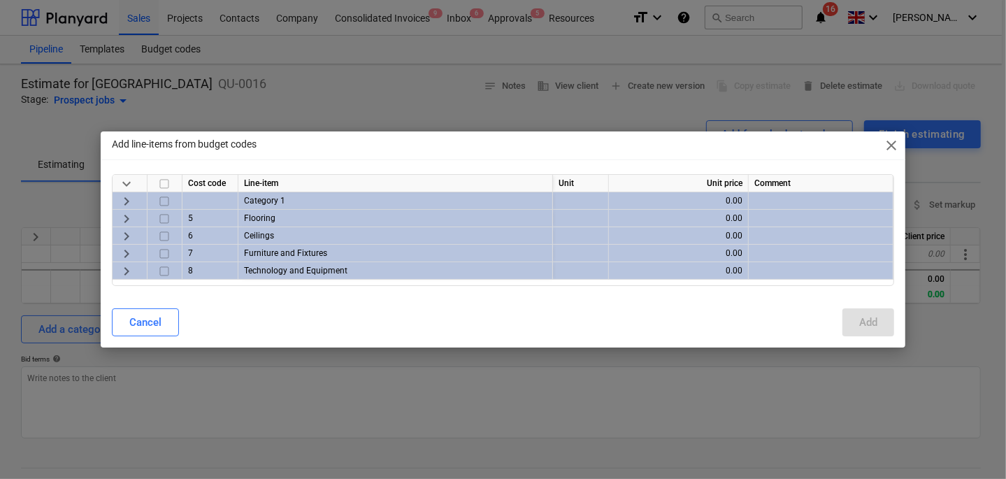
click at [890, 143] on span "close" at bounding box center [891, 145] width 17 height 17
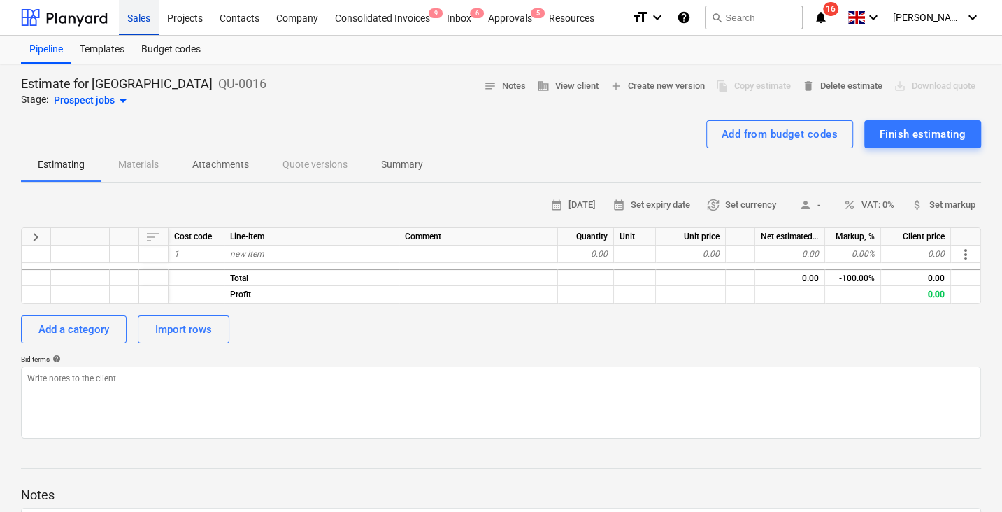
click at [145, 17] on div "Sales" at bounding box center [139, 17] width 40 height 36
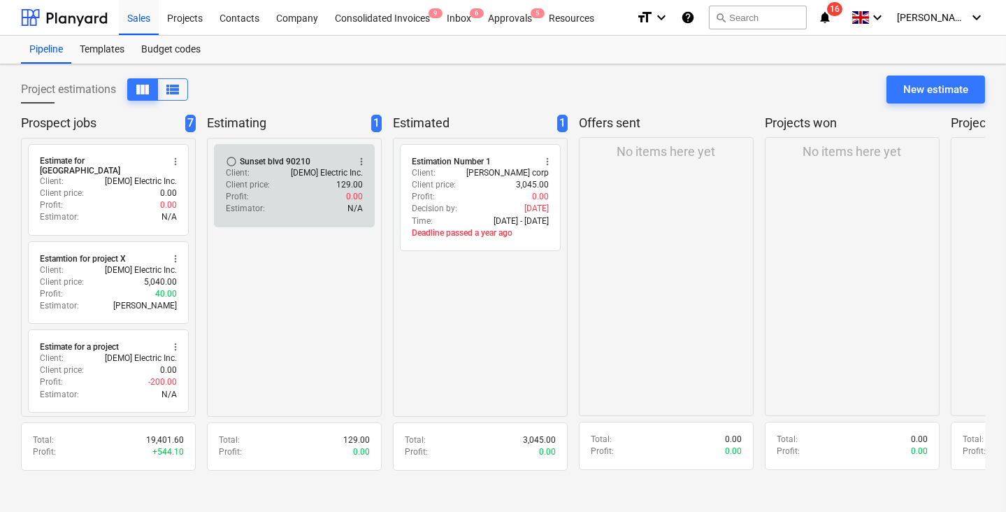
click at [310, 176] on p "[DEMO] Electric Inc." at bounding box center [327, 173] width 72 height 12
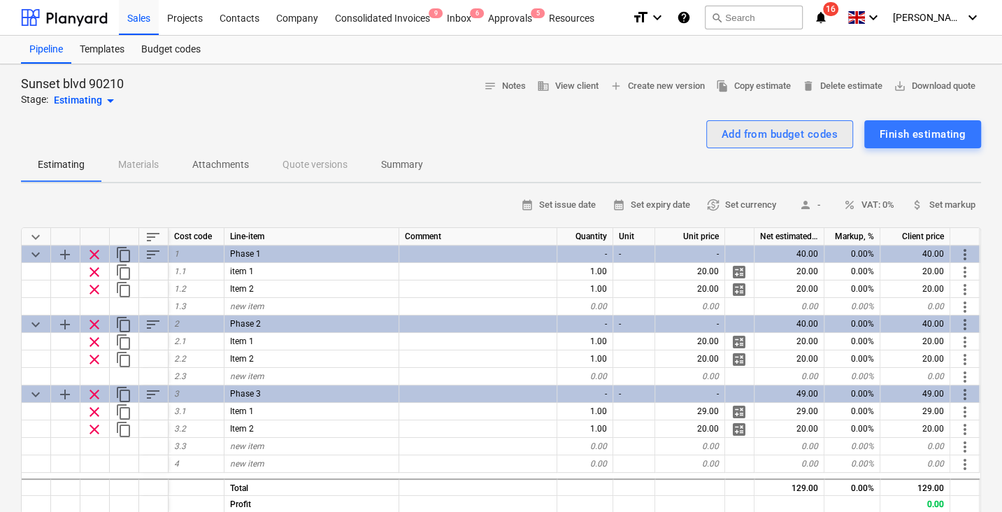
click at [751, 127] on div "Add from budget codes" at bounding box center [779, 134] width 116 height 18
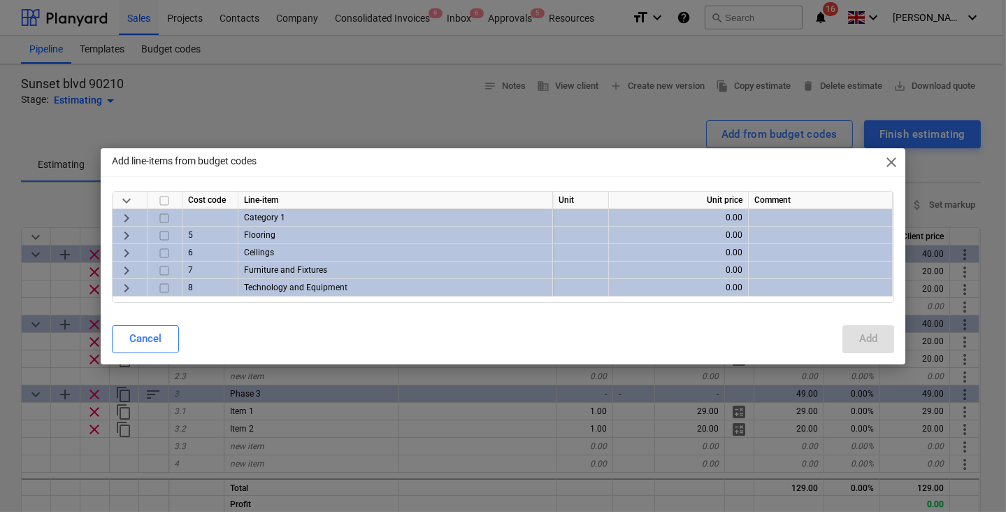
click at [881, 162] on div "Add line-items from budget codes close" at bounding box center [503, 162] width 805 height 28
click at [891, 162] on span "close" at bounding box center [891, 162] width 17 height 17
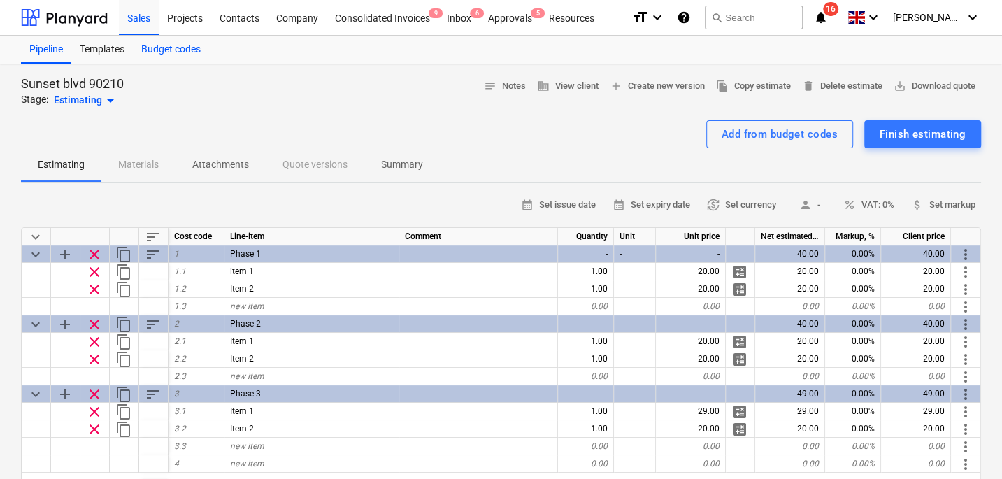
click at [175, 59] on div "Budget codes" at bounding box center [171, 50] width 76 height 28
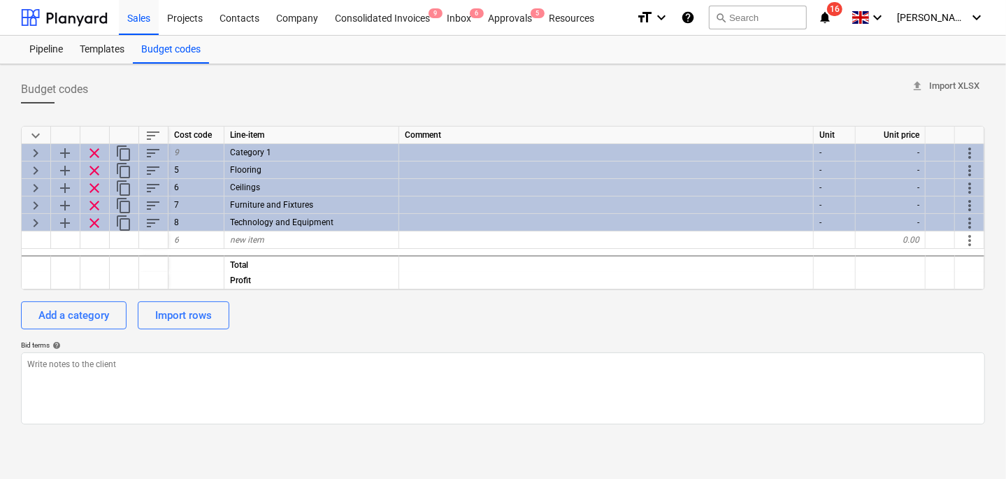
type textarea "x"
click at [182, 23] on div "Projects" at bounding box center [185, 17] width 52 height 36
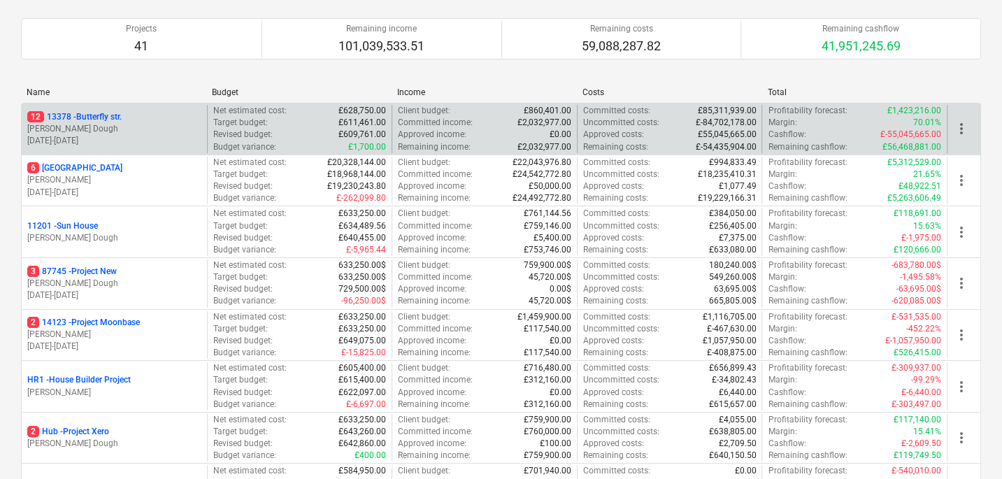
scroll to position [112, 0]
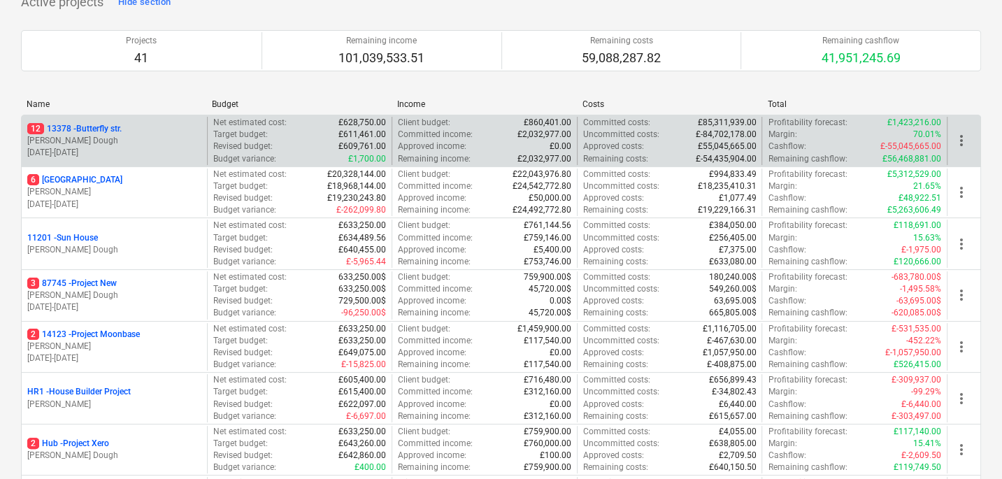
click at [117, 138] on p "[PERSON_NAME] Dough" at bounding box center [114, 141] width 174 height 12
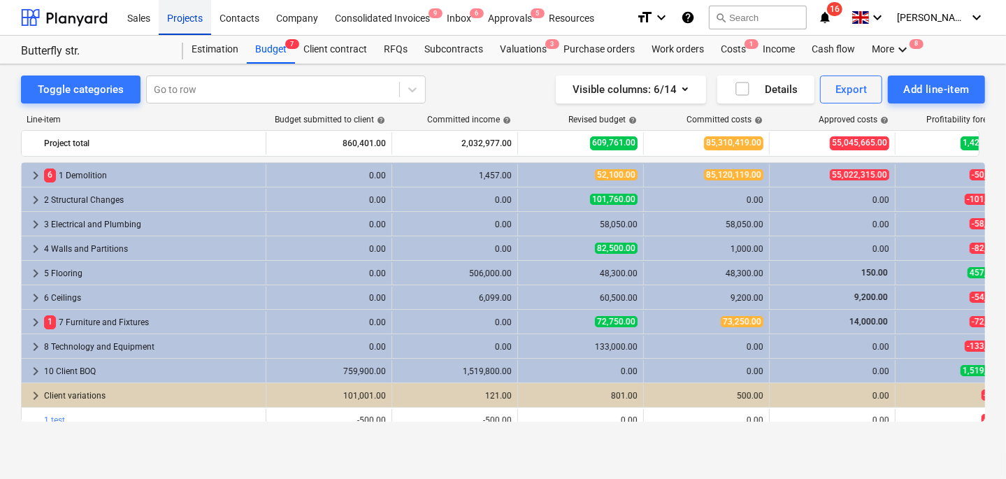
click at [166, 17] on div "Projects" at bounding box center [185, 17] width 52 height 36
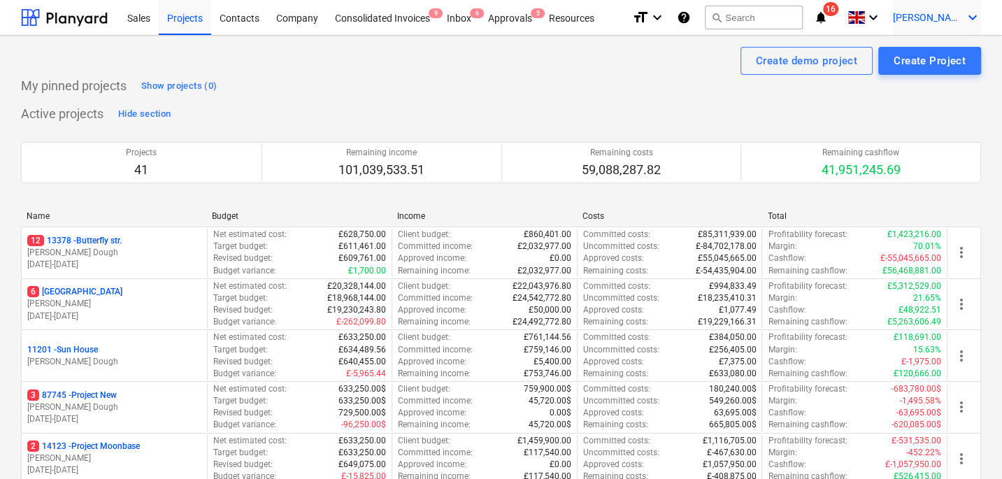
click at [953, 22] on span "[PERSON_NAME]" at bounding box center [928, 17] width 70 height 11
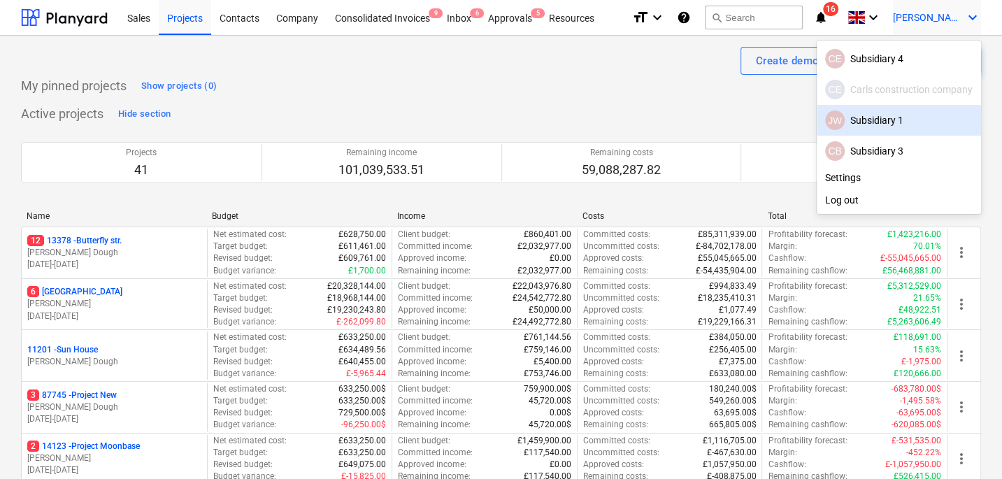
click at [881, 121] on div "JW Subsidiary 1" at bounding box center [898, 120] width 147 height 20
